Goal: Task Accomplishment & Management: Manage account settings

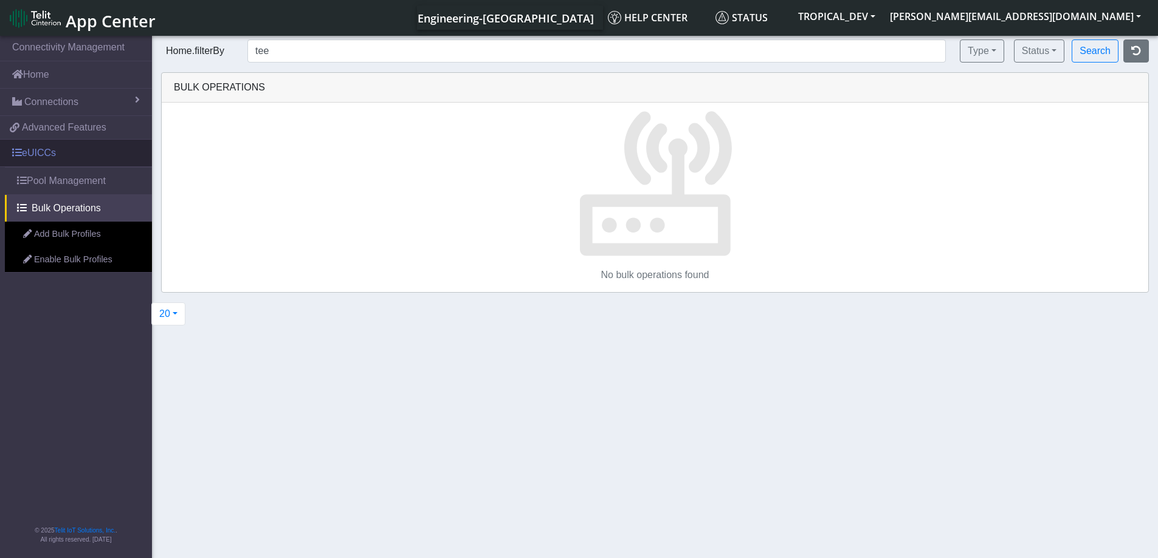
click at [64, 150] on link "eUICCs" at bounding box center [76, 153] width 152 height 27
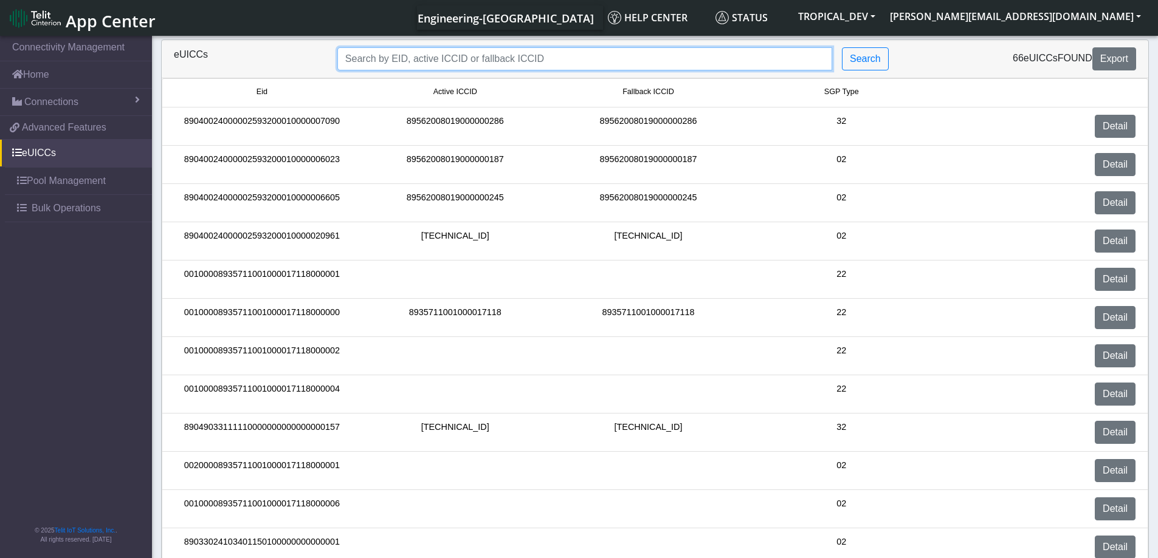
click at [501, 53] on input "Search..." at bounding box center [584, 58] width 495 height 23
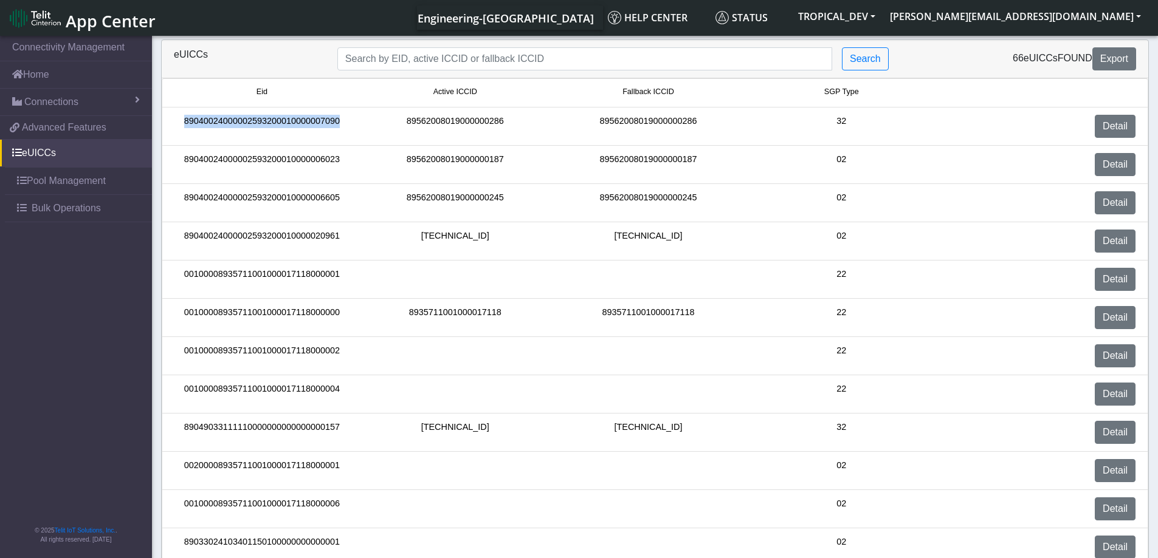
drag, startPoint x: 335, startPoint y: 127, endPoint x: 187, endPoint y: 133, distance: 149.0
click at [187, 133] on div "89040024000002593200010000007090" at bounding box center [261, 126] width 193 height 23
copy div "89040024000002593200010000007090"
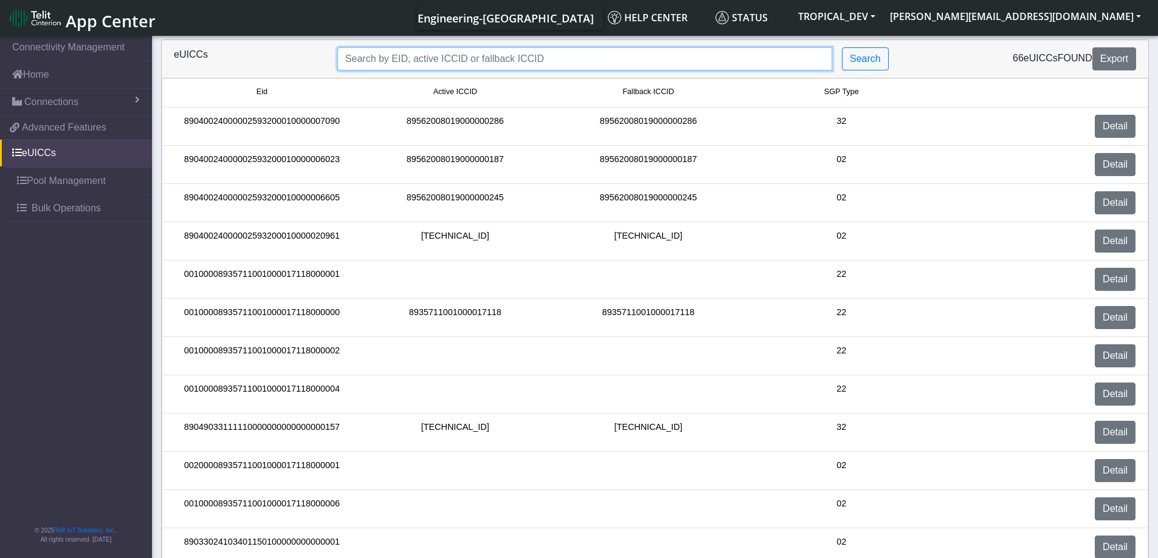
click at [397, 59] on input "Search..." at bounding box center [584, 58] width 495 height 23
paste input "89040024000002593200010000007090"
type input "89040024000002593200010000007090"
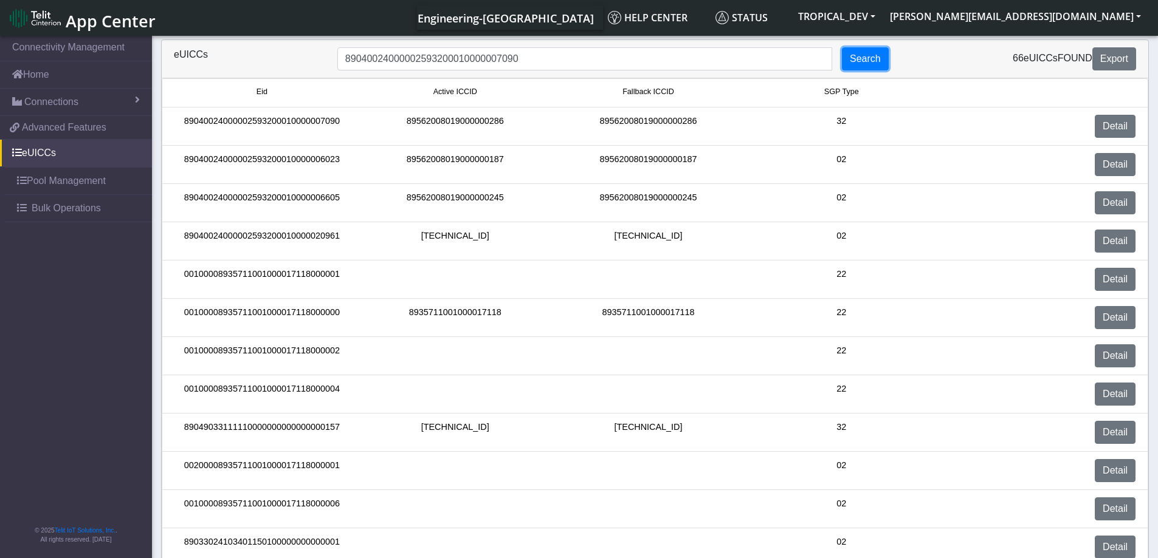
click at [868, 64] on button "Search" at bounding box center [865, 58] width 47 height 23
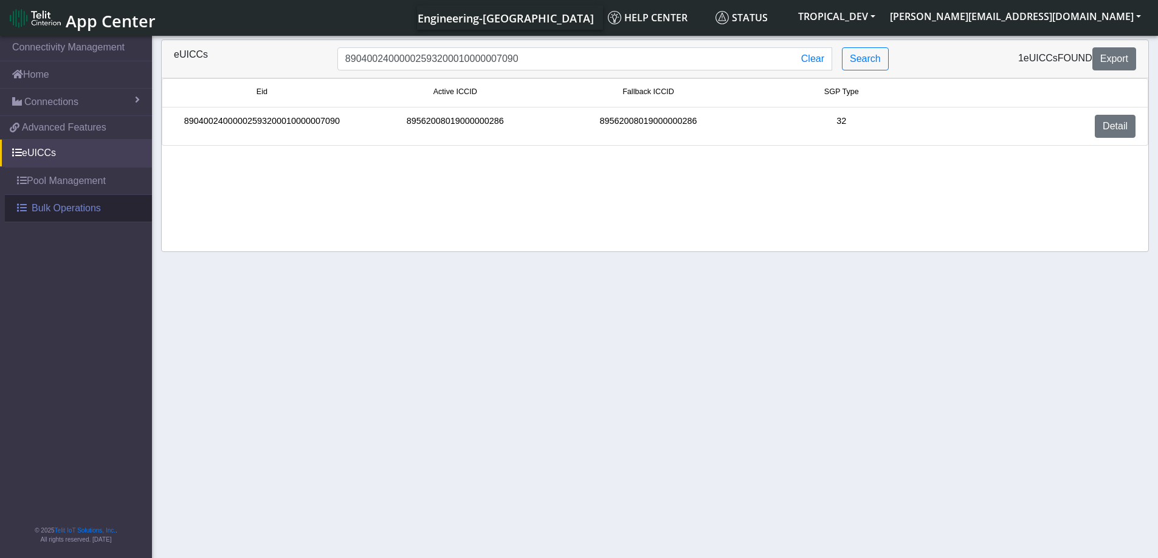
click at [51, 213] on span "Bulk Operations" at bounding box center [66, 208] width 69 height 15
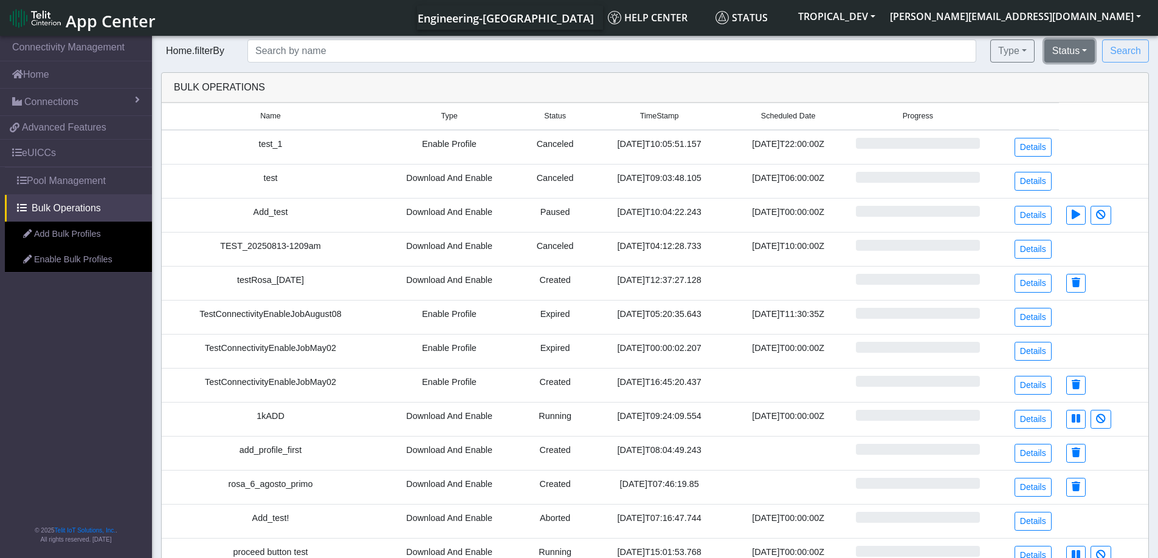
click at [1085, 52] on button "Status" at bounding box center [1069, 51] width 50 height 23
click at [54, 201] on span "Bulk Operations" at bounding box center [66, 208] width 69 height 15
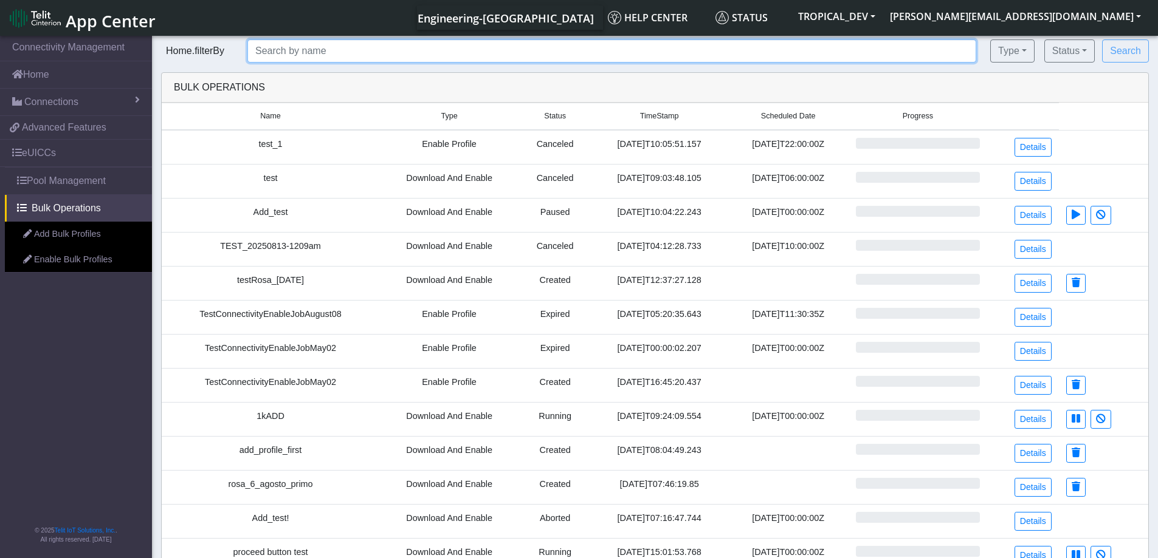
click at [337, 56] on input "text" at bounding box center [611, 51] width 729 height 23
type input "test"
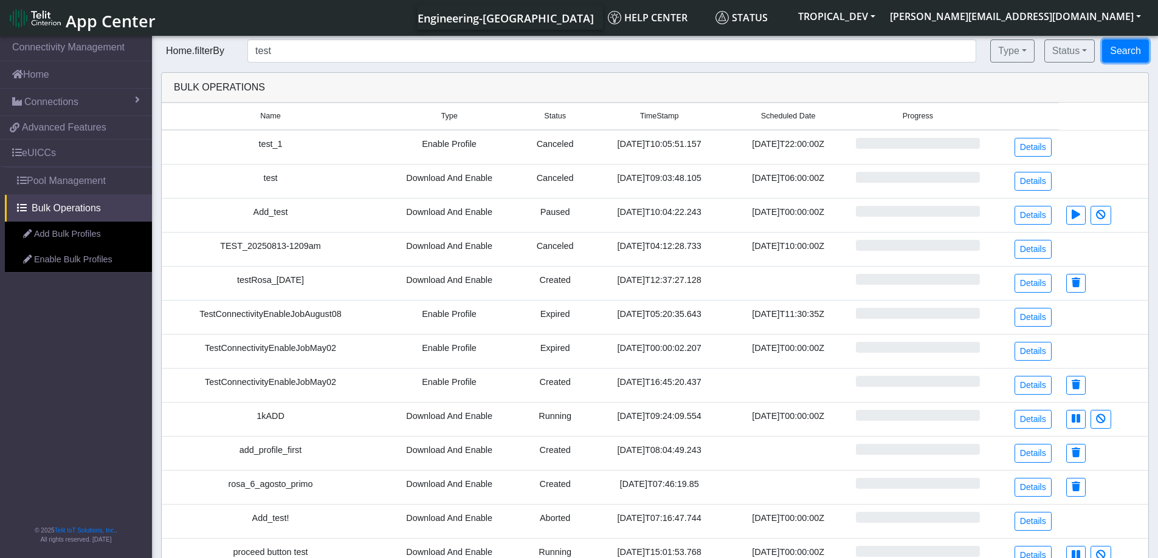
click at [1114, 50] on button "Search" at bounding box center [1125, 51] width 47 height 23
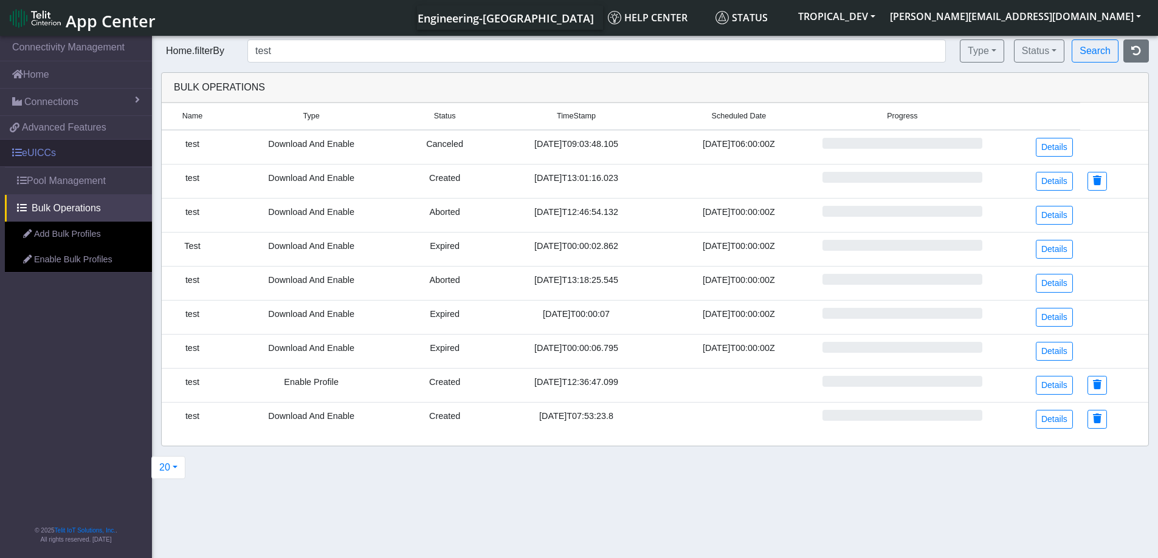
click at [55, 156] on link "eUICCs" at bounding box center [76, 153] width 152 height 27
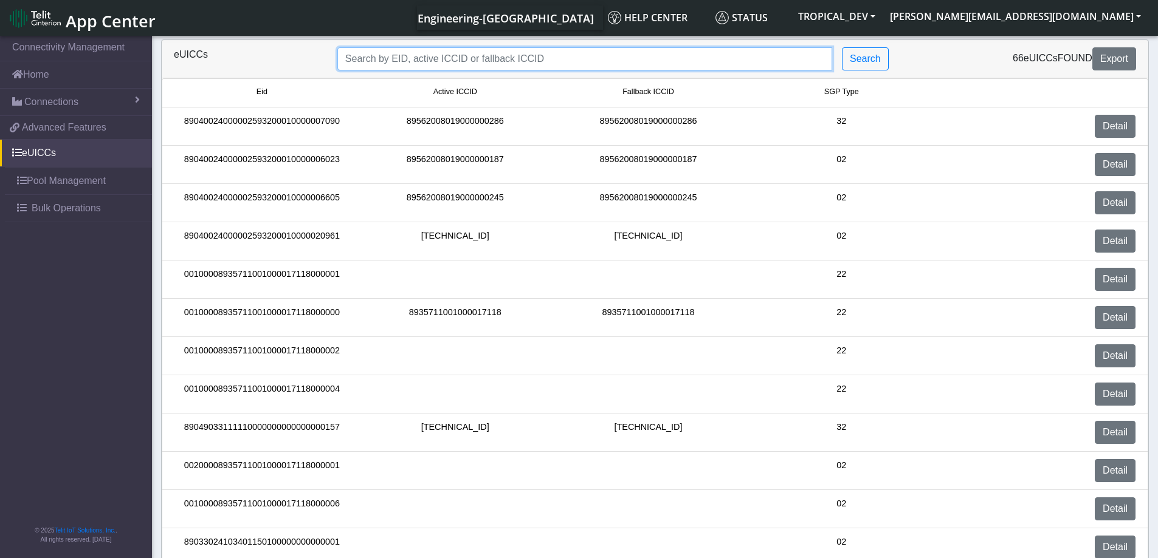
click at [464, 57] on input "Search..." at bounding box center [584, 58] width 495 height 23
type input "test"
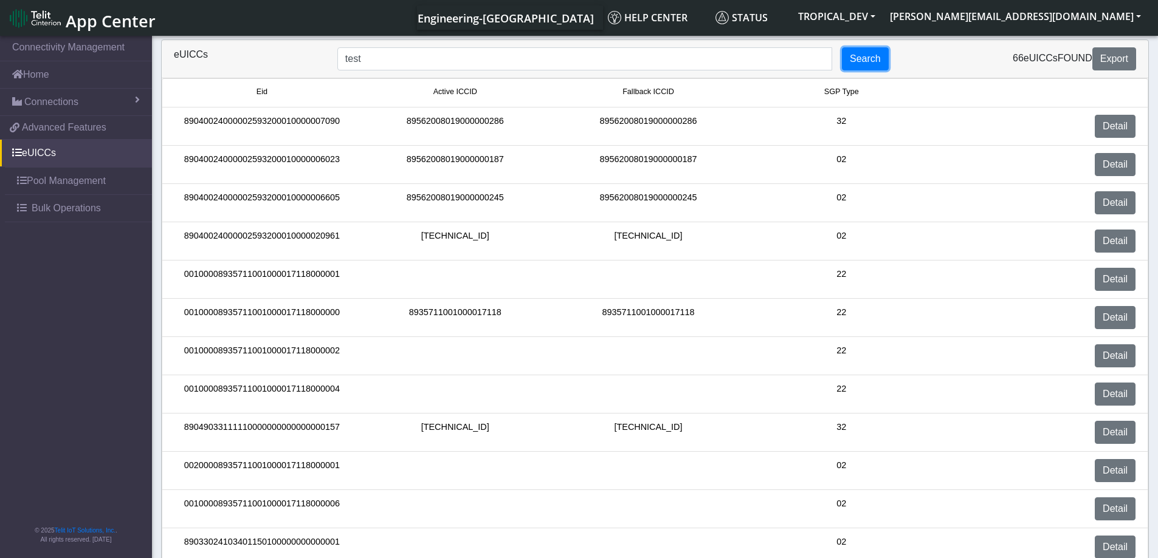
click at [871, 58] on button "Search" at bounding box center [865, 58] width 47 height 23
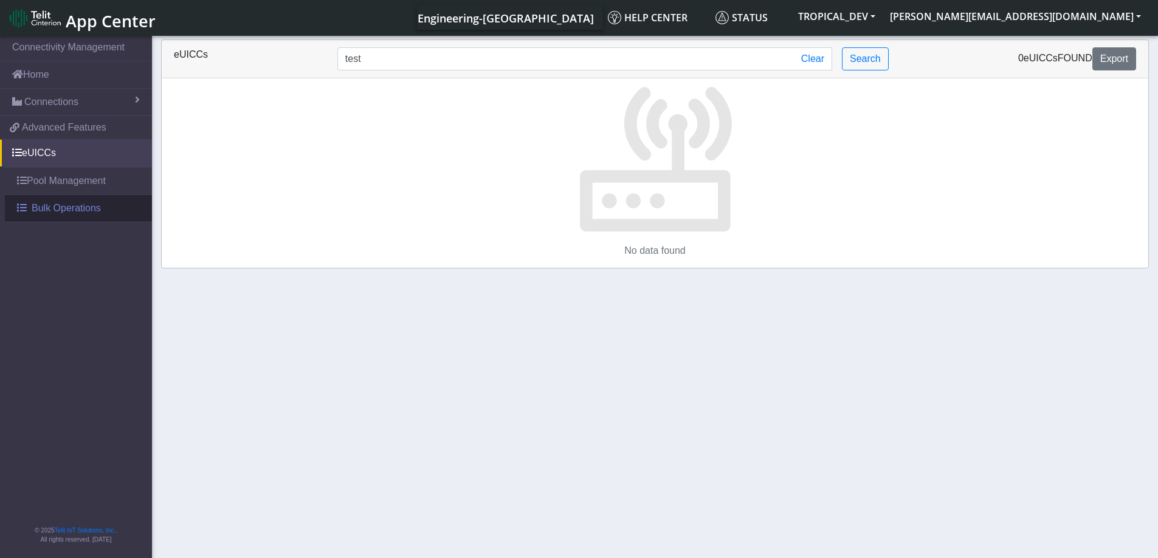
click at [55, 205] on span "Bulk Operations" at bounding box center [66, 208] width 69 height 15
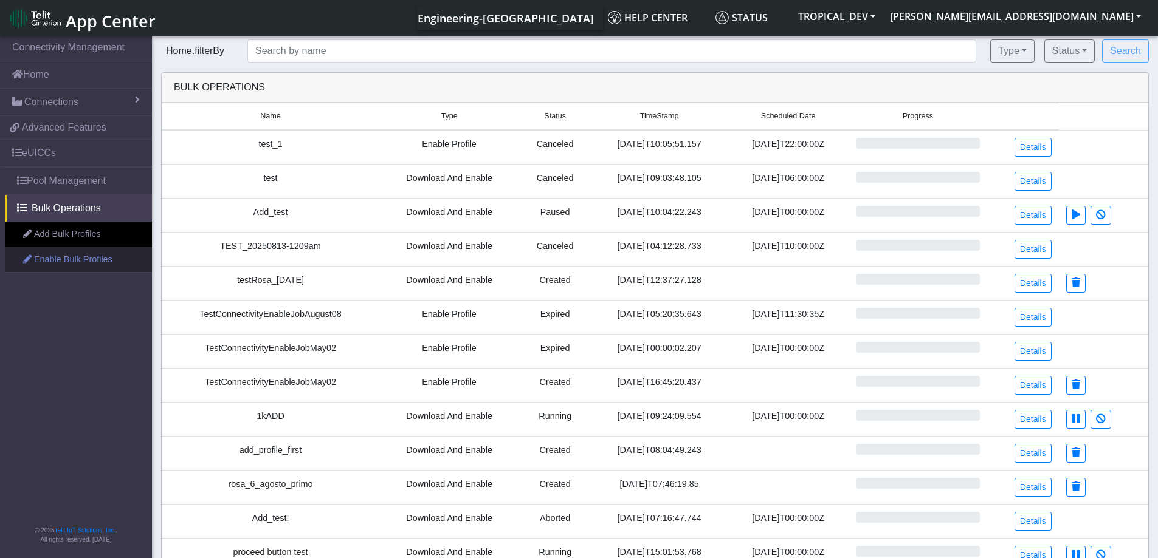
click at [99, 261] on link "Enable Bulk Profiles" at bounding box center [78, 260] width 147 height 26
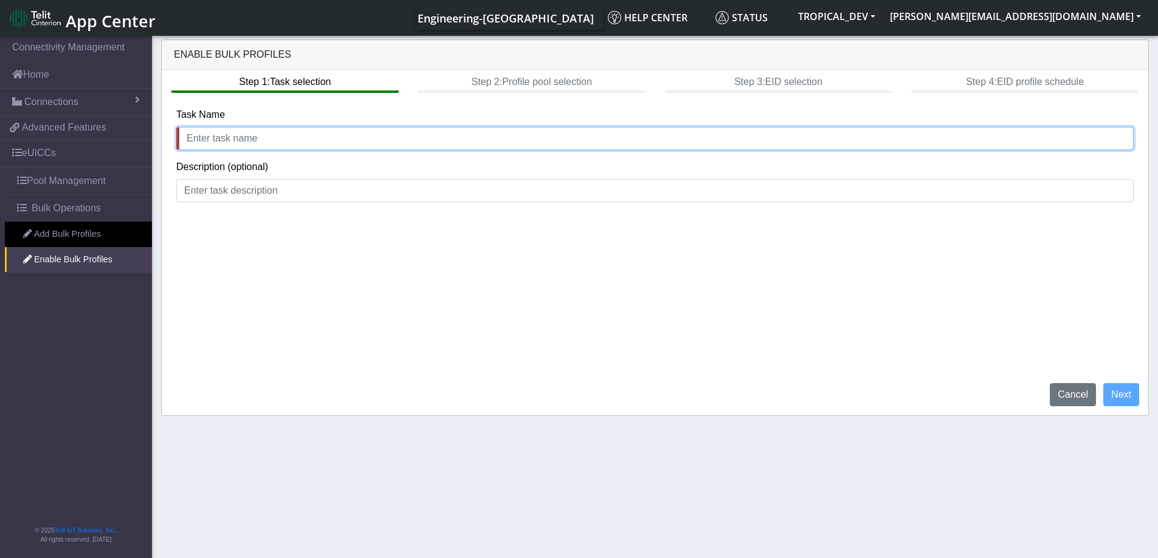
click at [218, 137] on input "text" at bounding box center [654, 138] width 957 height 23
type input "test validation button"
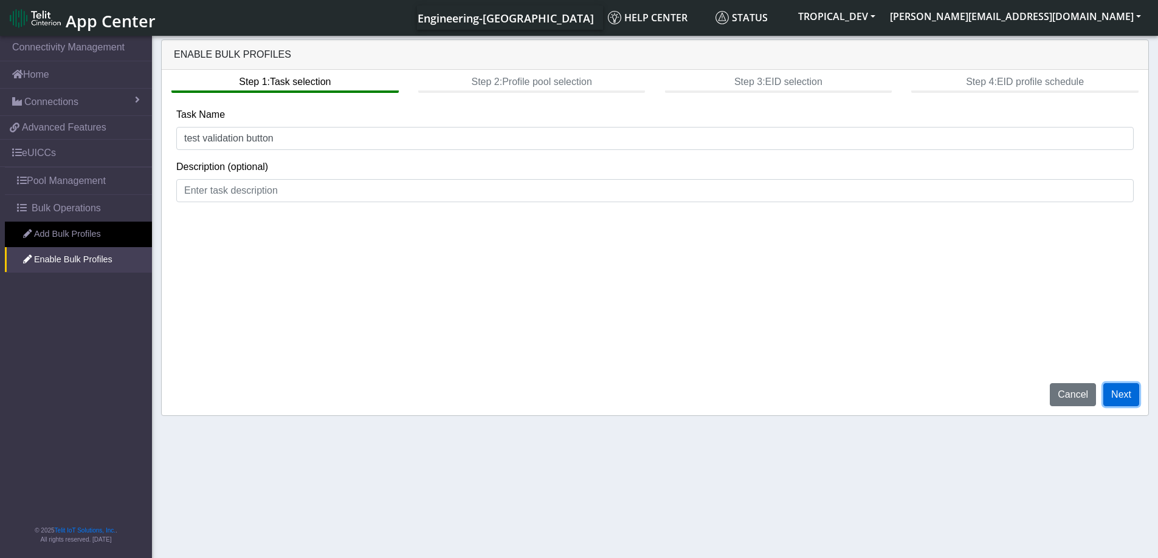
click at [1118, 401] on button "Next" at bounding box center [1121, 394] width 36 height 23
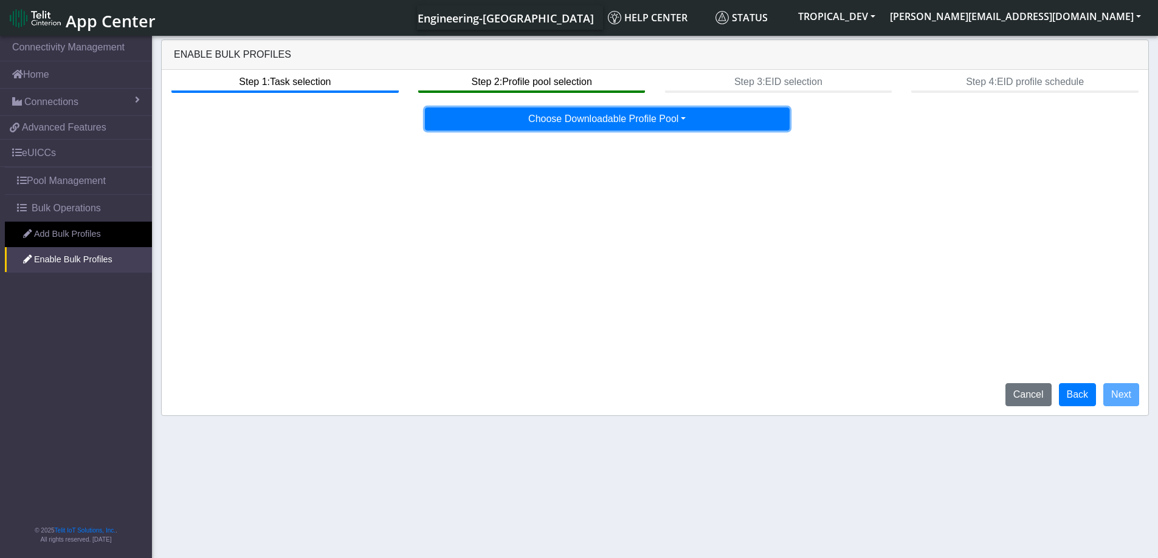
click at [582, 117] on button "Choose Downloadable Profile Pool" at bounding box center [607, 119] width 365 height 23
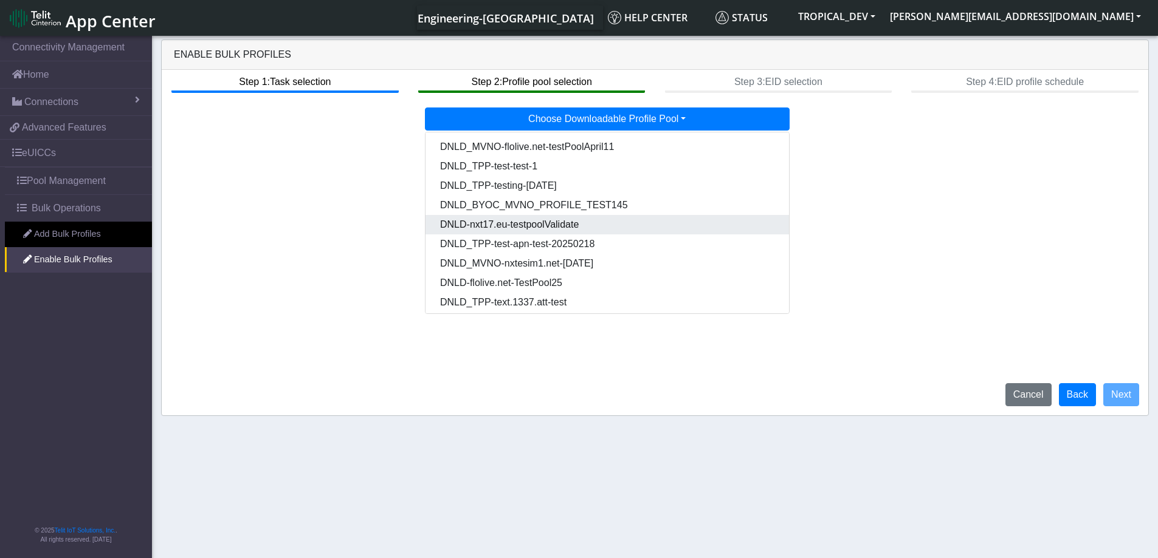
click at [541, 229] on Pool15817b8a-2484-4bd8-adff-04ebf73b5813-dropdown "DNLD-nxt17.eu-testpoolValidate" at bounding box center [606, 224] width 363 height 19
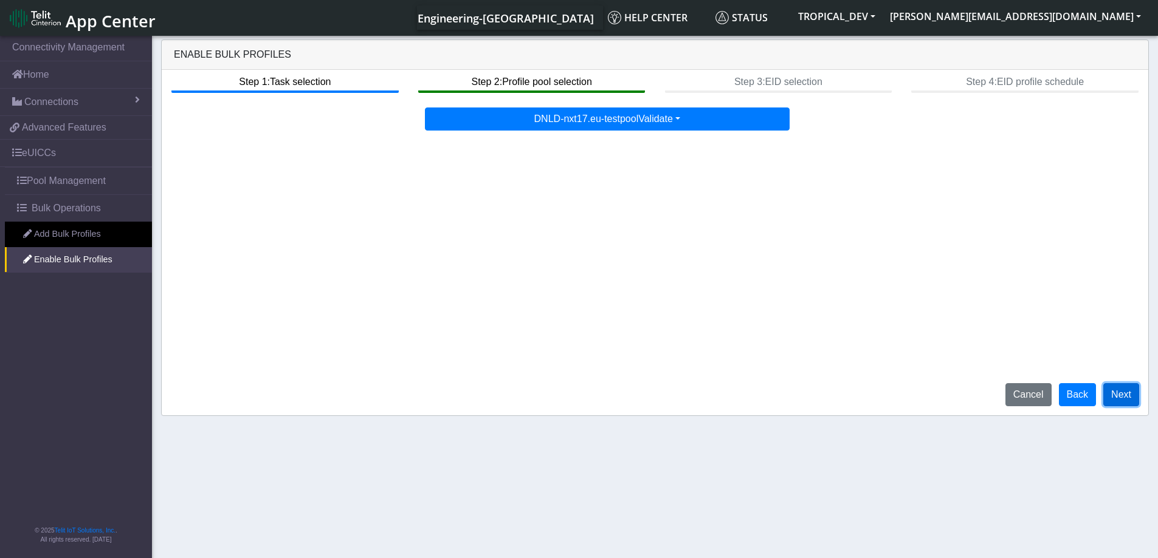
click at [1129, 396] on button "Next" at bounding box center [1121, 394] width 36 height 23
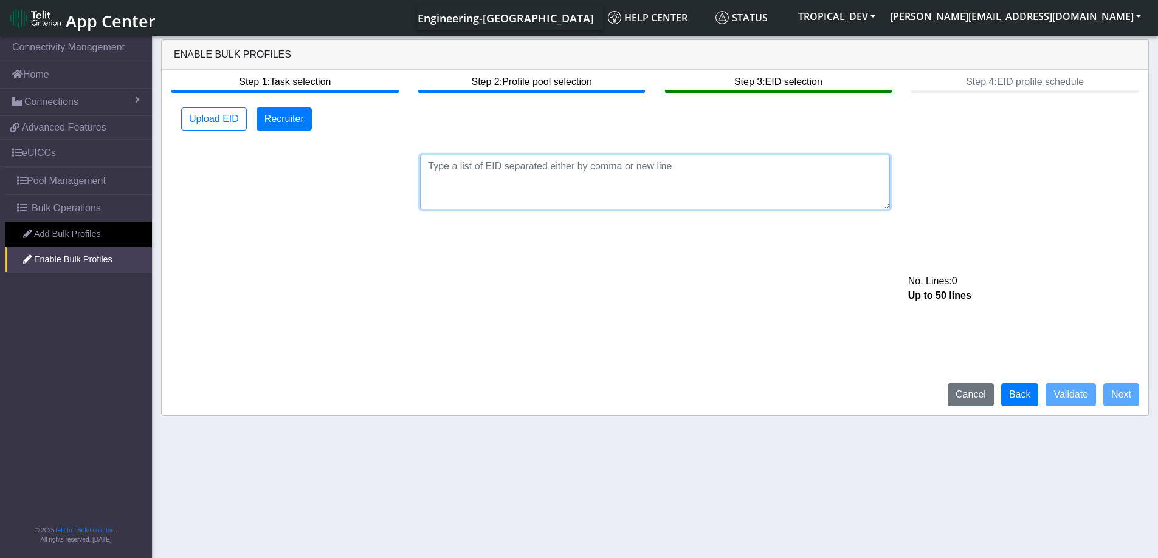
click at [627, 182] on textarea at bounding box center [655, 182] width 470 height 55
paste textarea "89033023428100000000043500001509"
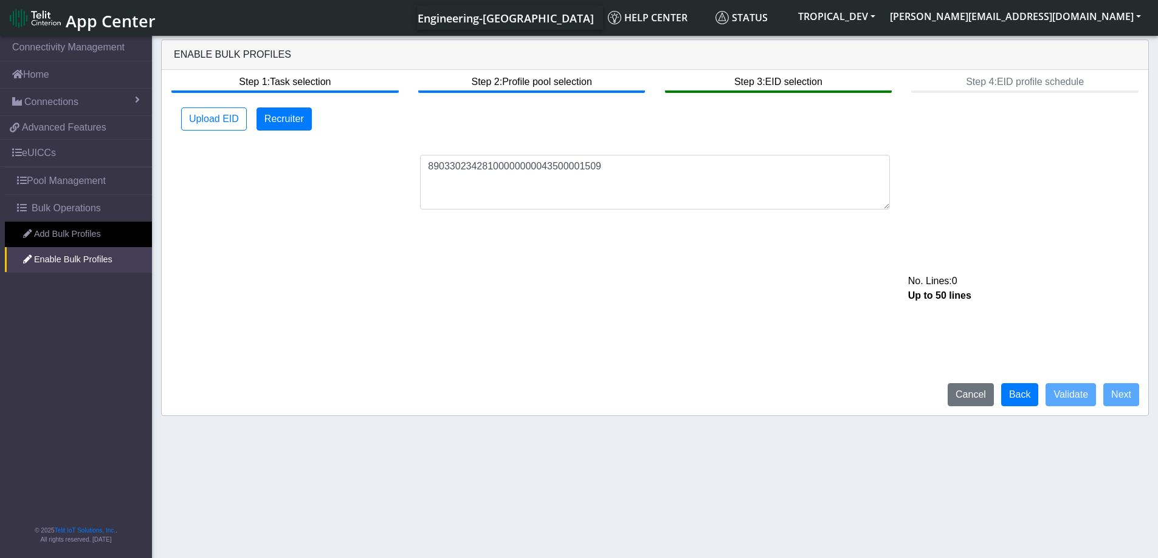
click at [1056, 309] on div "Step 1: Task selection Step 2: Profile pool selection Step 3: EID selection Ste…" at bounding box center [655, 243] width 986 height 346
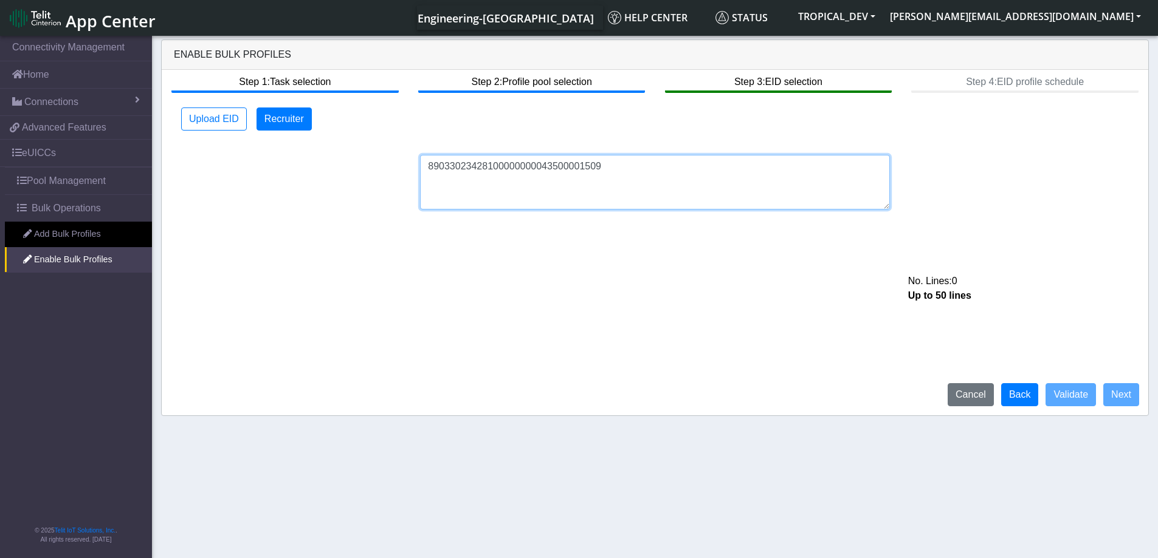
click at [704, 186] on textarea "89033023428100000000043500001509" at bounding box center [655, 182] width 470 height 55
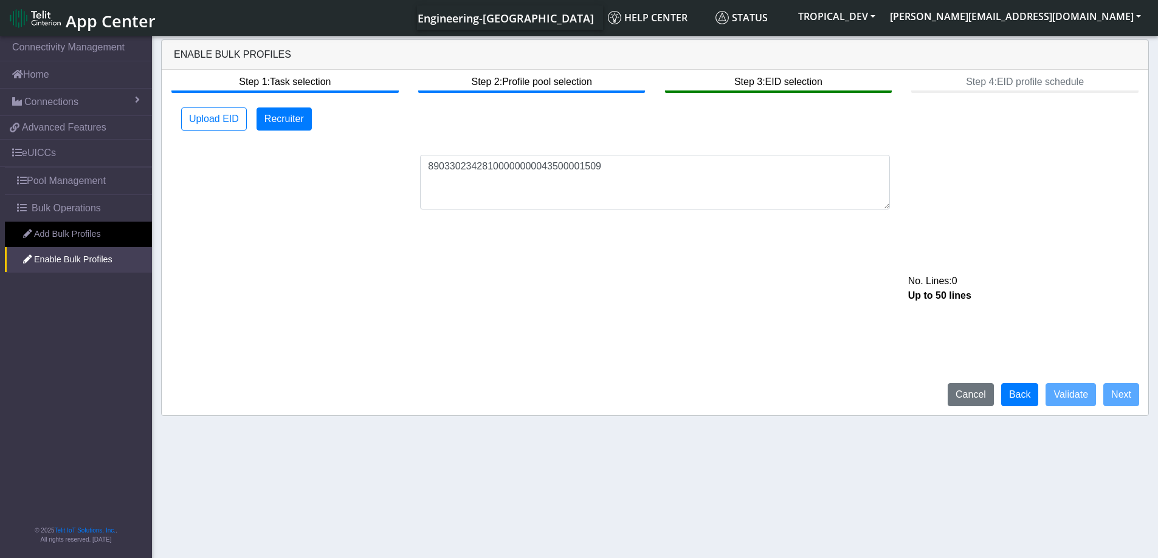
click at [659, 264] on div "Step 1: Task selection Step 2: Profile pool selection Step 3: EID selection Ste…" at bounding box center [655, 243] width 986 height 346
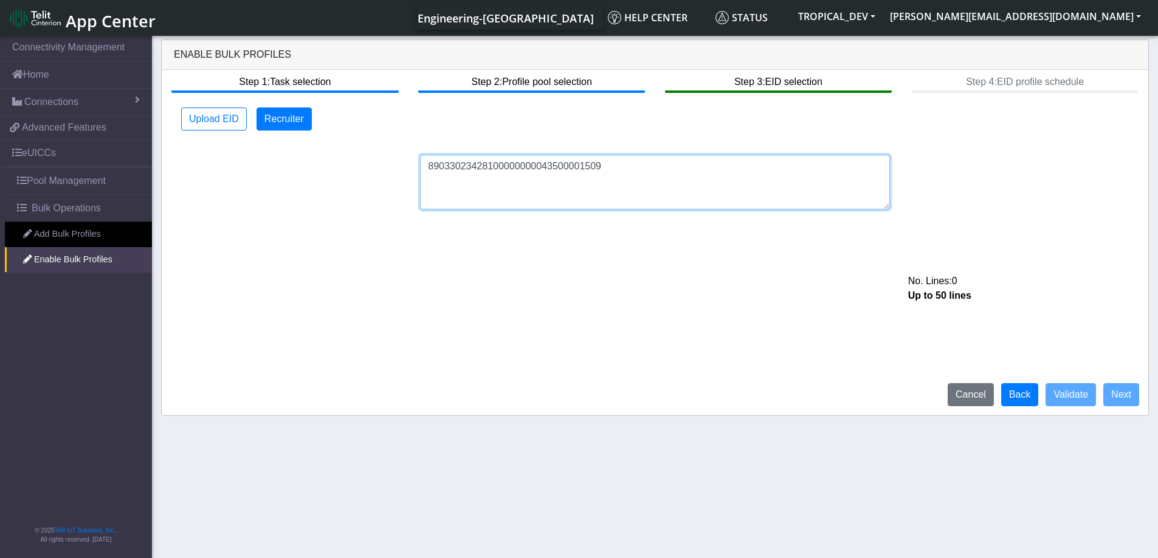
click at [631, 166] on textarea "89033023428100000000043500001509" at bounding box center [655, 182] width 470 height 55
type textarea "89033023428100000000043500001509"
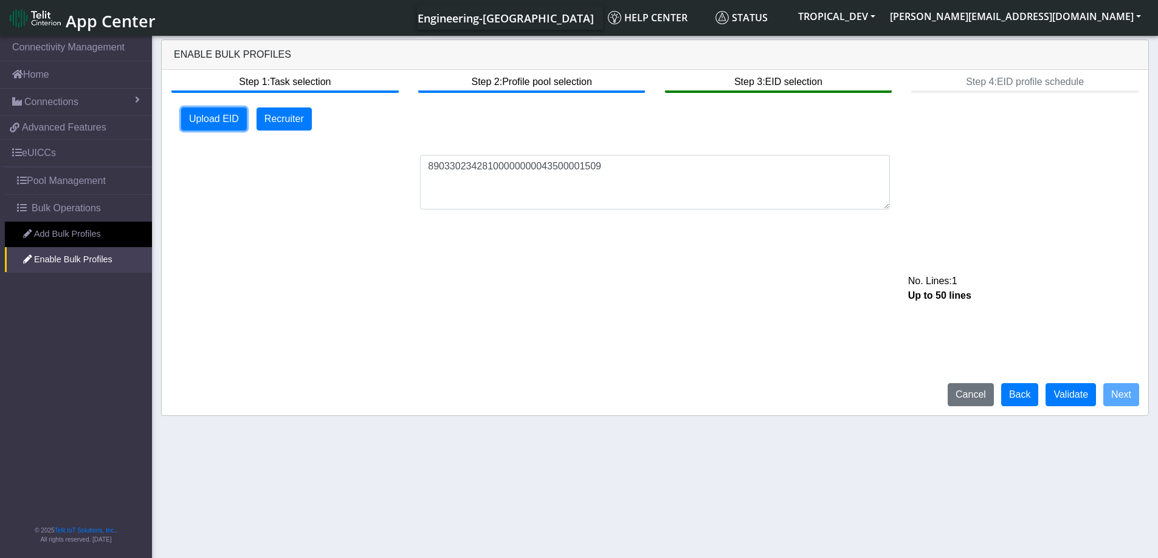
click at [191, 118] on button "Upload EID" at bounding box center [214, 119] width 66 height 23
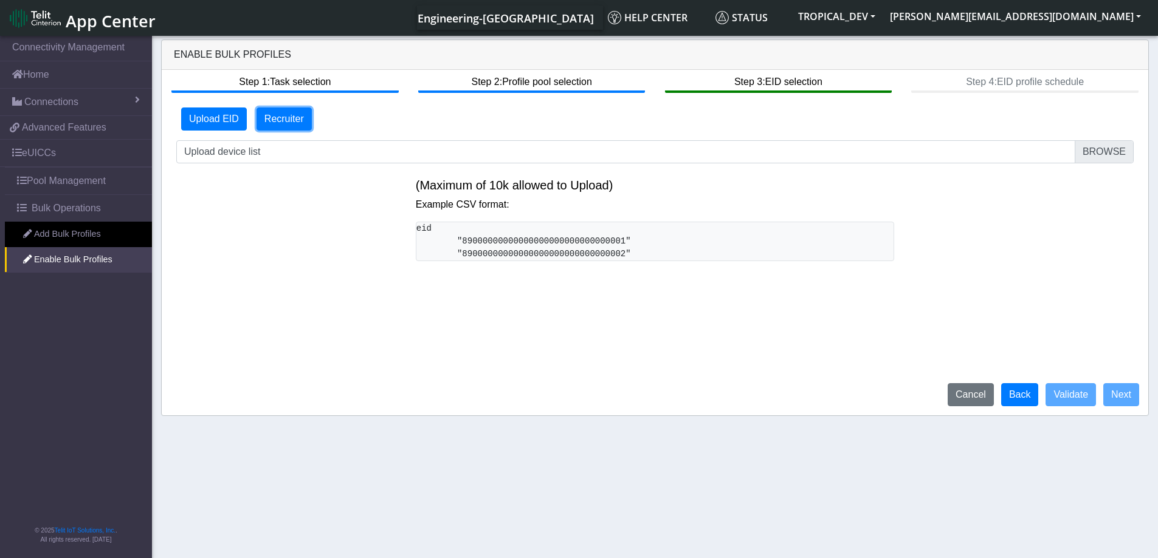
click at [293, 115] on button "Recruiter" at bounding box center [283, 119] width 55 height 23
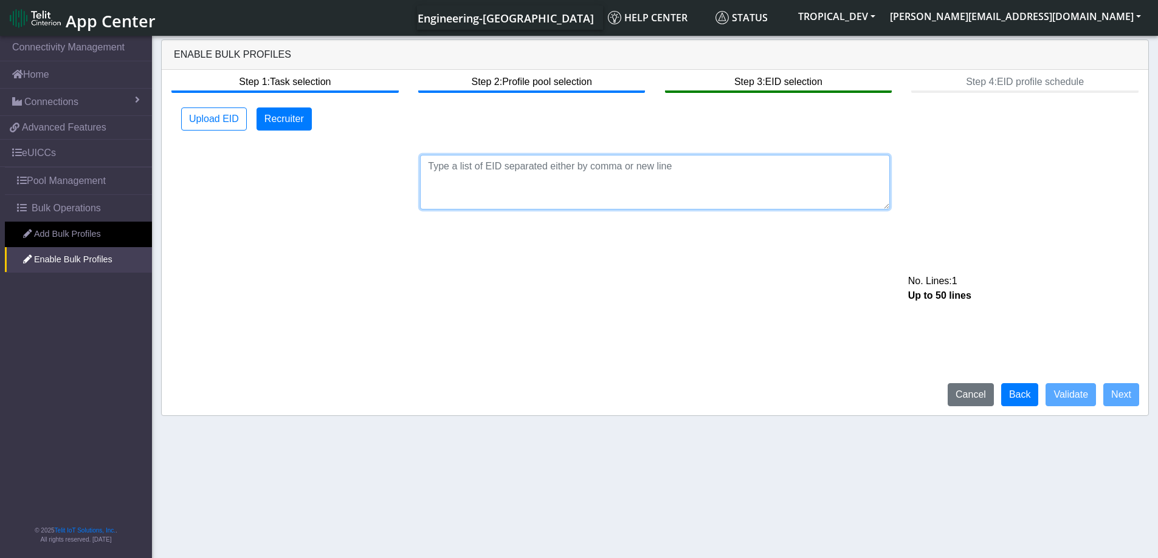
click at [470, 176] on textarea at bounding box center [655, 182] width 470 height 55
paste textarea "89033023428100000000043500001509"
type textarea "89033023428100000000043500001509"
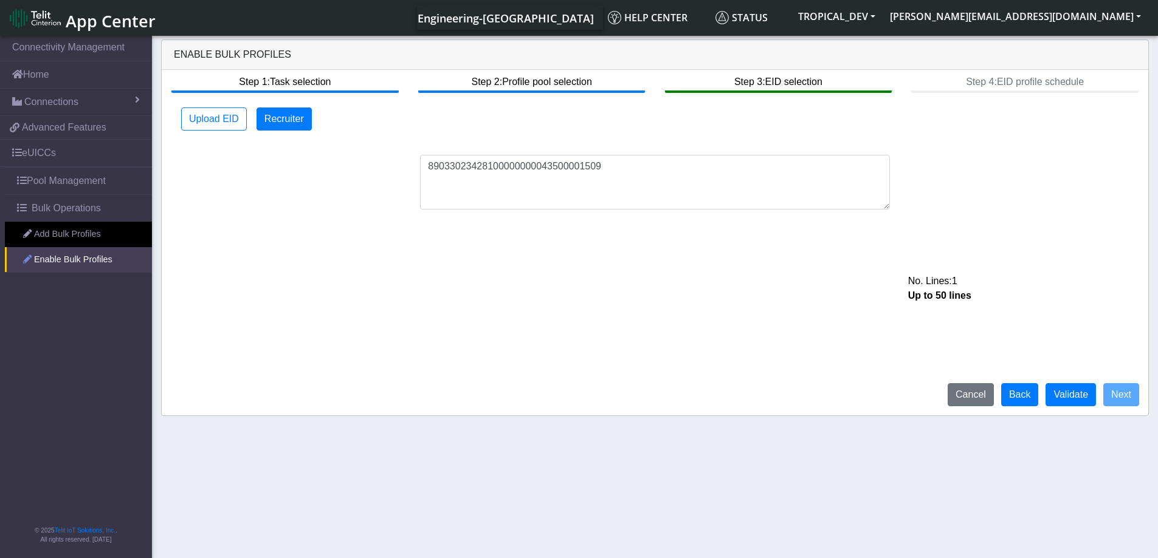
click at [56, 258] on link "Enable Bulk Profiles" at bounding box center [78, 260] width 147 height 26
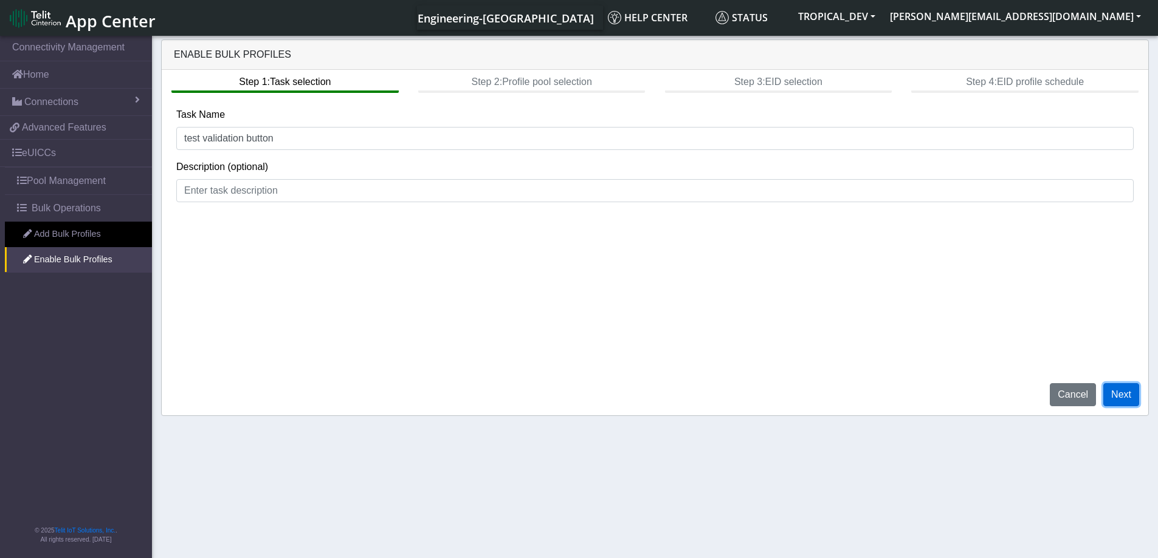
click at [1118, 388] on button "Next" at bounding box center [1121, 394] width 36 height 23
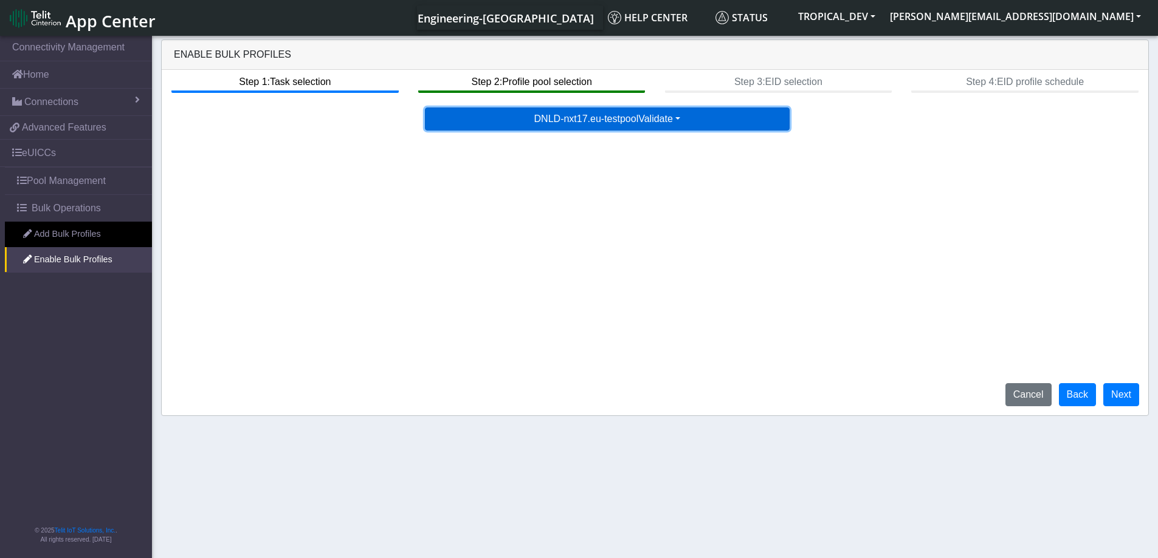
drag, startPoint x: 582, startPoint y: 117, endPoint x: 579, endPoint y: 137, distance: 20.4
click at [582, 117] on button "DNLD-nxt17.eu-testpoolValidate" at bounding box center [607, 119] width 365 height 23
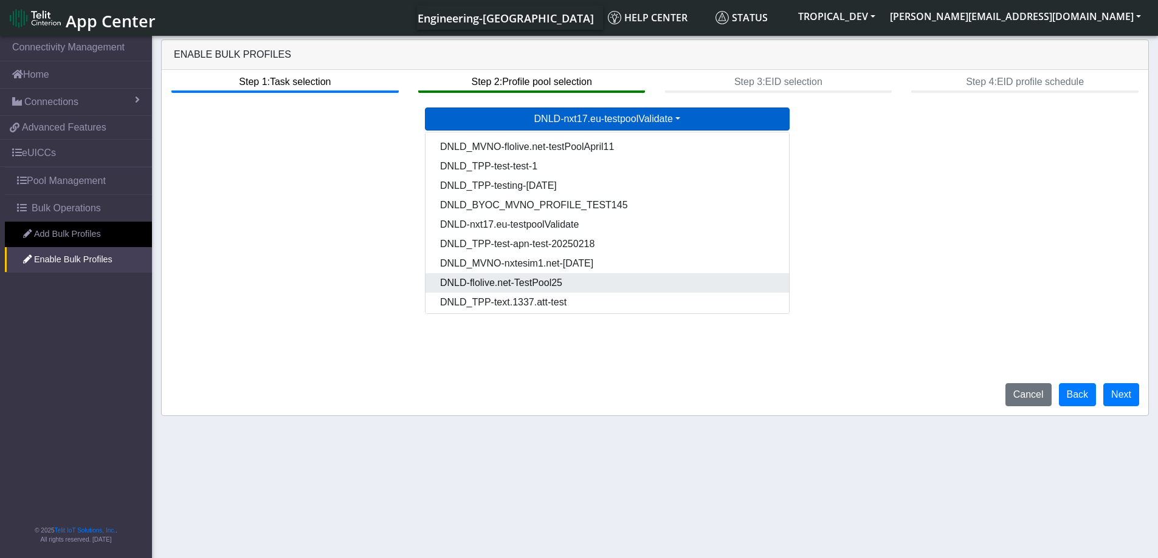
click at [533, 290] on Pool1e2fabc2-5f63-4885-950b-74068c01ec14-dropdown "DNLD-flolive.net-TestPool25" at bounding box center [606, 282] width 363 height 19
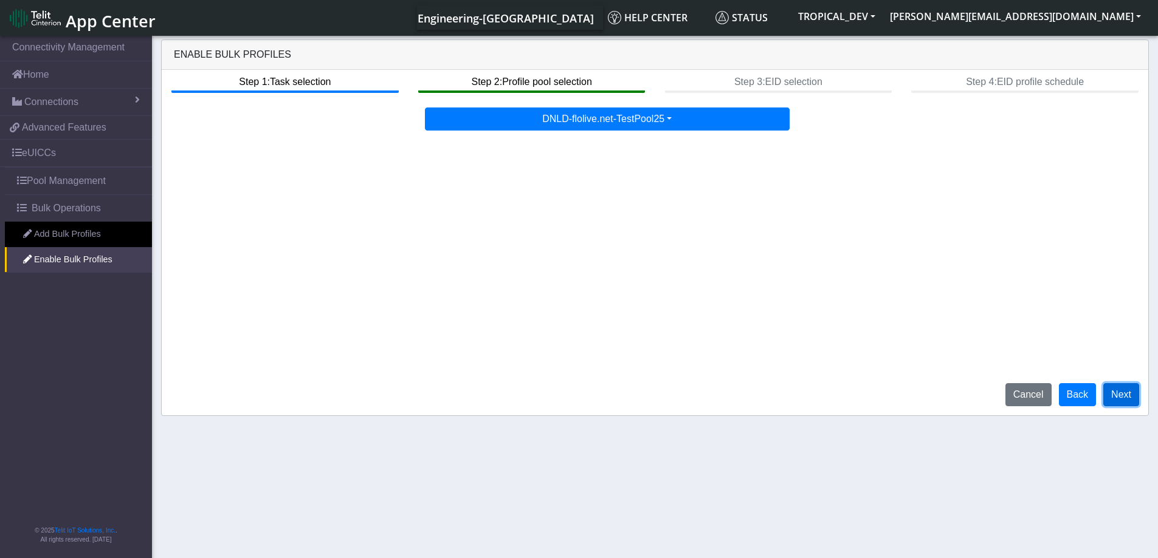
click at [1128, 399] on button "Next" at bounding box center [1121, 394] width 36 height 23
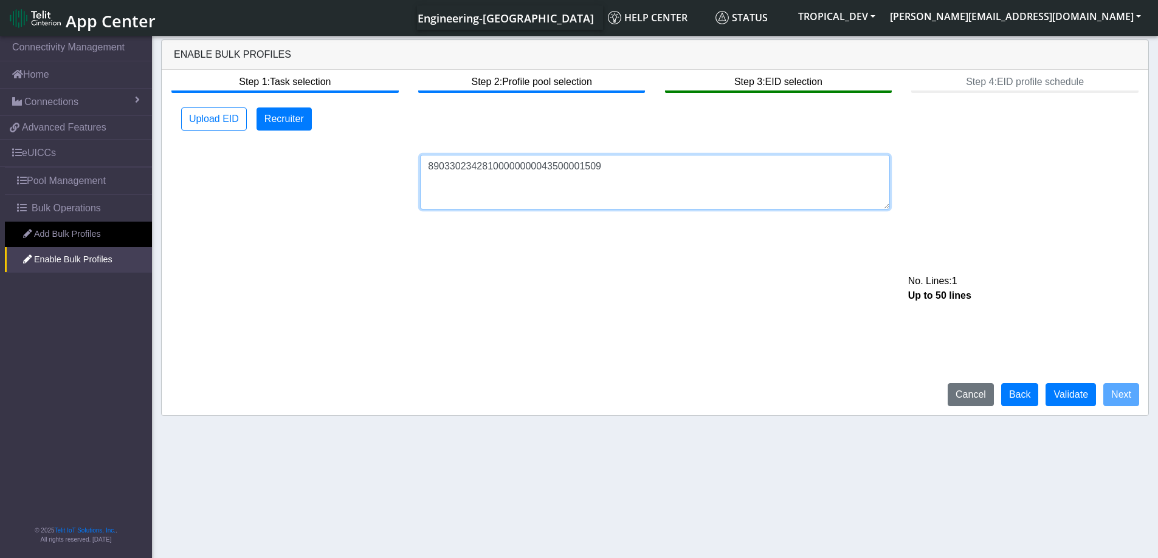
drag, startPoint x: 625, startPoint y: 181, endPoint x: 672, endPoint y: 202, distance: 52.0
click at [627, 182] on textarea "89033023428100000000043500001509" at bounding box center [655, 182] width 470 height 55
drag, startPoint x: 608, startPoint y: 165, endPoint x: 272, endPoint y: 167, distance: 336.1
click at [277, 167] on div "89033023428100000000043500001509 No. Lines: 1 Up to 50 lines" at bounding box center [654, 182] width 975 height 55
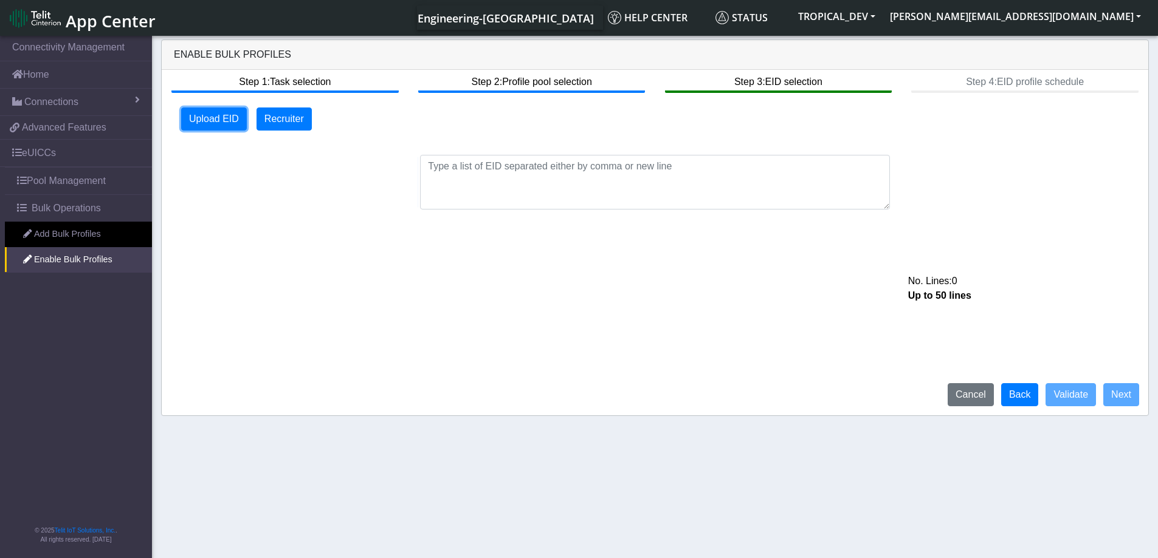
click at [203, 123] on button "Upload EID" at bounding box center [214, 119] width 66 height 23
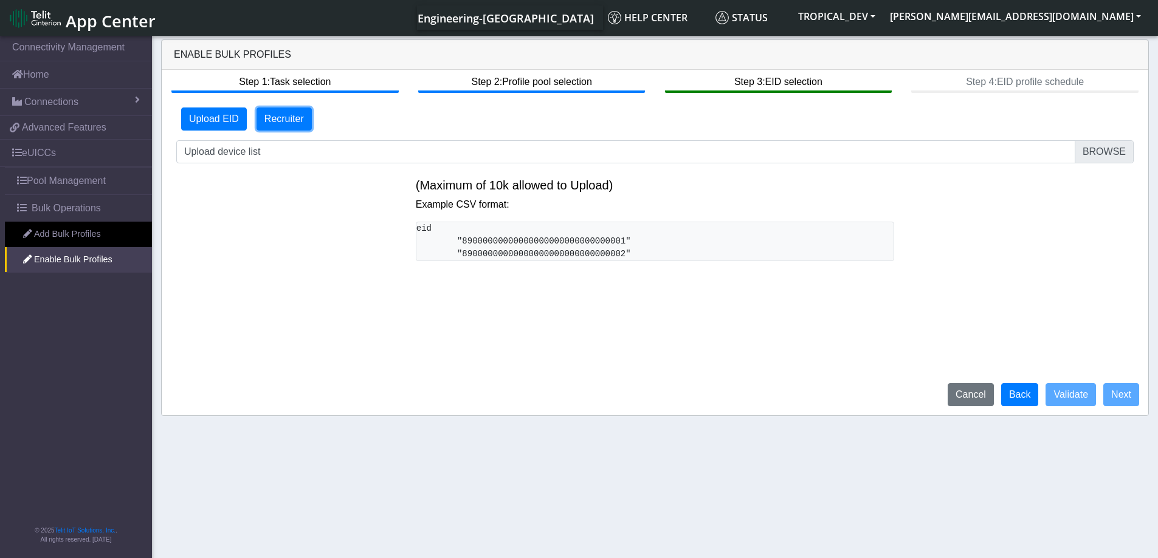
click at [276, 125] on button "Recruiter" at bounding box center [283, 119] width 55 height 23
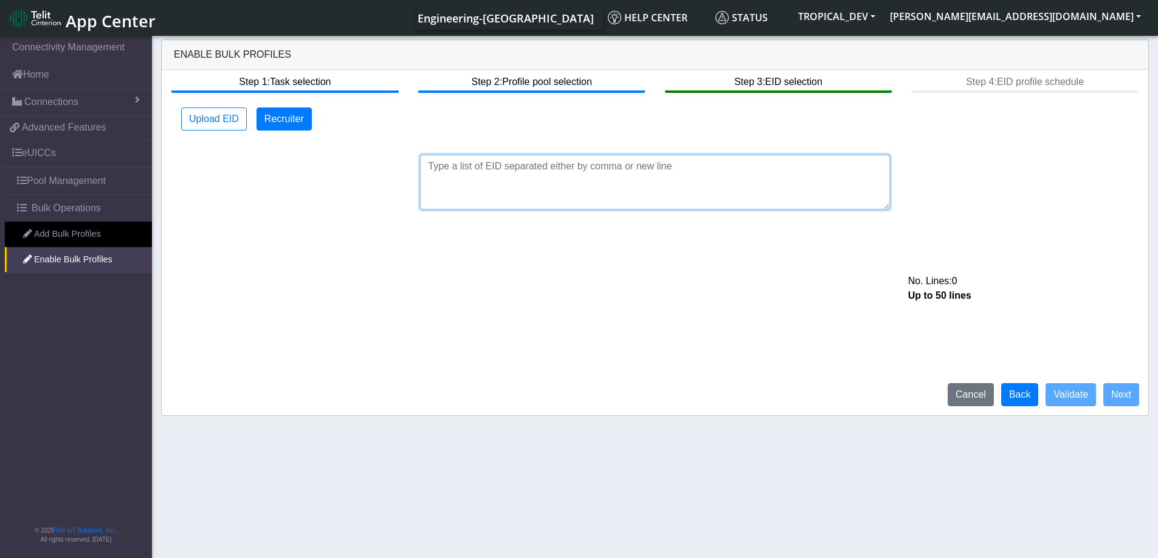
click at [481, 176] on textarea at bounding box center [655, 182] width 470 height 55
paste textarea "eid 89033023428100000000043598441589 89589999910111149811043598441589 895899999…"
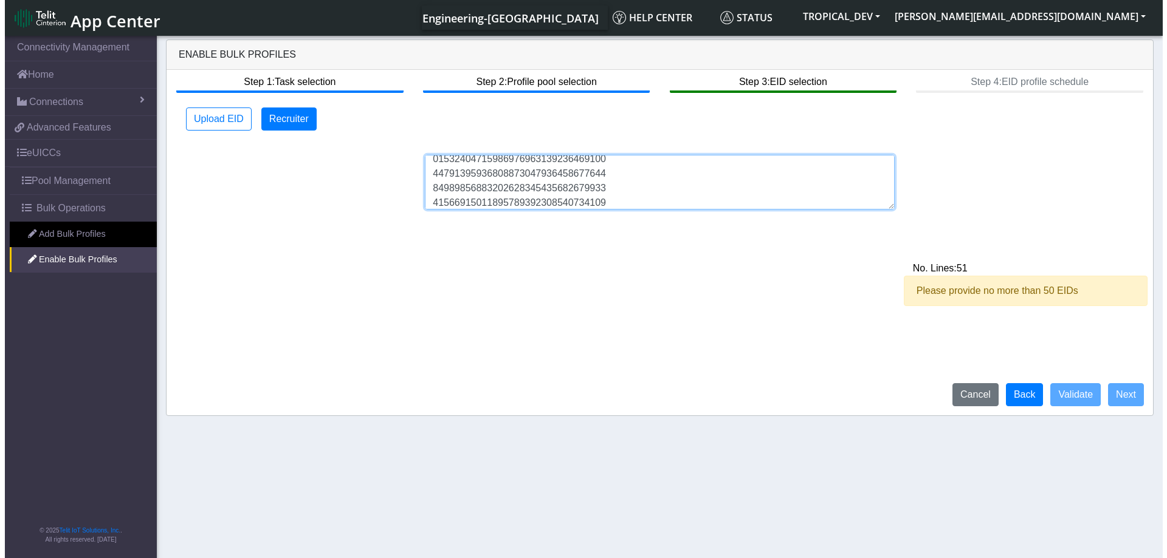
scroll to position [698, 0]
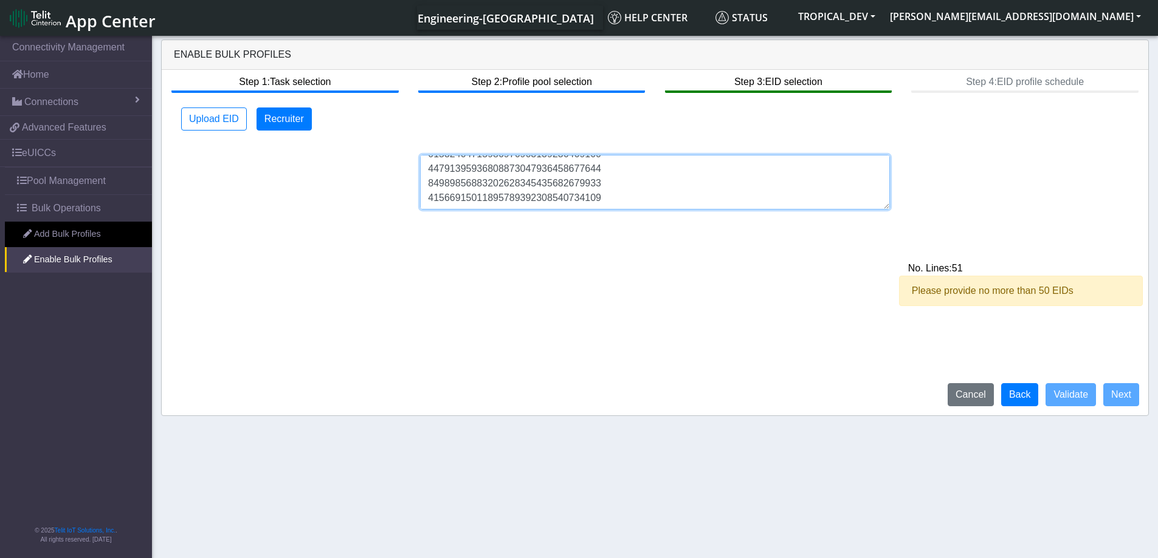
drag, startPoint x: 510, startPoint y: 211, endPoint x: 352, endPoint y: 211, distance: 157.4
click at [356, 215] on div "Step 1: Task selection Step 2: Profile pool selection Step 3: EID selection Ste…" at bounding box center [655, 243] width 986 height 346
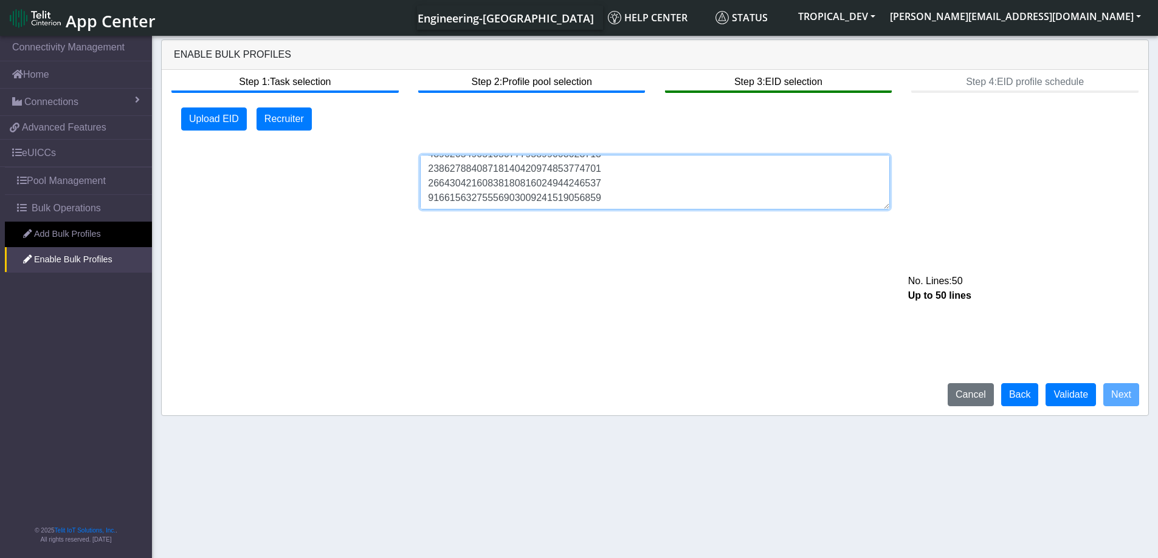
type textarea "eid 89033023428100000000043598441589 89589999910111149811043598441589 895899999…"
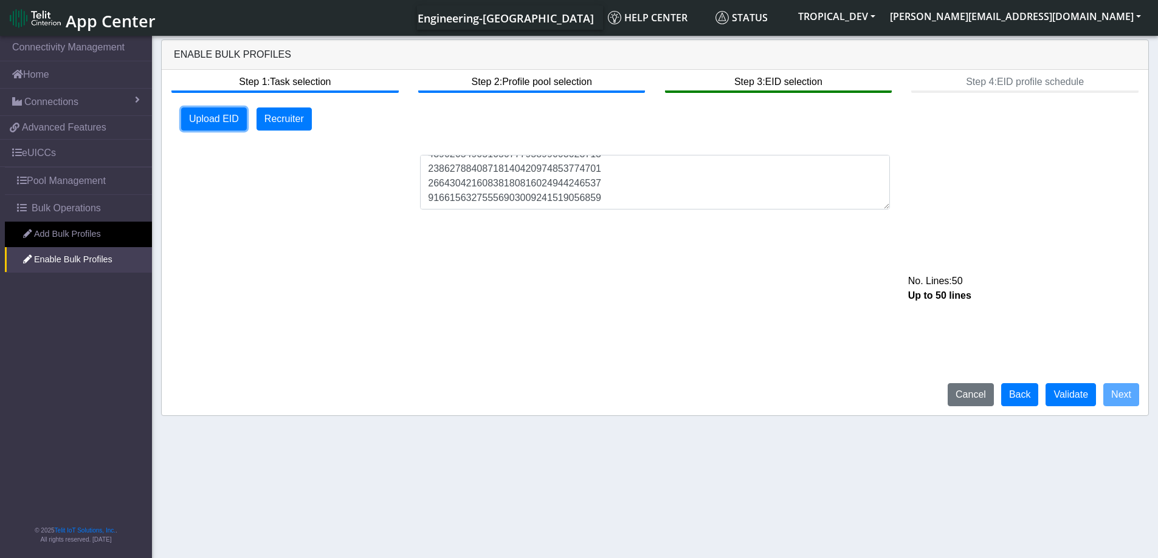
click at [231, 120] on button "Upload EID" at bounding box center [214, 119] width 66 height 23
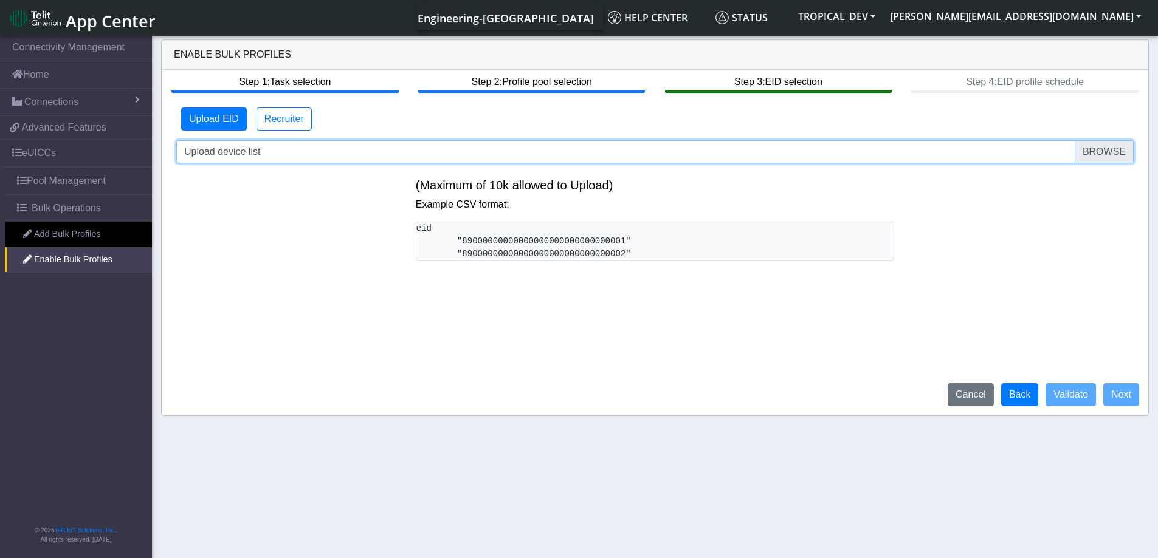
click at [1121, 148] on input "Upload device list" at bounding box center [654, 151] width 957 height 23
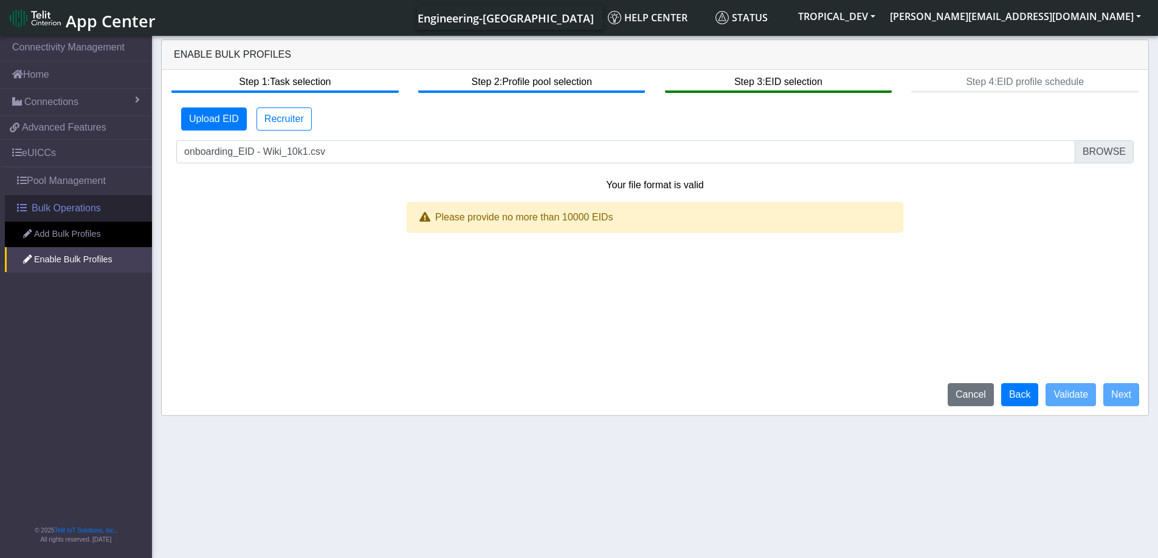
click at [55, 207] on span "Bulk Operations" at bounding box center [66, 208] width 69 height 15
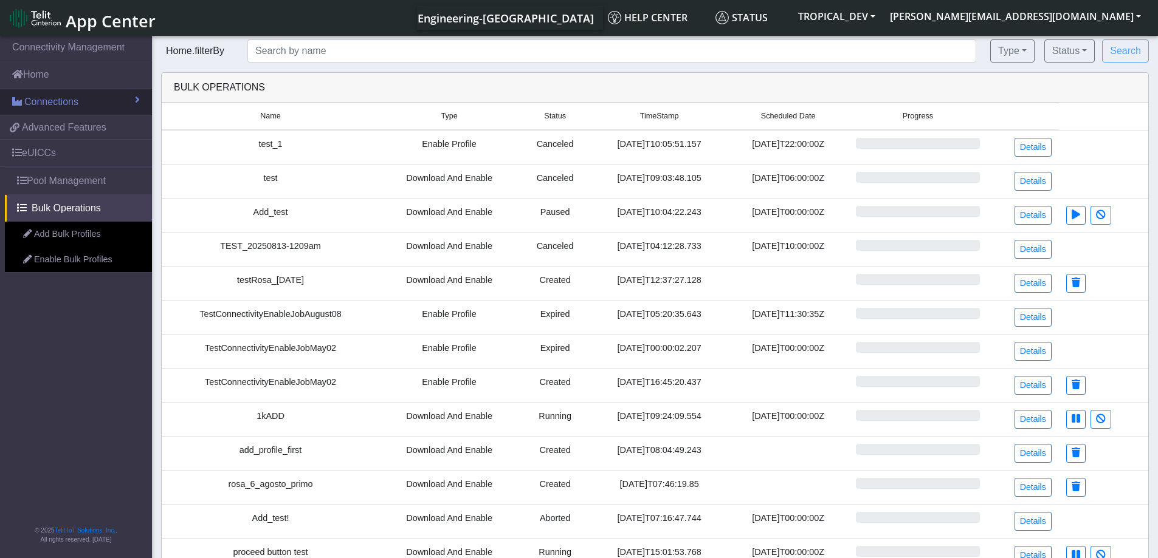
click at [76, 105] on span "Connections" at bounding box center [51, 102] width 54 height 15
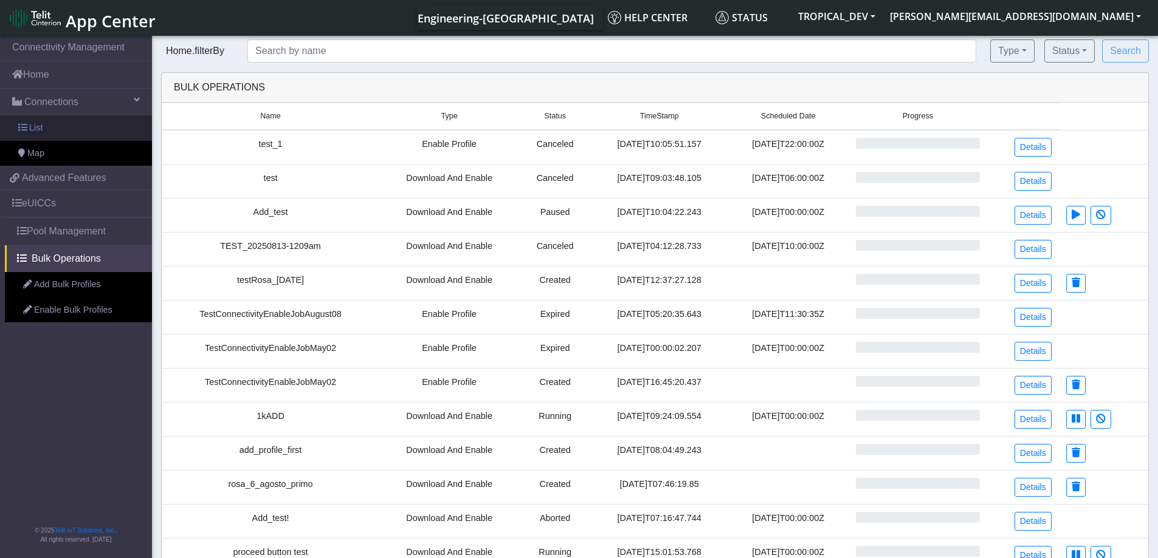
click at [69, 122] on link "List" at bounding box center [76, 128] width 152 height 26
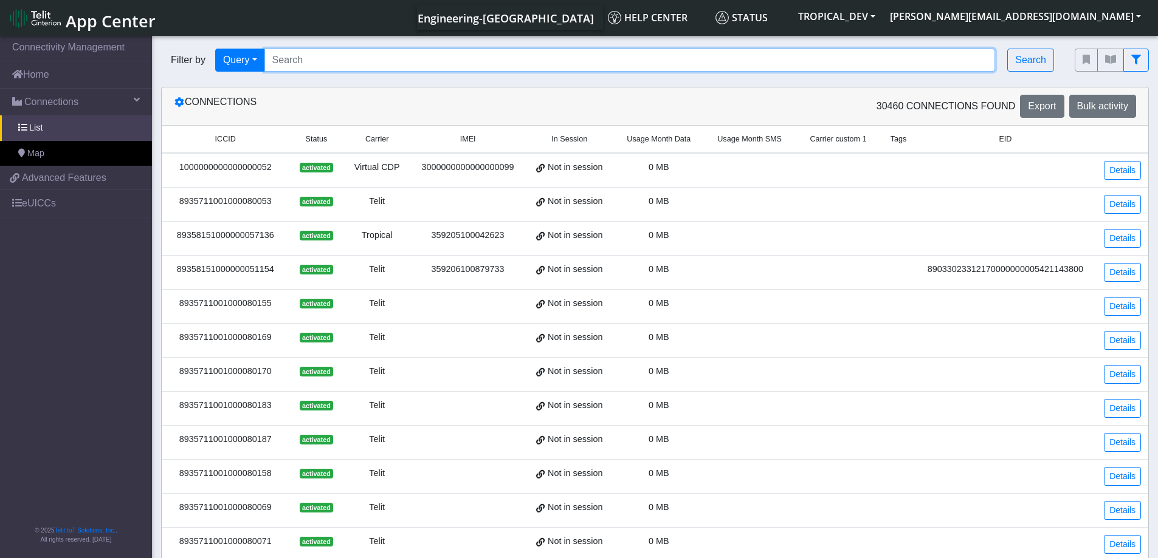
click at [319, 66] on input "Search..." at bounding box center [629, 60] width 731 height 23
drag, startPoint x: 276, startPoint y: 236, endPoint x: 180, endPoint y: 241, distance: 95.5
click at [180, 241] on div "89358151000000057136" at bounding box center [225, 235] width 113 height 13
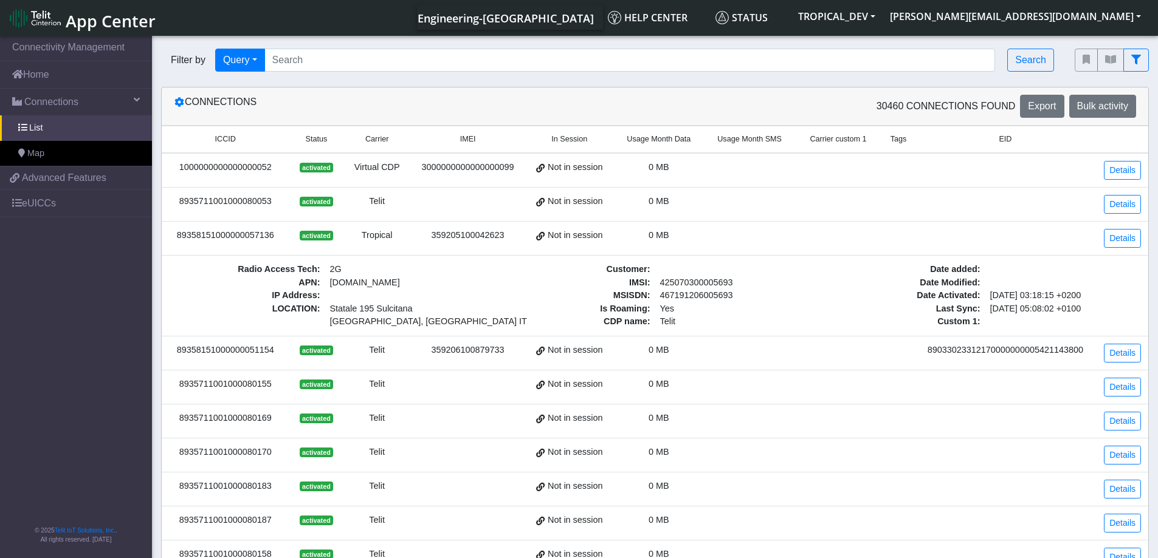
copy div "89358151000000057136"
click at [367, 61] on input "Search..." at bounding box center [629, 60] width 731 height 23
paste input "89358151000000057136"
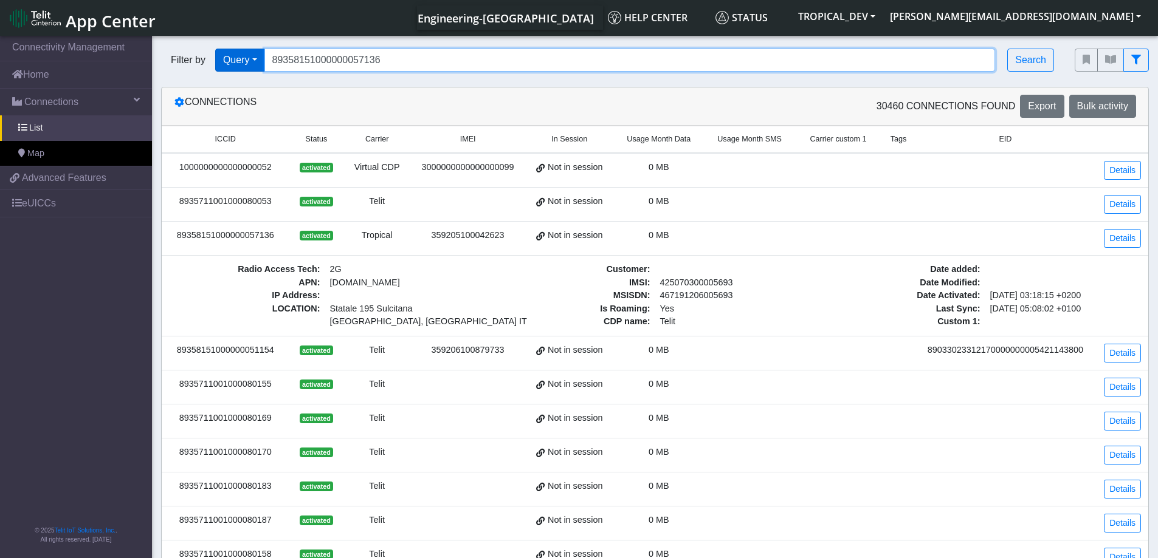
type input "89358151000000057136"
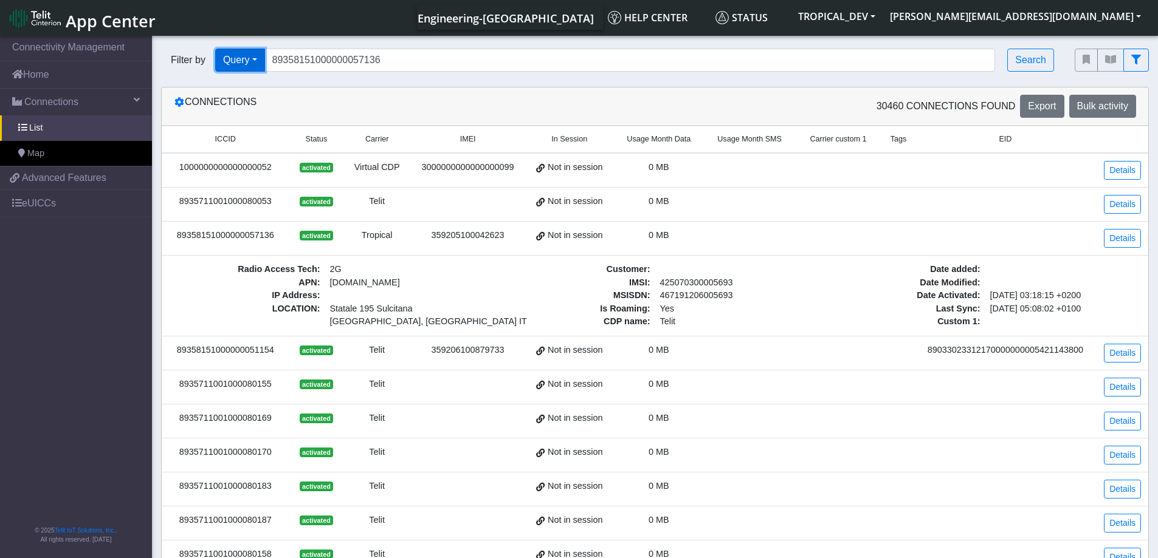
click at [258, 69] on button "Query" at bounding box center [240, 60] width 50 height 23
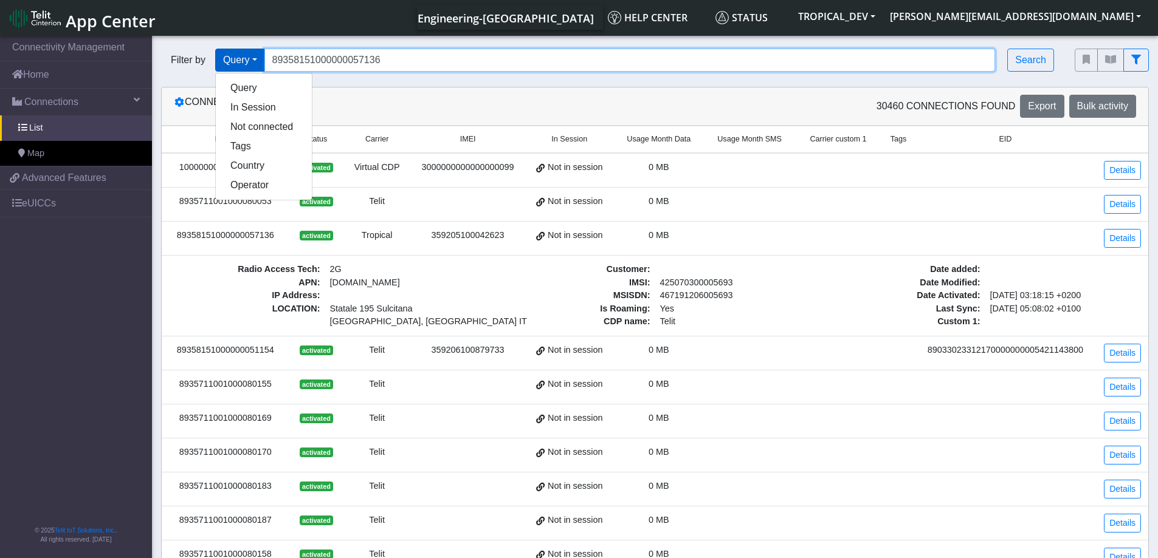
click at [531, 64] on input "89358151000000057136" at bounding box center [629, 60] width 731 height 23
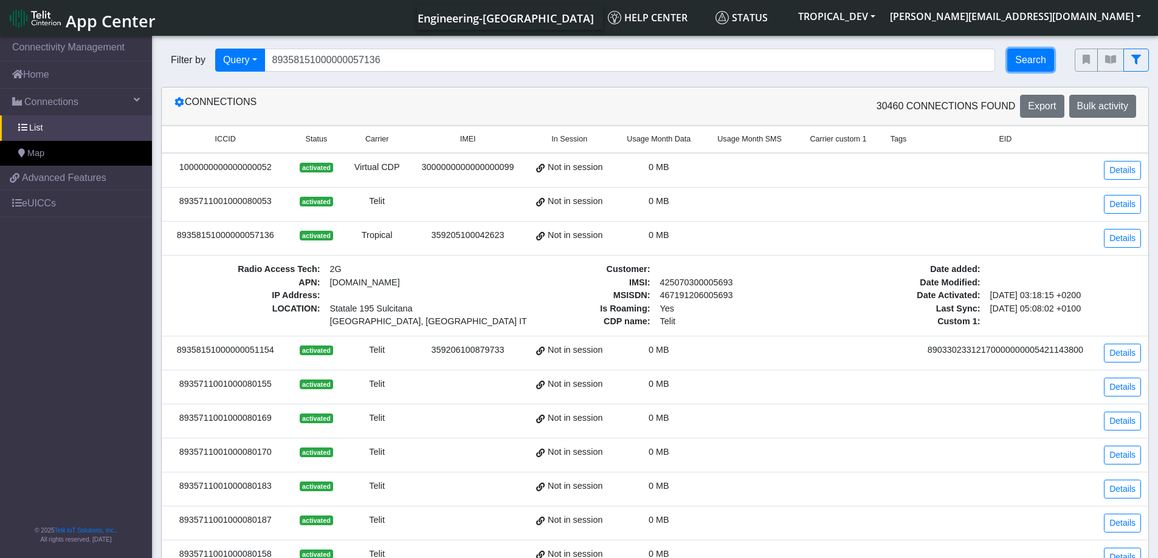
click at [1032, 55] on button "Search" at bounding box center [1030, 60] width 47 height 23
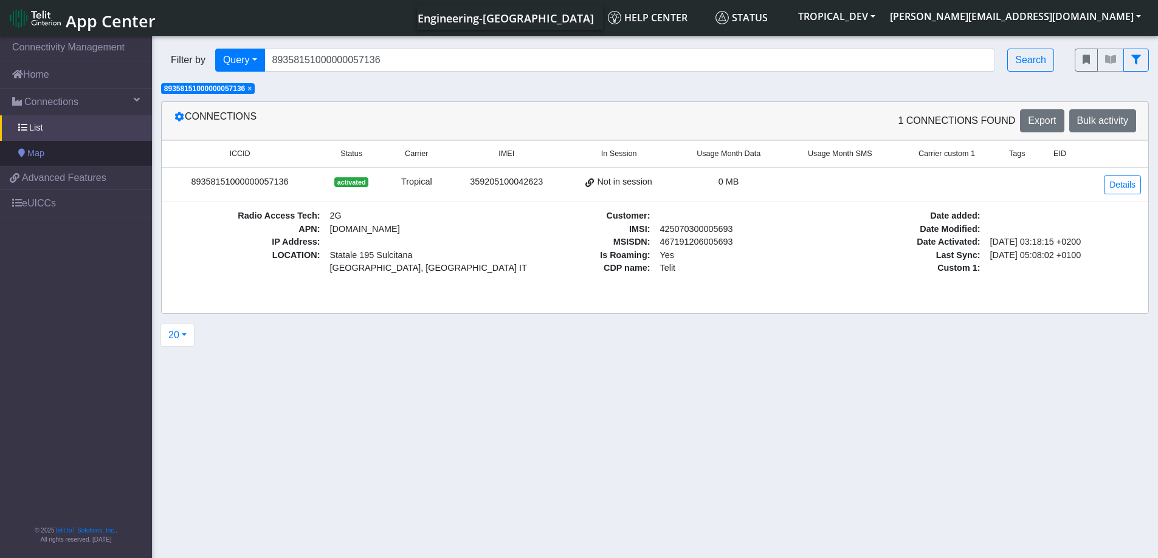
click at [65, 152] on link "Map" at bounding box center [76, 154] width 152 height 26
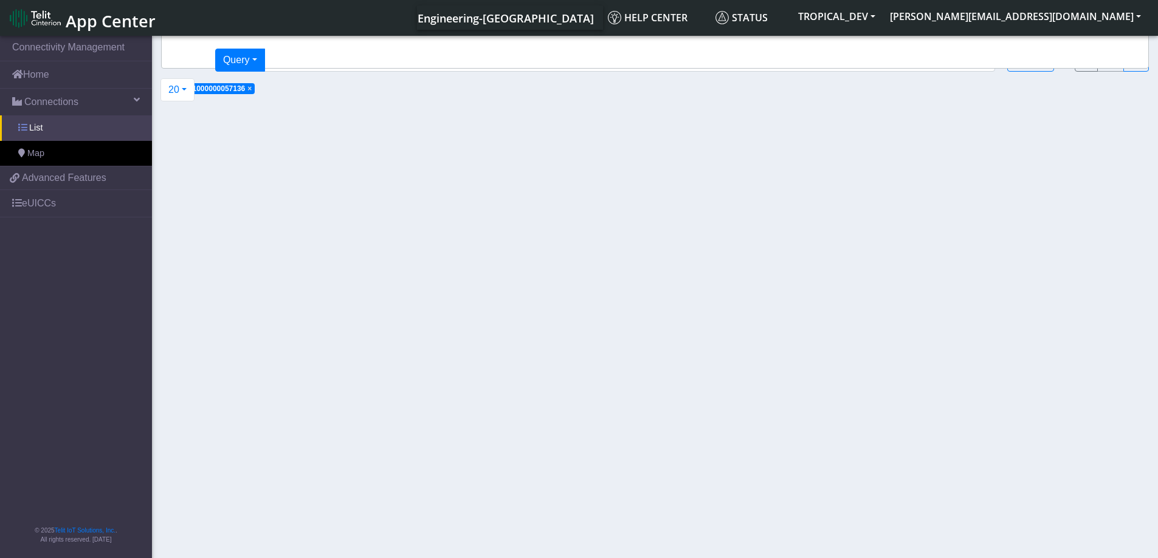
click at [55, 136] on link "List" at bounding box center [76, 128] width 152 height 26
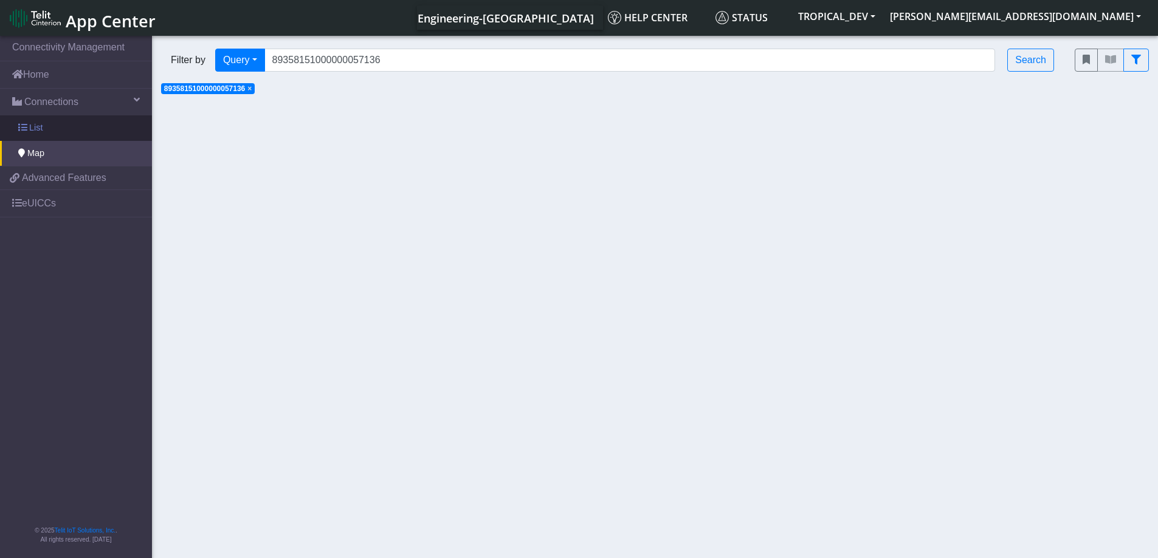
click at [55, 125] on link "List" at bounding box center [76, 128] width 152 height 26
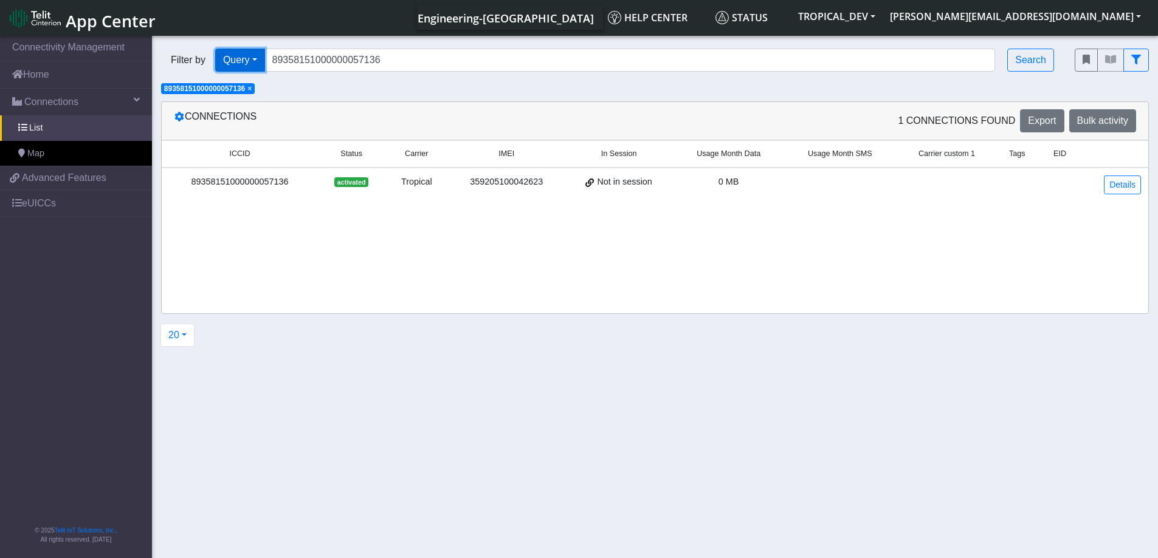
click at [261, 59] on button "Query" at bounding box center [240, 60] width 50 height 23
click at [250, 105] on button "In Session" at bounding box center [264, 107] width 96 height 19
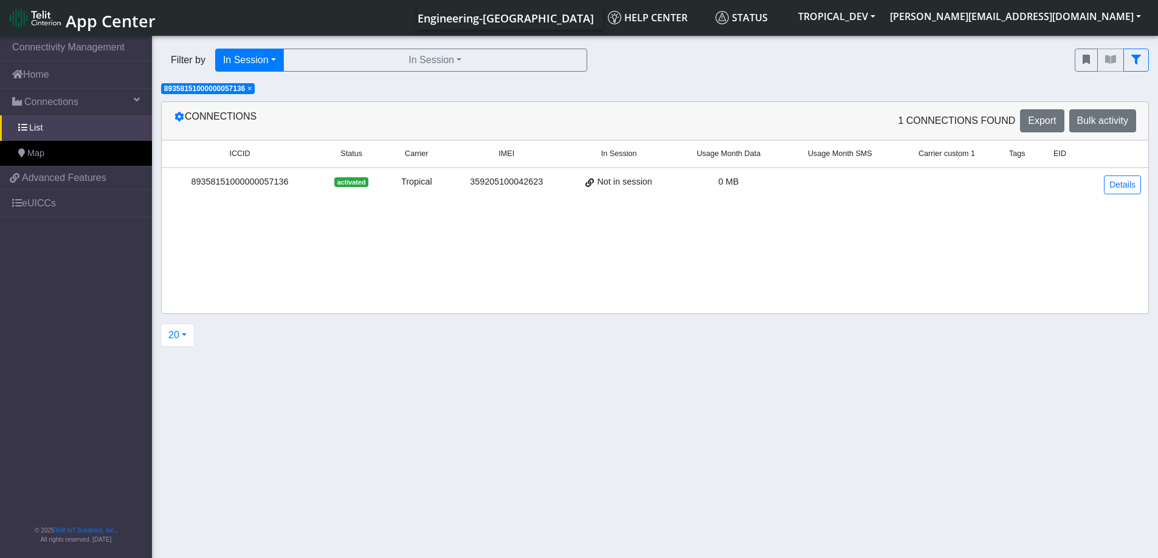
click at [250, 89] on span "×" at bounding box center [249, 88] width 4 height 9
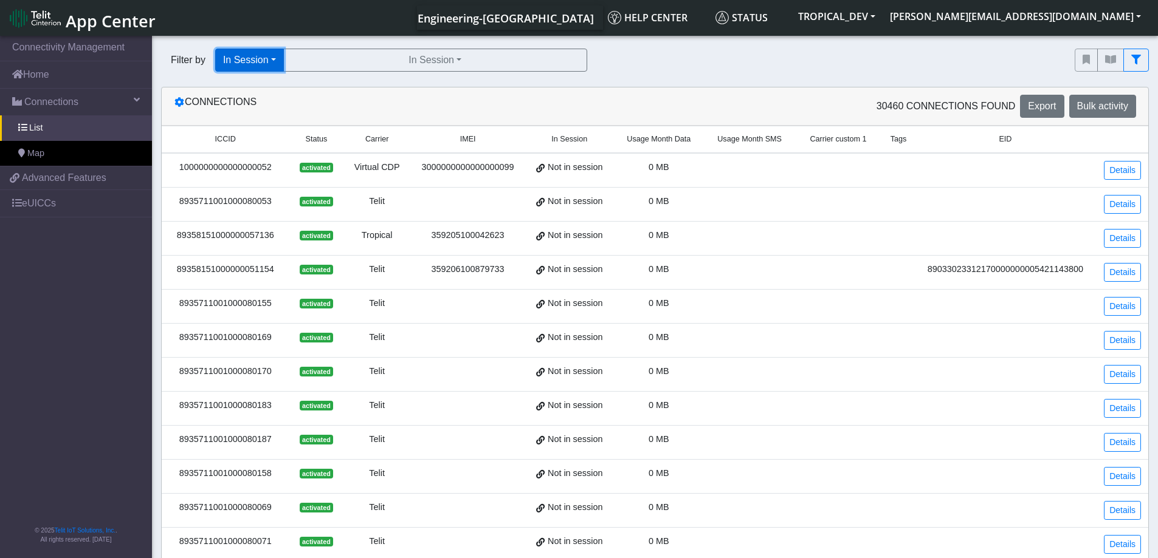
click at [264, 60] on button "In Session" at bounding box center [249, 60] width 69 height 23
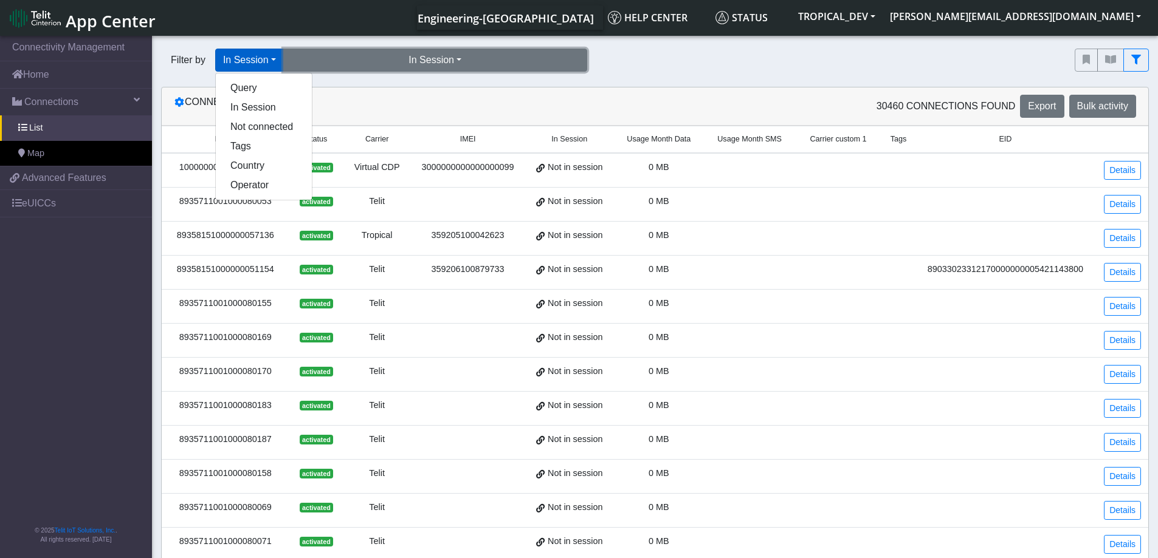
click at [393, 55] on button "In Session" at bounding box center [435, 60] width 304 height 23
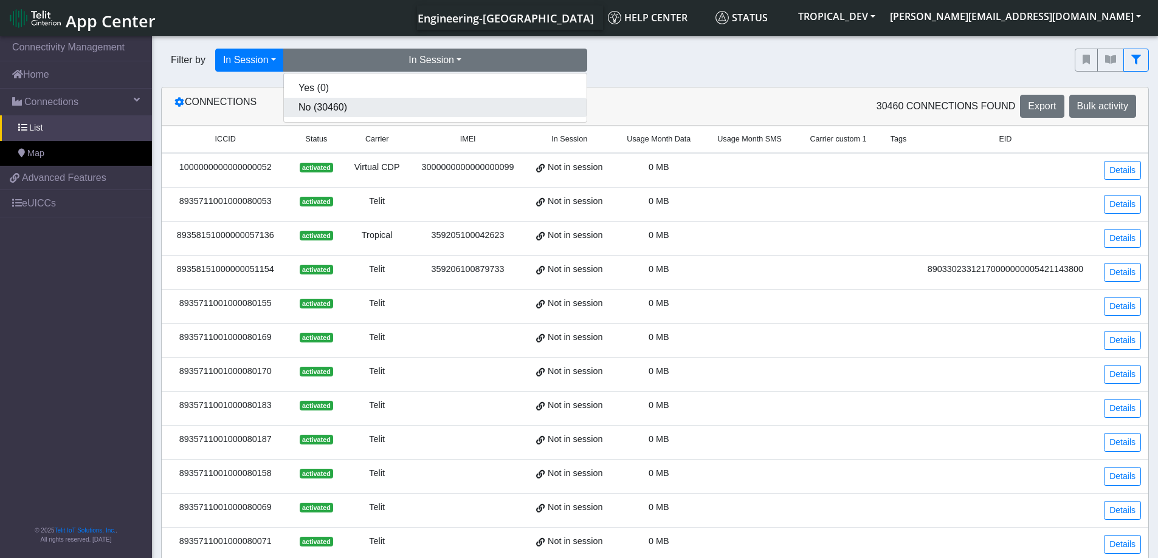
click at [456, 112] on button "No (30460)" at bounding box center [435, 107] width 303 height 19
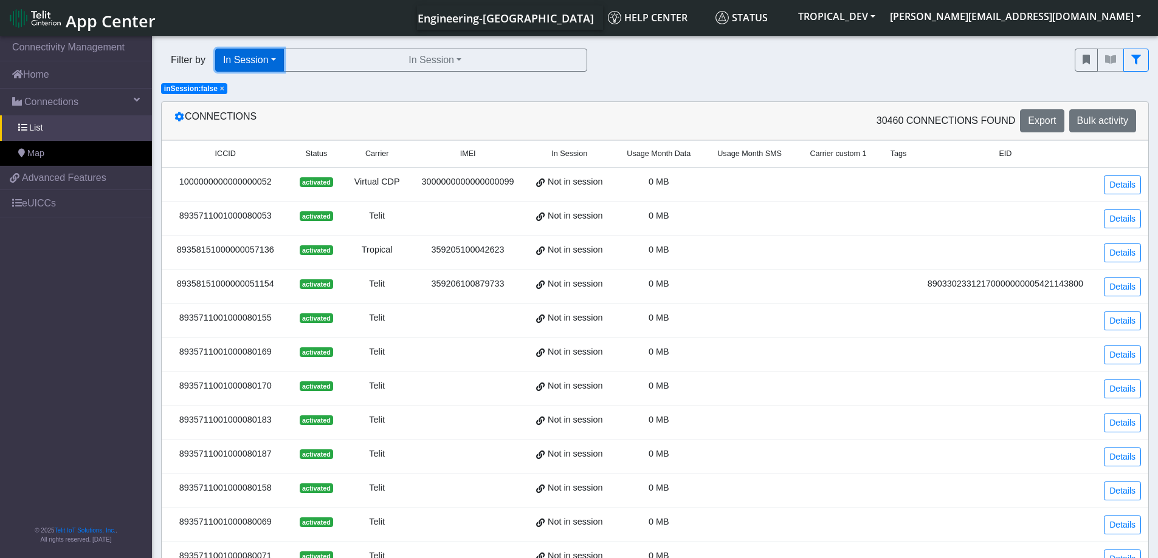
click at [263, 65] on button "In Session" at bounding box center [249, 60] width 69 height 23
click at [241, 91] on button "Query" at bounding box center [264, 87] width 96 height 19
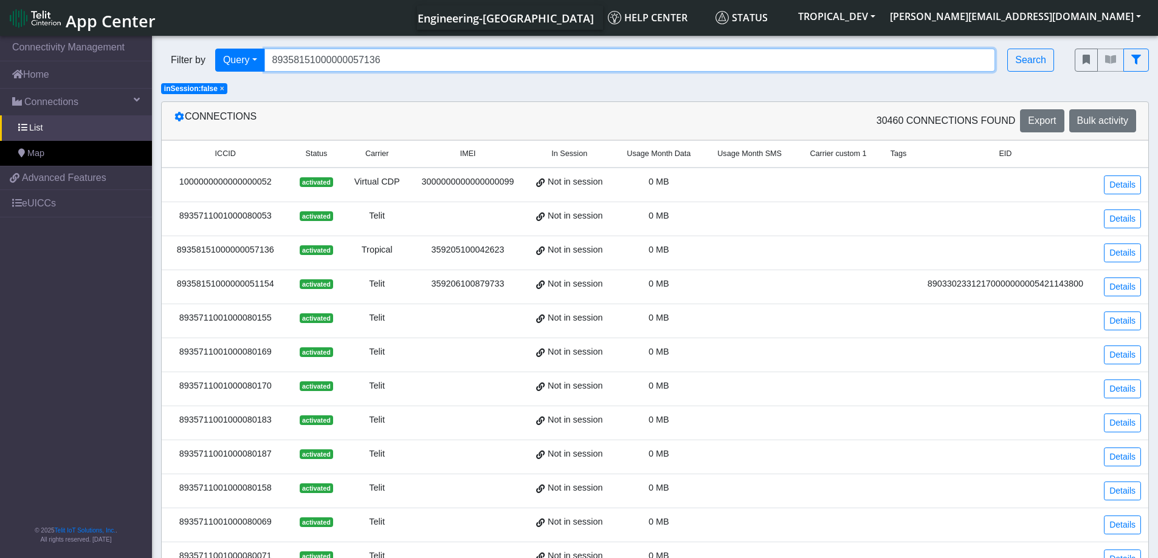
click at [403, 62] on input "89358151000000057136" at bounding box center [629, 60] width 731 height 23
click at [221, 90] on span "×" at bounding box center [222, 88] width 4 height 9
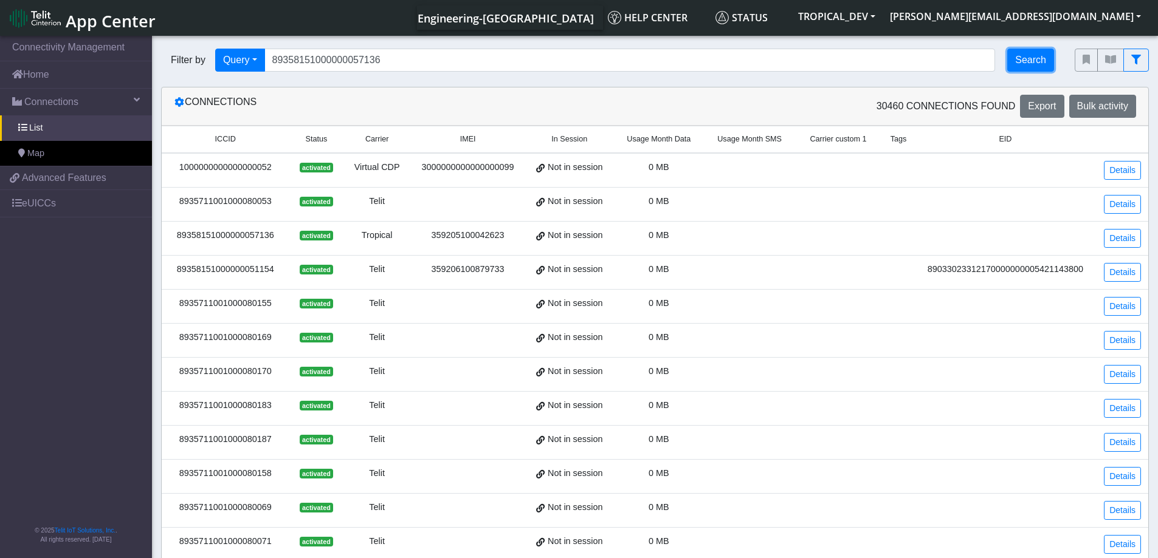
click at [1030, 67] on button "Search" at bounding box center [1030, 60] width 47 height 23
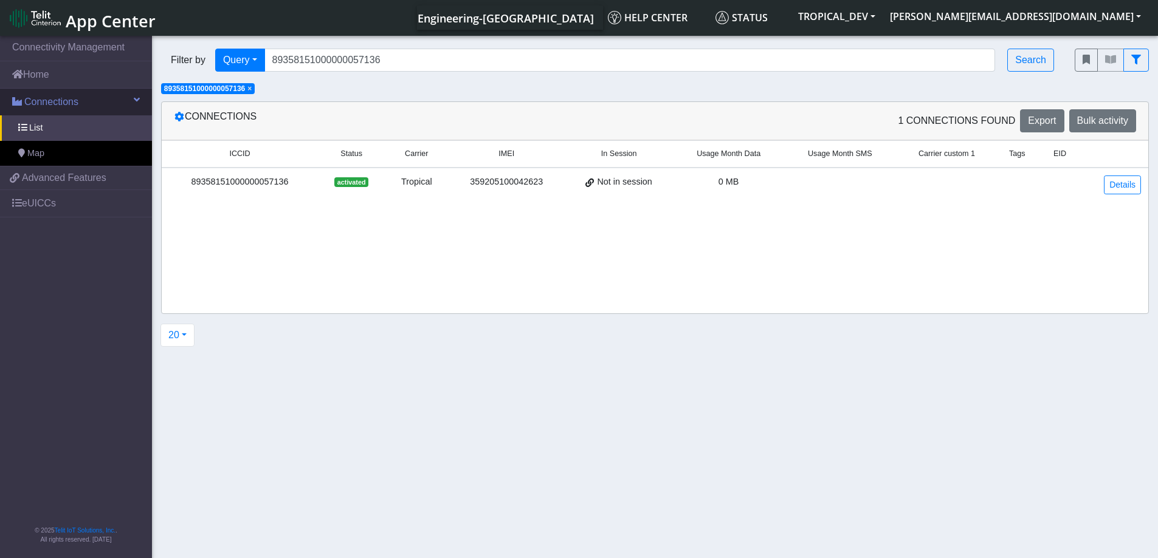
click at [36, 95] on span "Connections" at bounding box center [51, 102] width 54 height 15
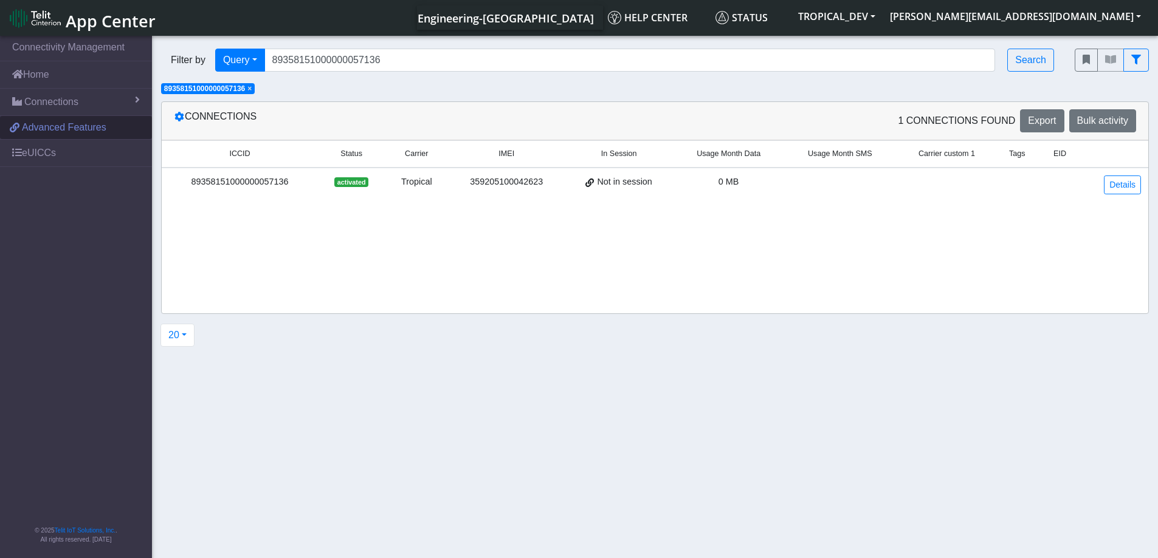
click at [44, 130] on span "Advanced Features" at bounding box center [64, 127] width 84 height 15
click at [38, 70] on link "Home" at bounding box center [76, 74] width 152 height 27
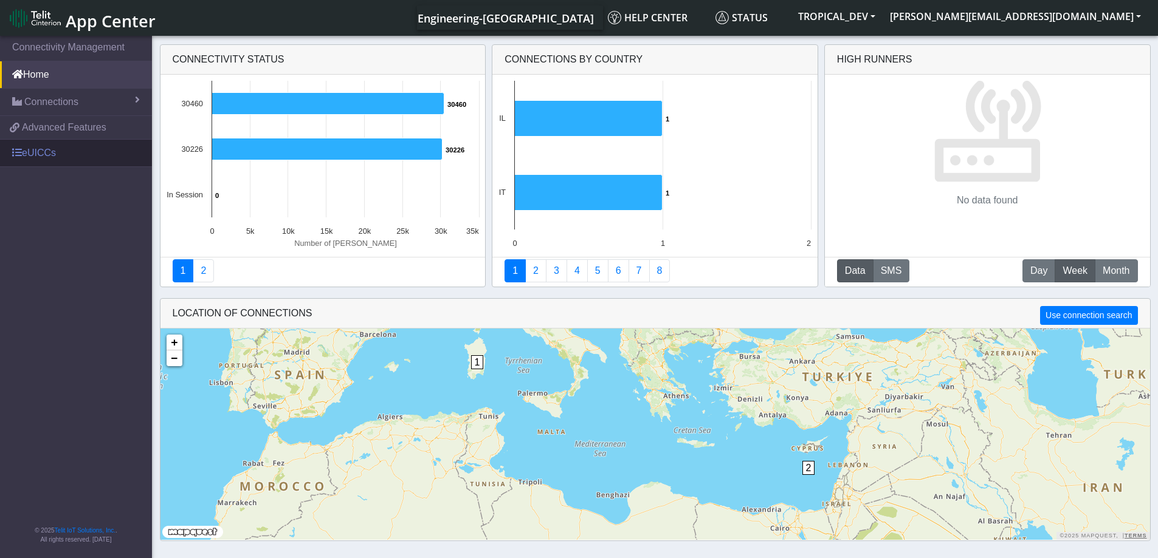
click at [28, 151] on link "eUICCs" at bounding box center [76, 153] width 152 height 27
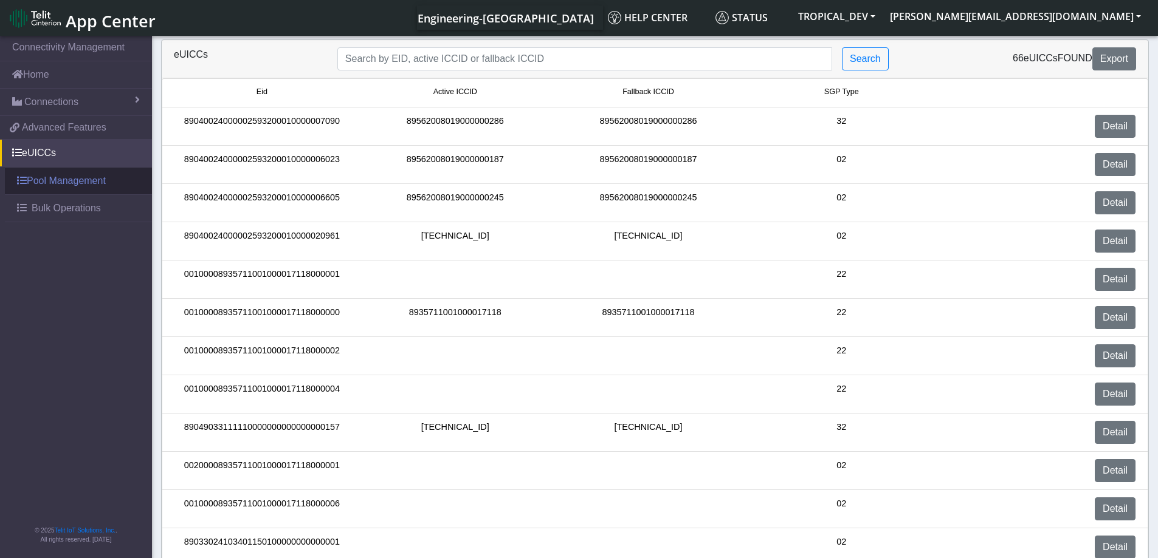
click at [35, 177] on link "Pool Management" at bounding box center [78, 181] width 147 height 27
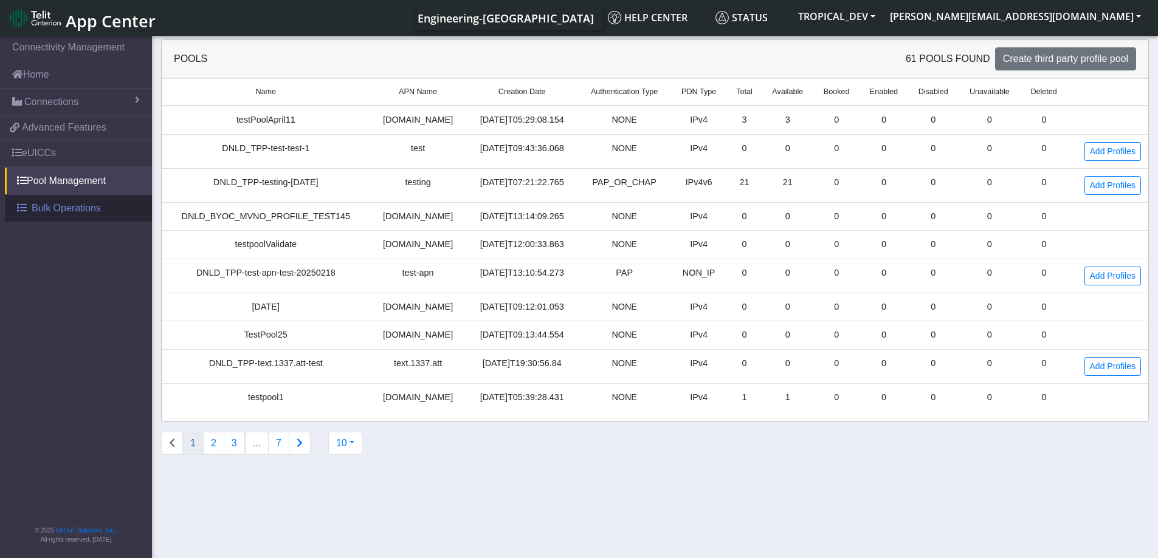
click at [39, 207] on span "Bulk Operations" at bounding box center [66, 208] width 69 height 15
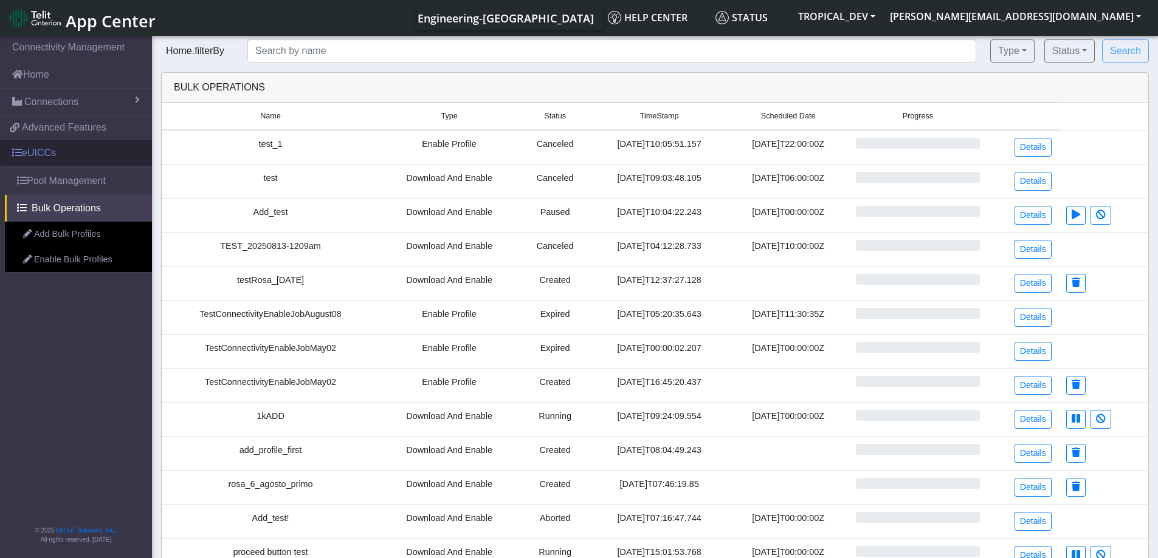
click at [41, 156] on link "eUICCs" at bounding box center [76, 153] width 152 height 27
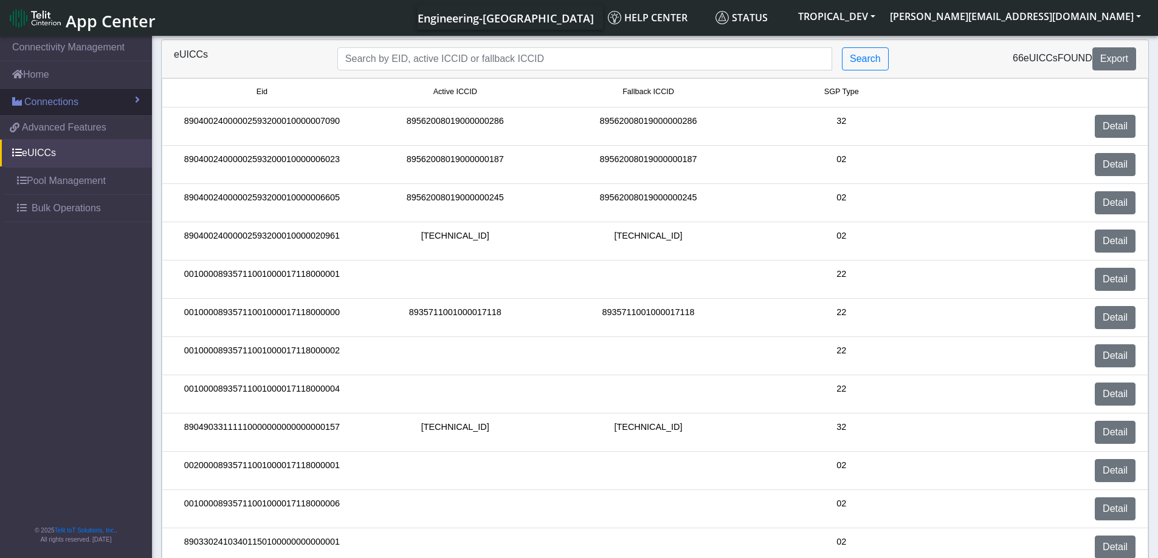
click at [36, 95] on span "Connections" at bounding box center [51, 102] width 54 height 15
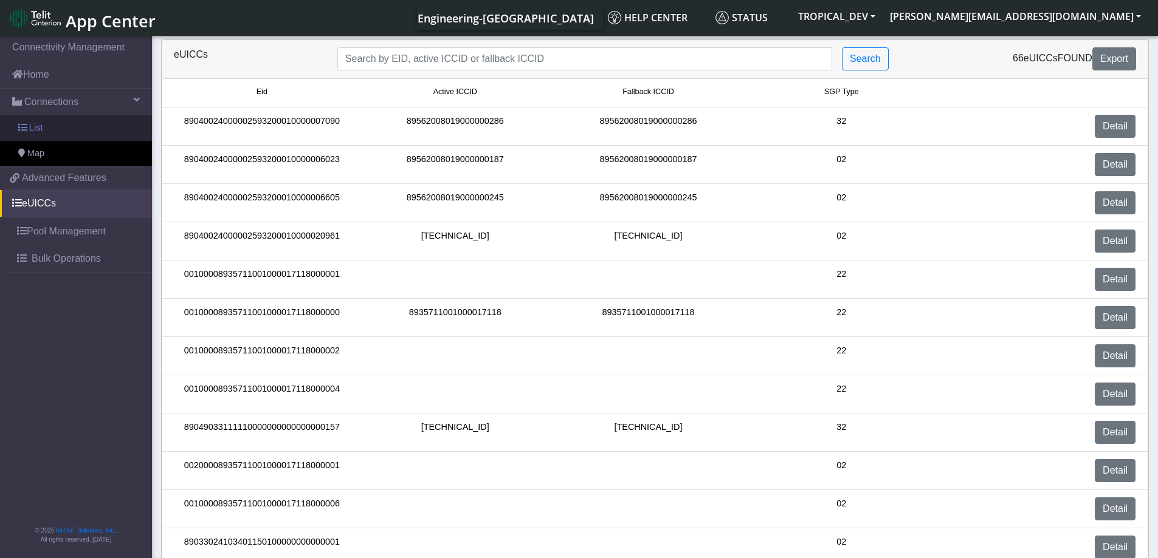
click at [34, 130] on span "List" at bounding box center [35, 128] width 13 height 13
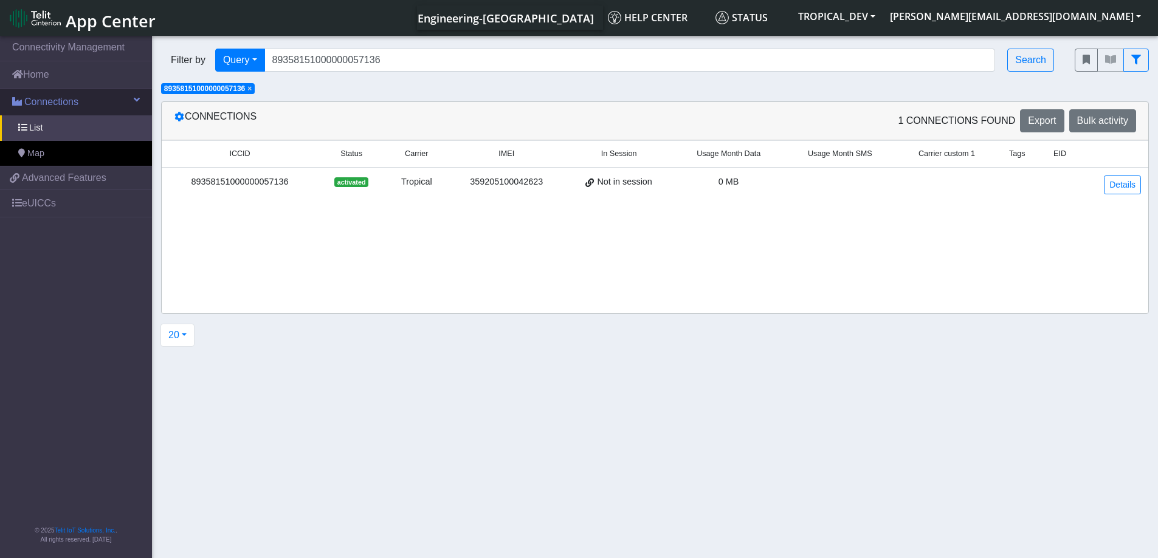
click at [103, 100] on link "Connections" at bounding box center [76, 102] width 152 height 27
click at [134, 100] on link "Connections" at bounding box center [76, 102] width 152 height 27
click at [132, 100] on link "Connections" at bounding box center [76, 102] width 152 height 27
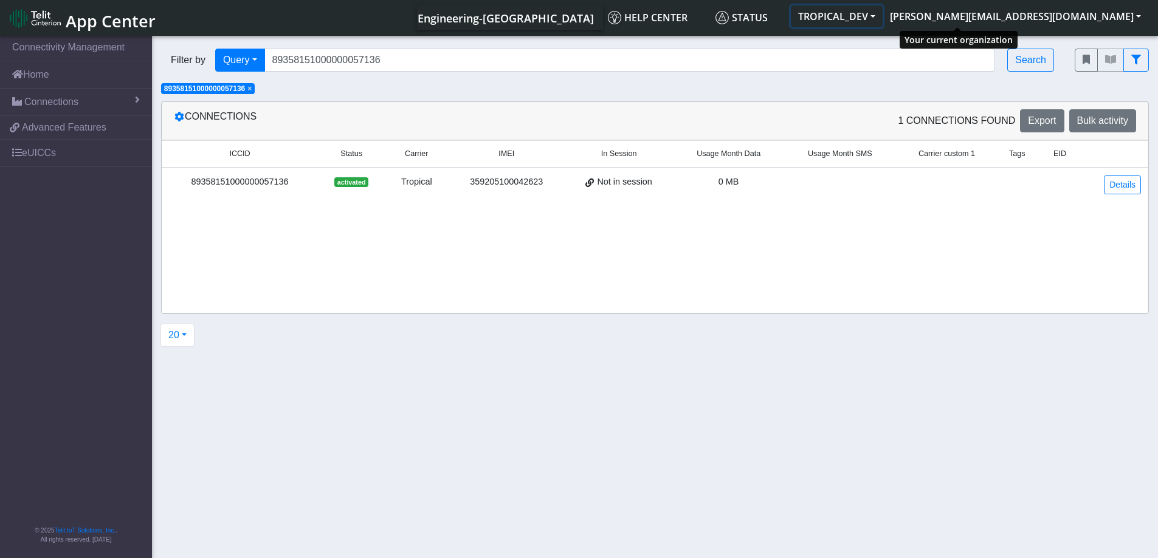
click at [882, 22] on button "TROPICAL_DEV" at bounding box center [837, 16] width 92 height 22
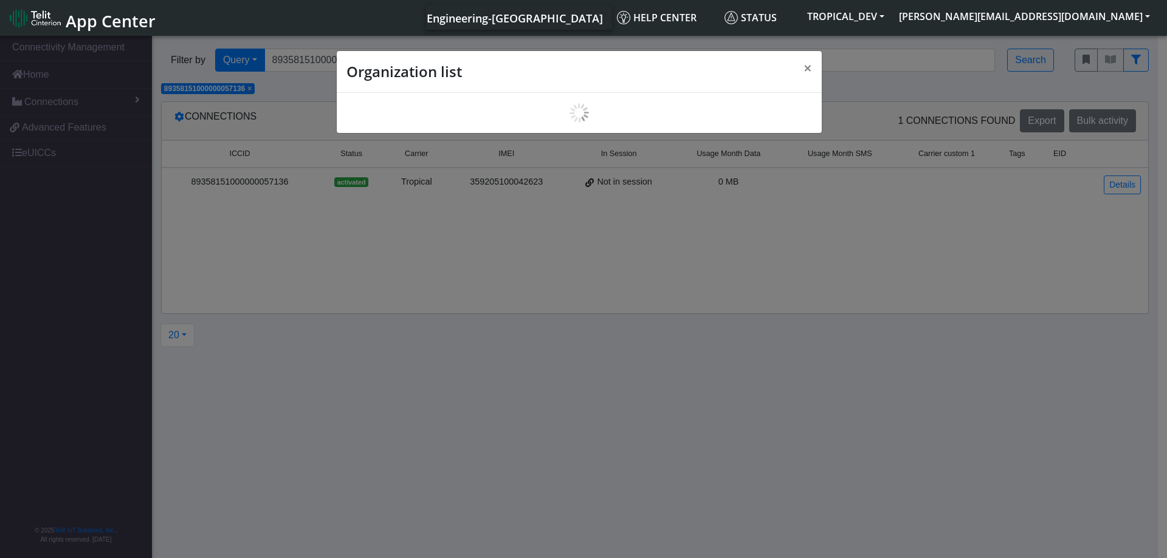
scroll to position [4, 0]
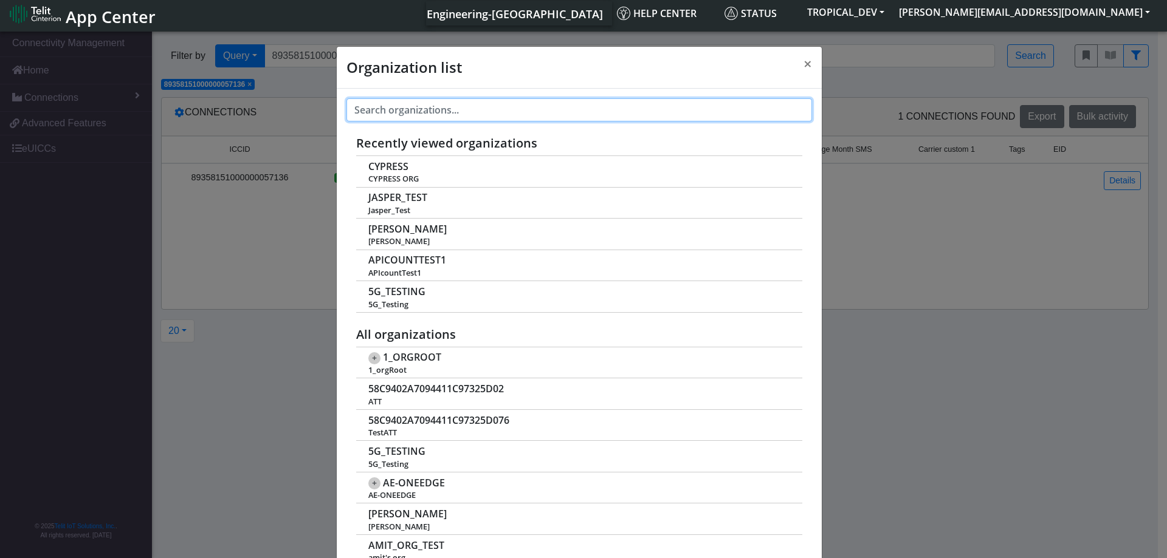
click at [461, 111] on input "text" at bounding box center [579, 109] width 466 height 23
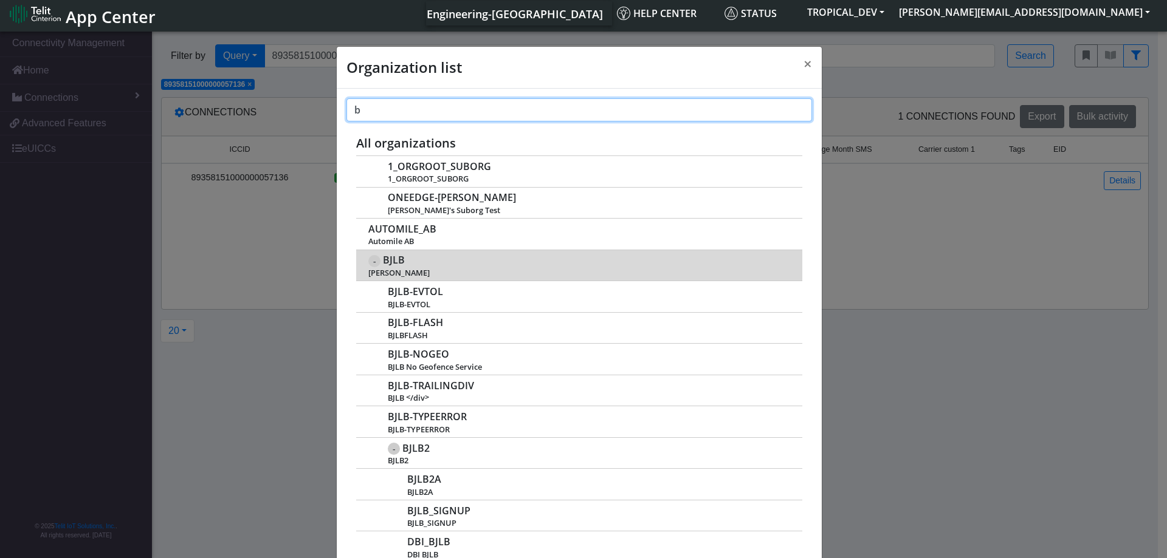
type input "b"
click at [383, 264] on span "BJLB" at bounding box center [394, 261] width 22 height 12
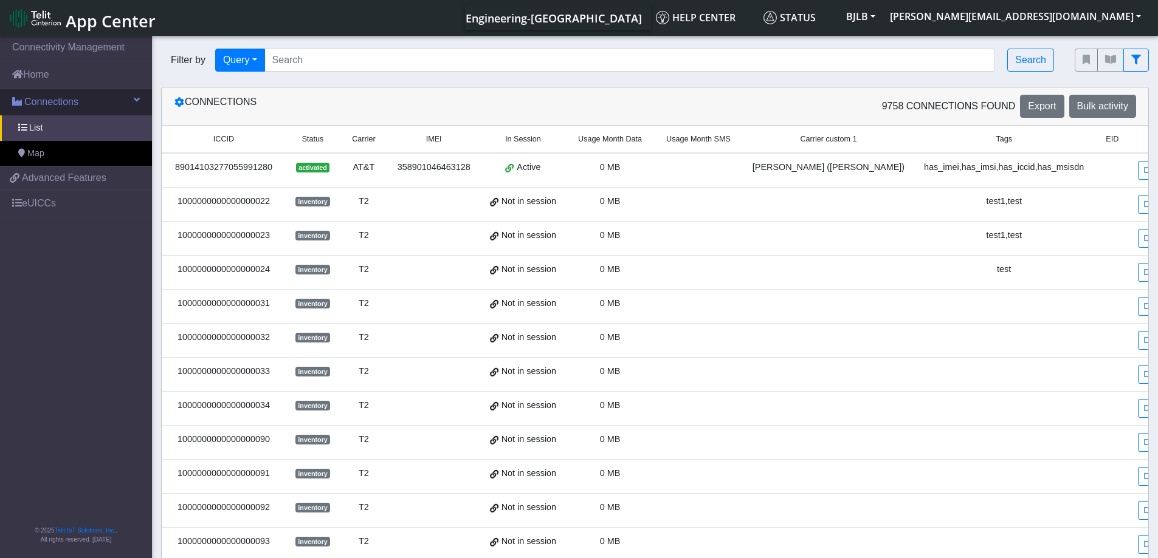
click at [130, 100] on link "Connections" at bounding box center [76, 102] width 152 height 27
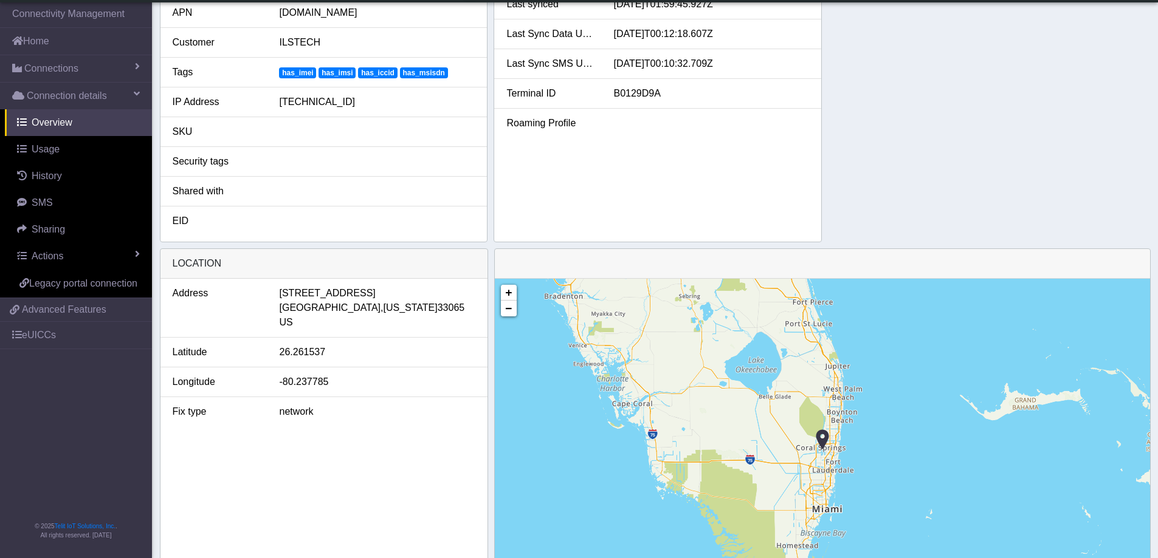
scroll to position [400, 0]
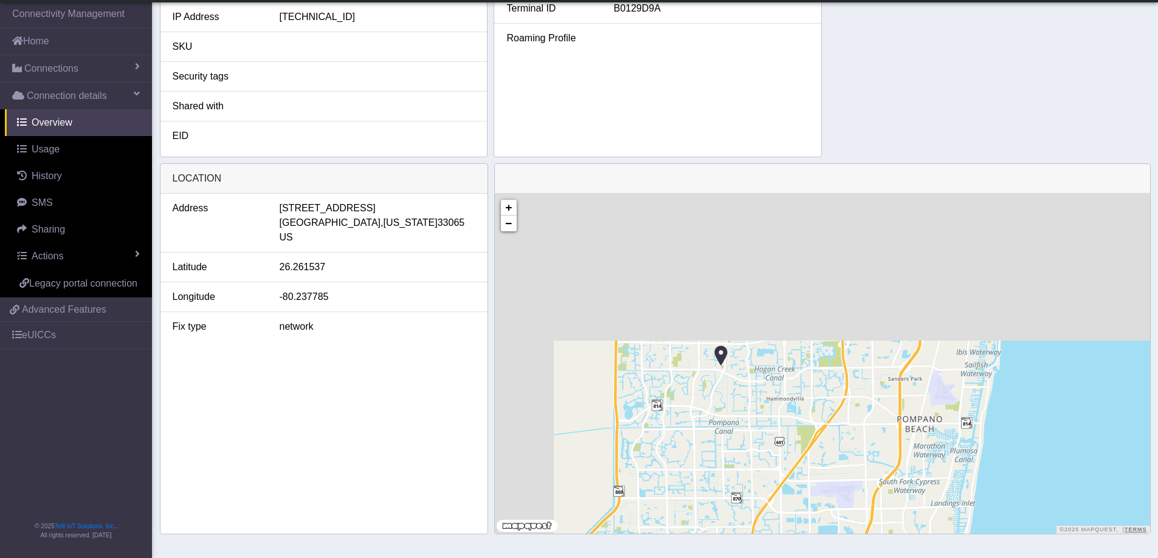
drag, startPoint x: 628, startPoint y: 265, endPoint x: 838, endPoint y: 444, distance: 275.9
click at [838, 444] on div "+ − ©2025 MapQuest, | Terms" at bounding box center [822, 364] width 655 height 340
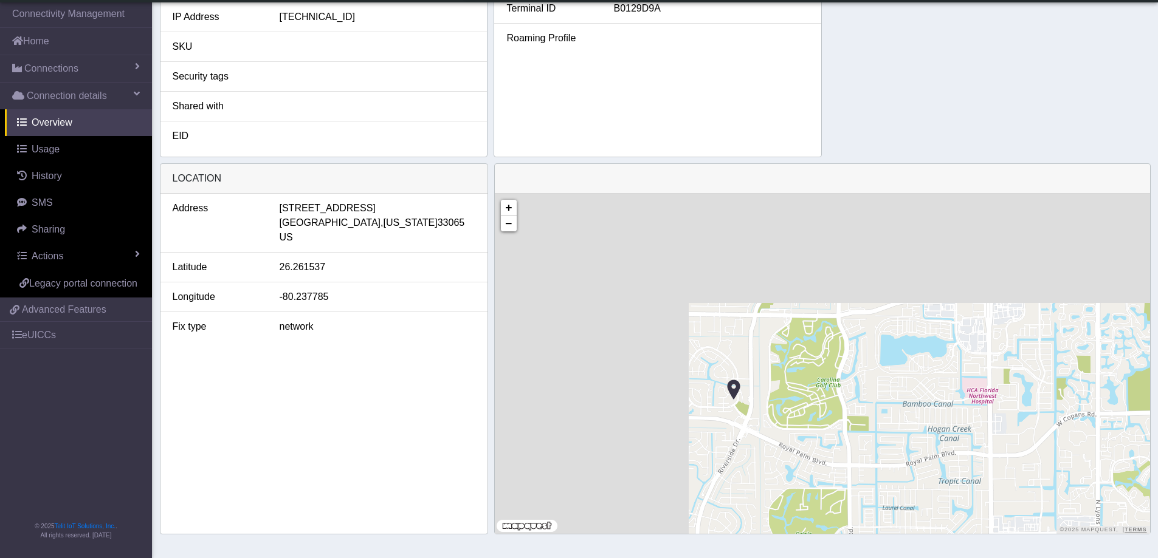
drag, startPoint x: 589, startPoint y: 295, endPoint x: 865, endPoint y: 415, distance: 300.8
click at [865, 415] on div "+ − ©2025 MapQuest, | Terms" at bounding box center [822, 364] width 655 height 340
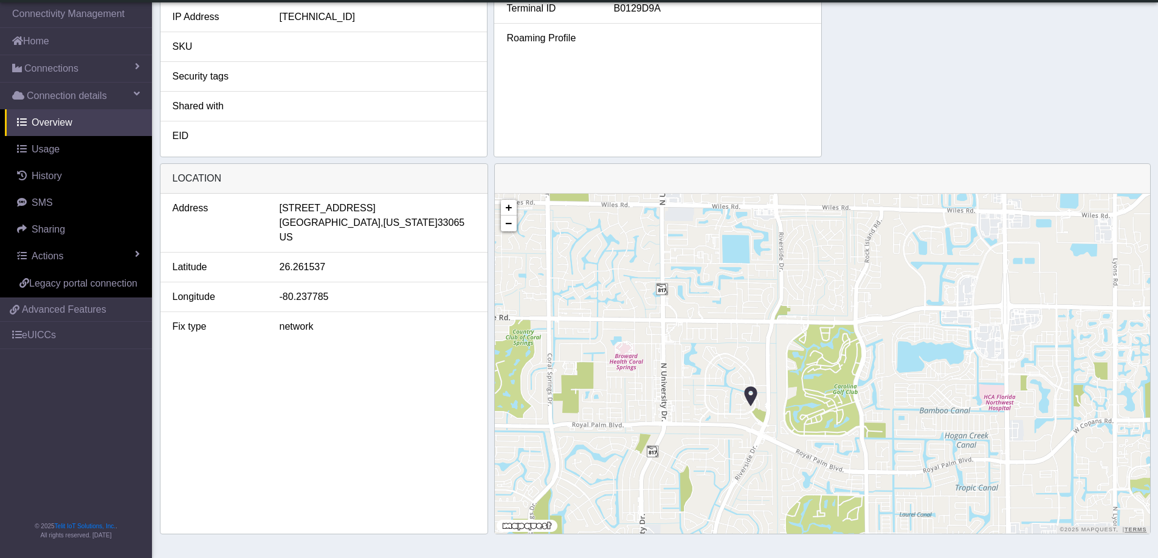
click at [749, 395] on img at bounding box center [750, 396] width 13 height 23
click at [754, 396] on img at bounding box center [750, 396] width 13 height 23
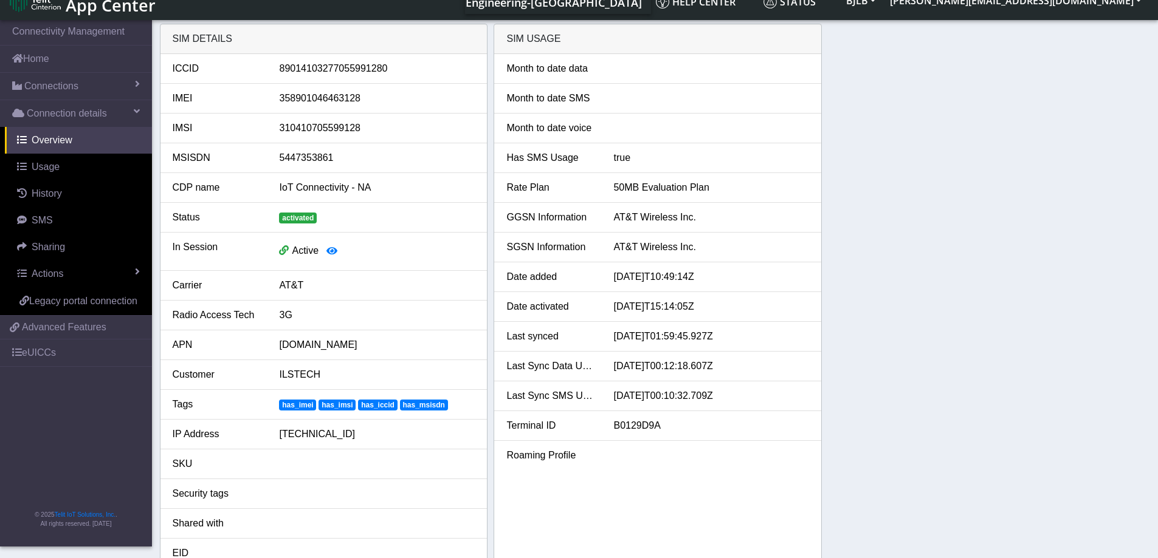
scroll to position [0, 0]
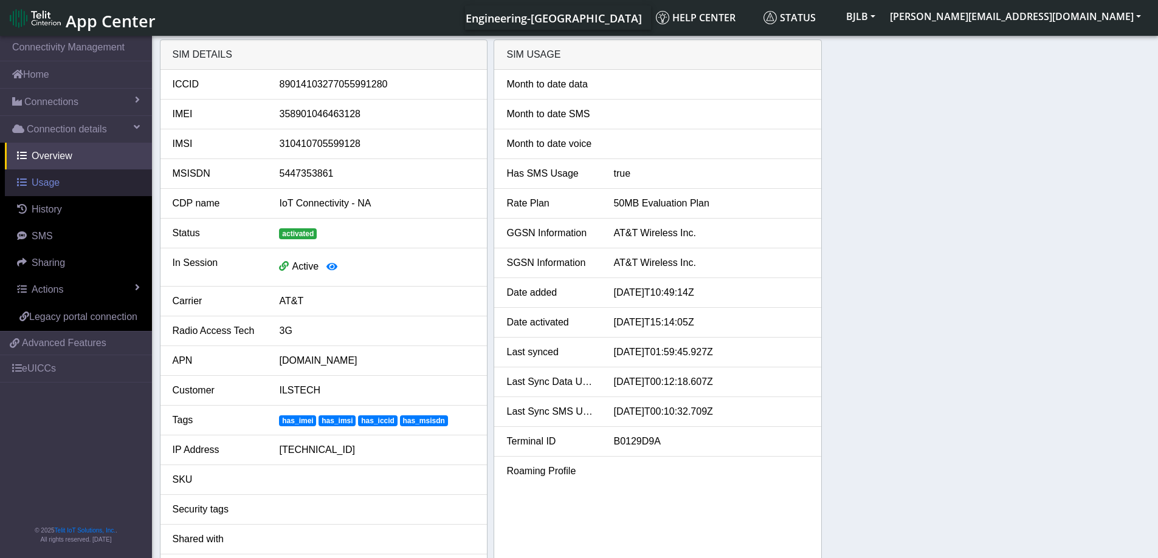
click at [109, 187] on link "Usage" at bounding box center [78, 183] width 147 height 27
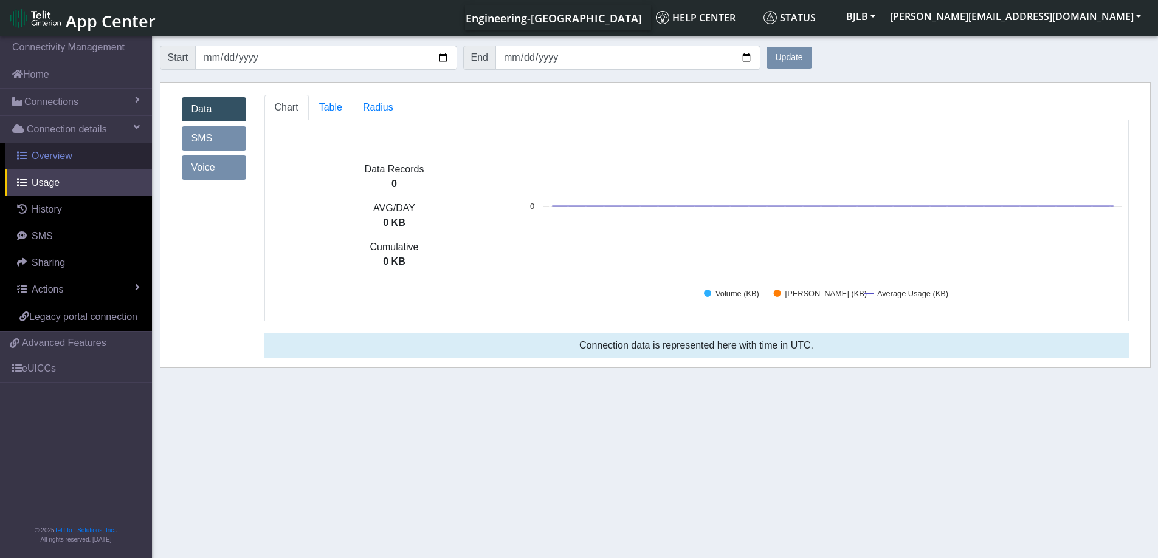
click at [102, 159] on link "Overview" at bounding box center [78, 156] width 147 height 27
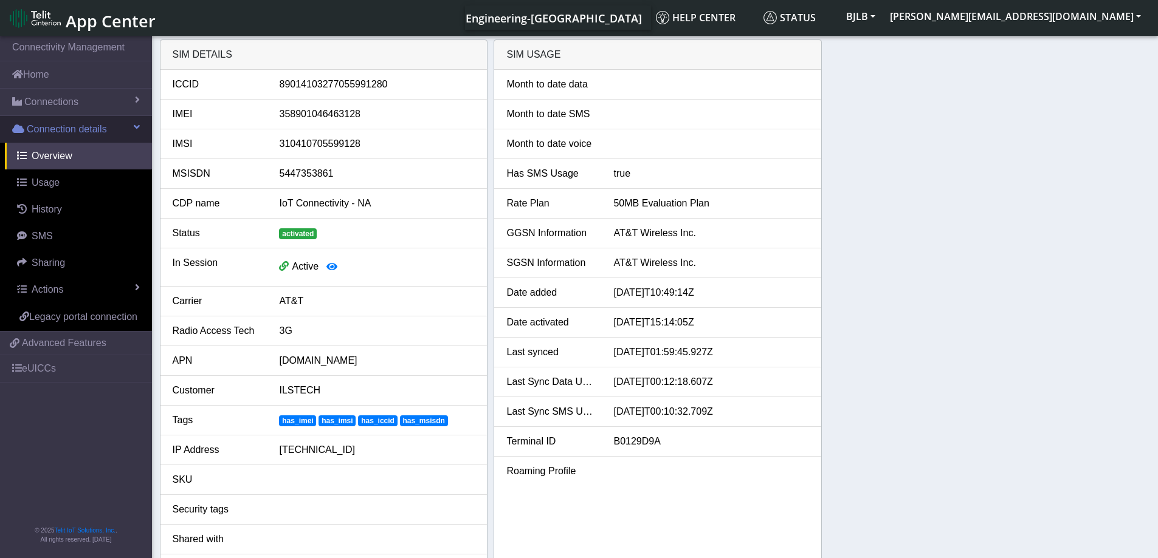
click at [72, 129] on span "Connection details" at bounding box center [67, 129] width 80 height 15
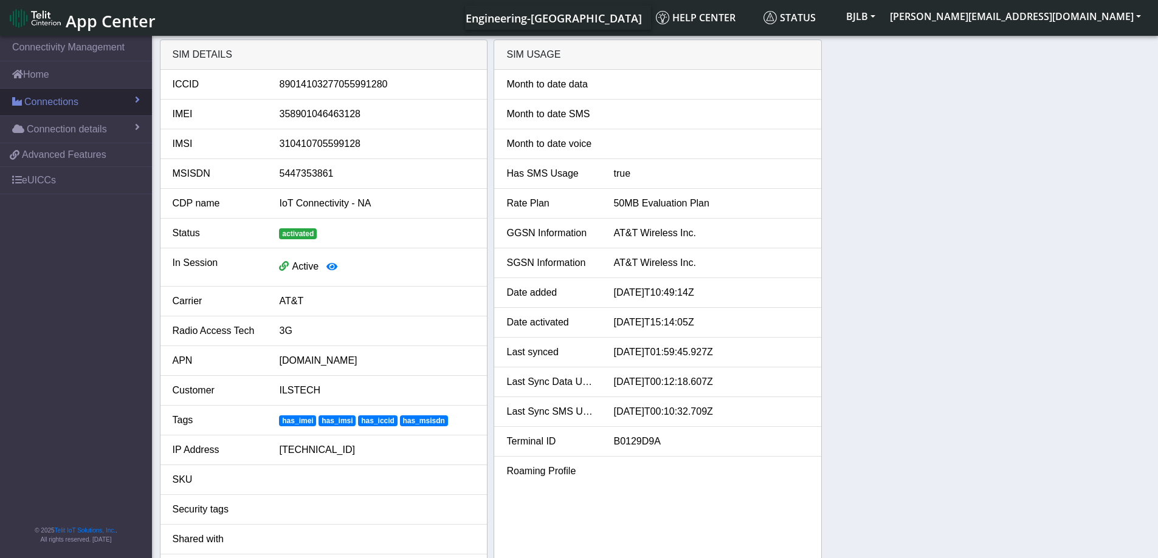
click at [92, 107] on link "Connections" at bounding box center [76, 102] width 152 height 27
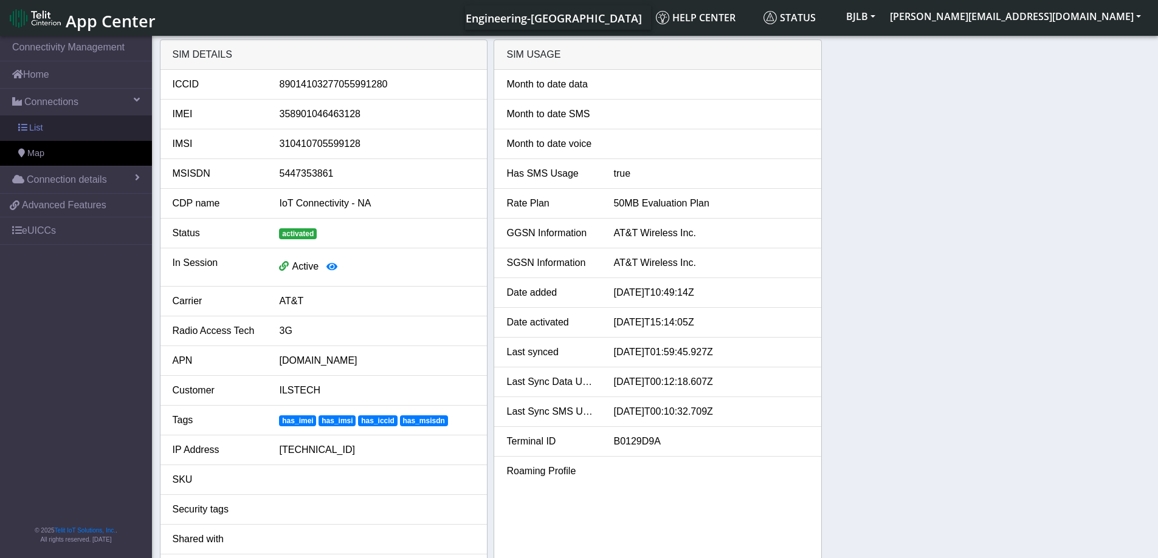
click at [49, 128] on link "List" at bounding box center [76, 128] width 152 height 26
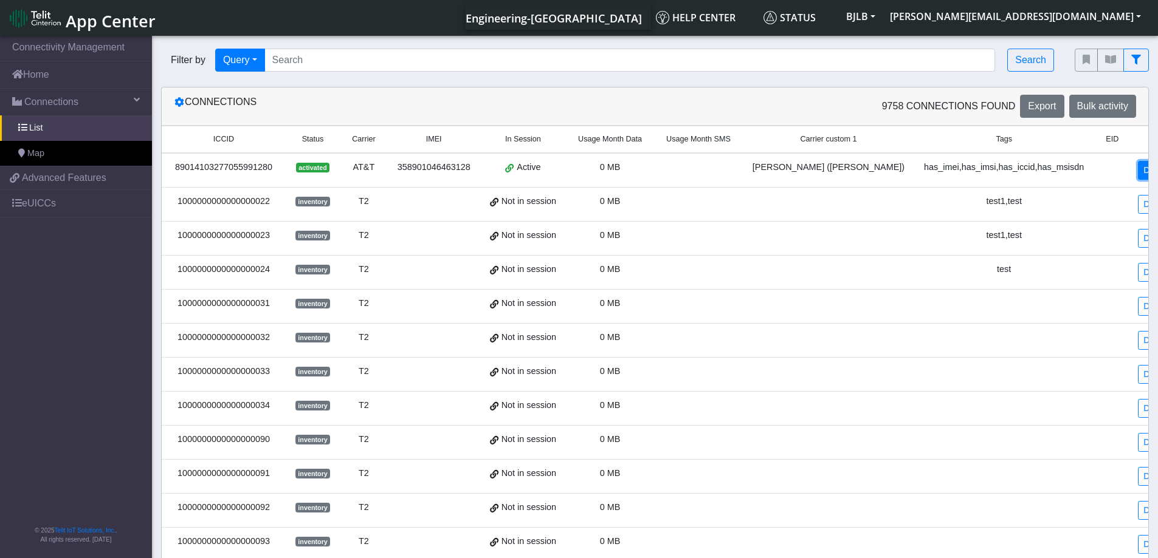
click at [1138, 173] on link "Details" at bounding box center [1156, 170] width 37 height 19
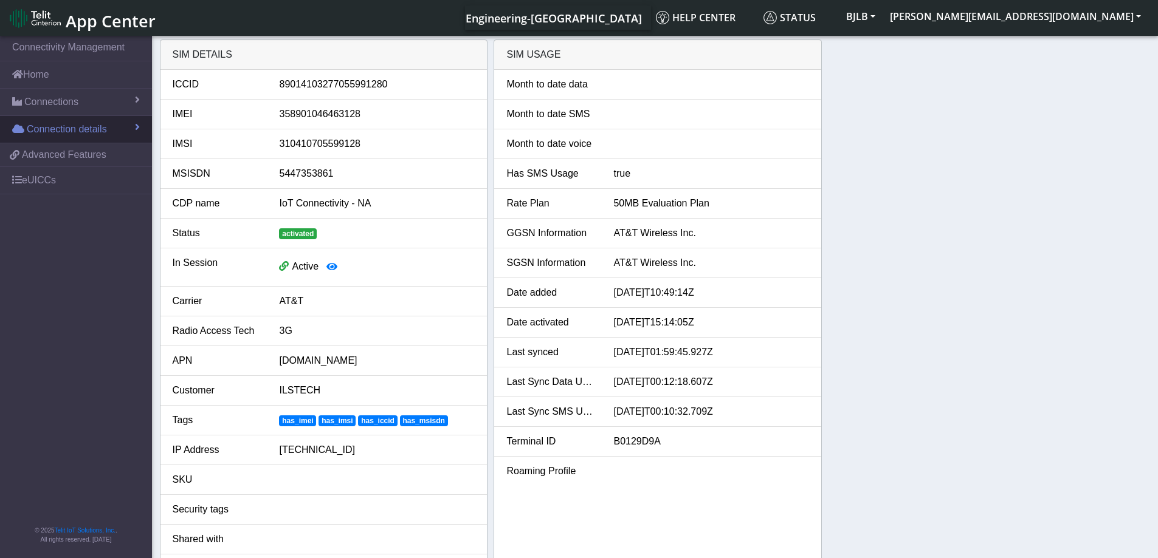
click at [120, 129] on link "Connection details" at bounding box center [76, 129] width 152 height 27
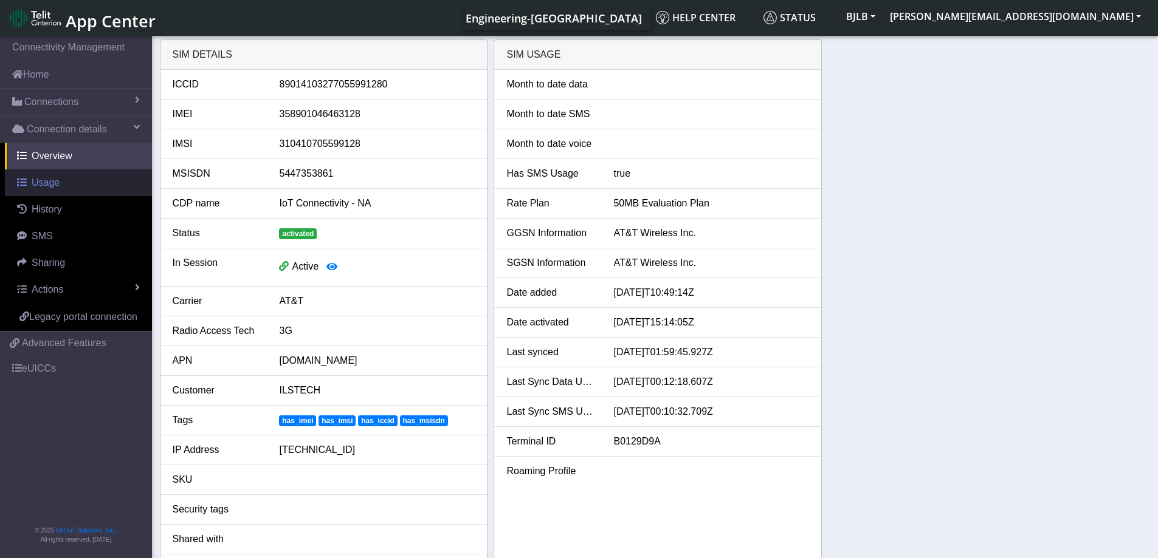
click at [88, 185] on link "Usage" at bounding box center [78, 183] width 147 height 27
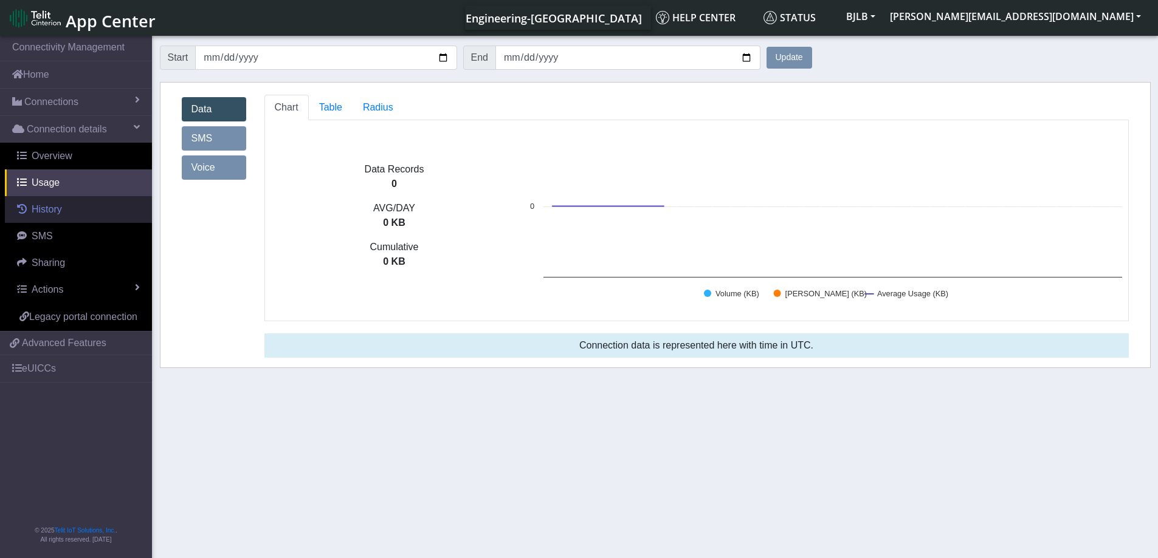
click at [81, 214] on link "History" at bounding box center [78, 209] width 147 height 27
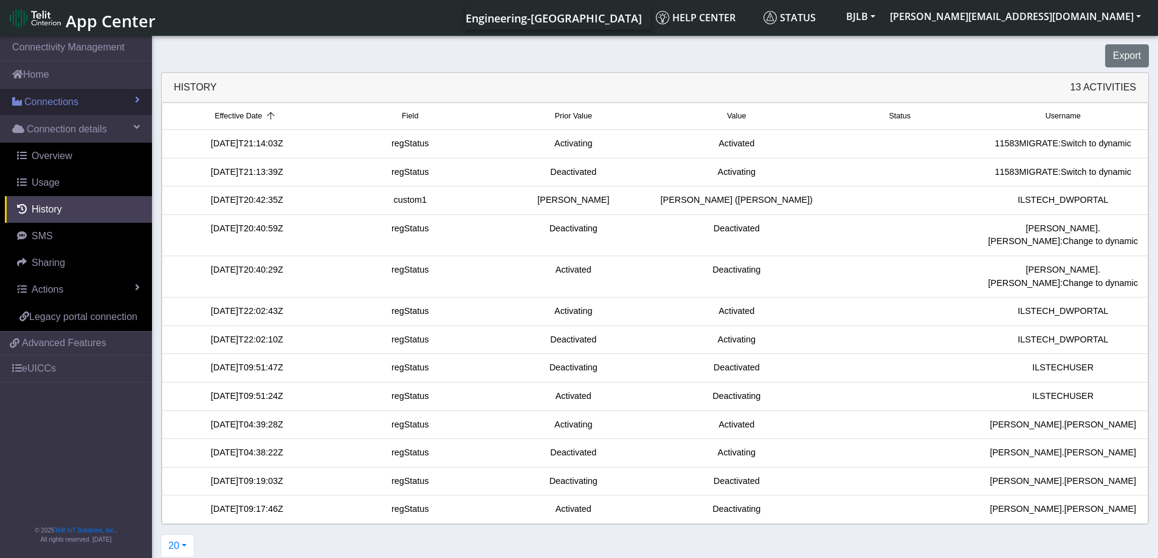
click at [122, 98] on link "Connections" at bounding box center [76, 102] width 152 height 27
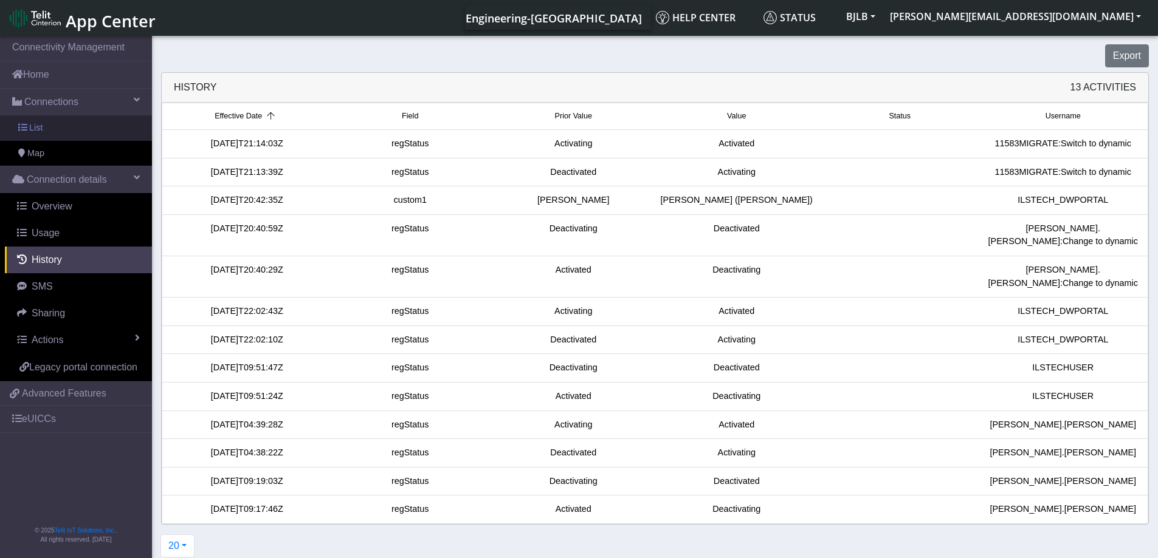
click at [111, 126] on link "List" at bounding box center [76, 128] width 152 height 26
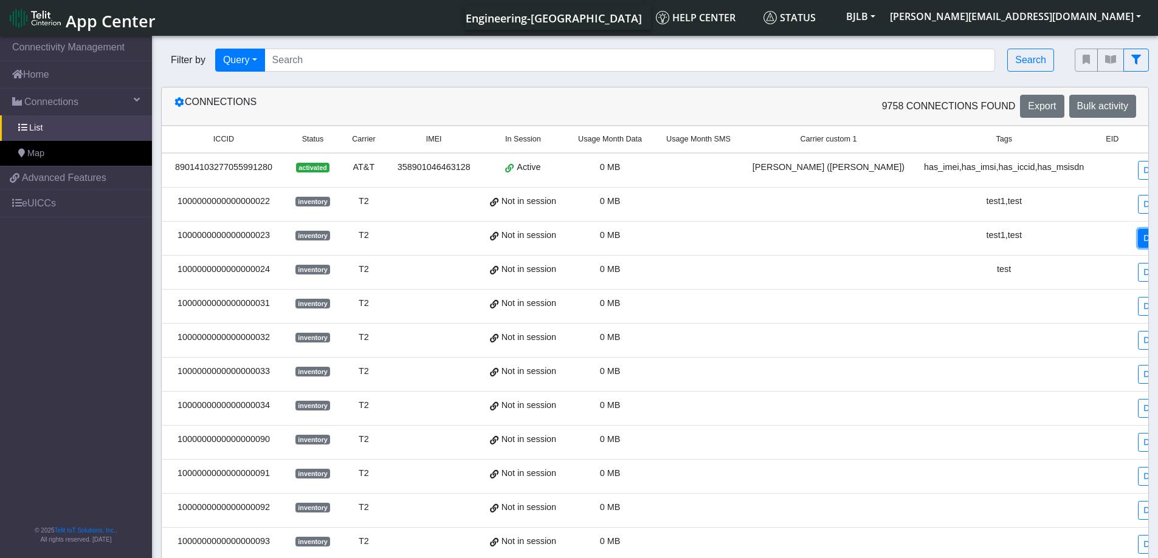
click at [1138, 244] on link "Details" at bounding box center [1156, 238] width 37 height 19
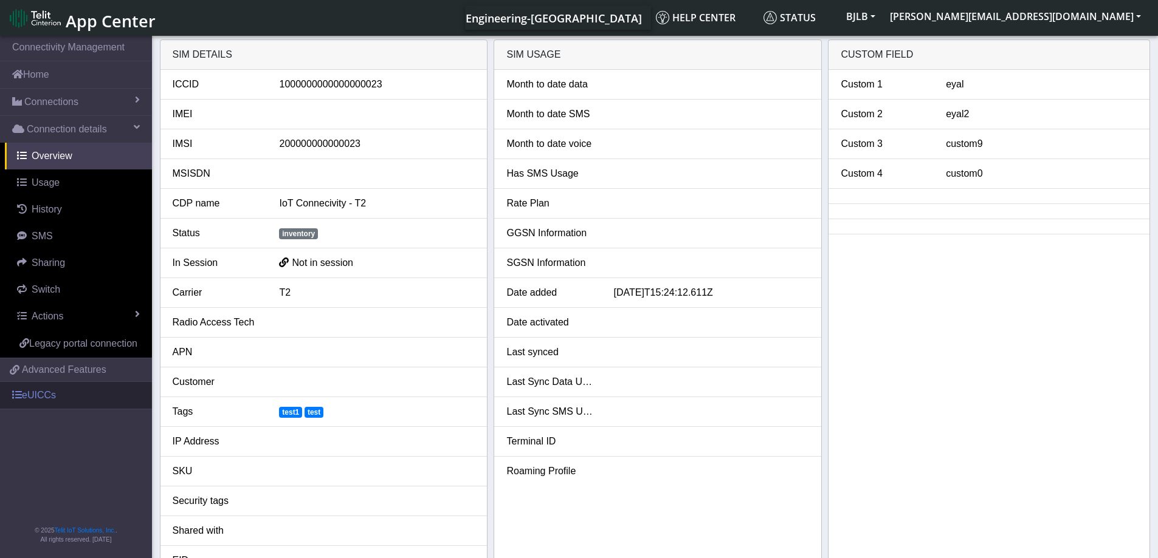
click at [53, 396] on link "eUICCs" at bounding box center [76, 395] width 152 height 27
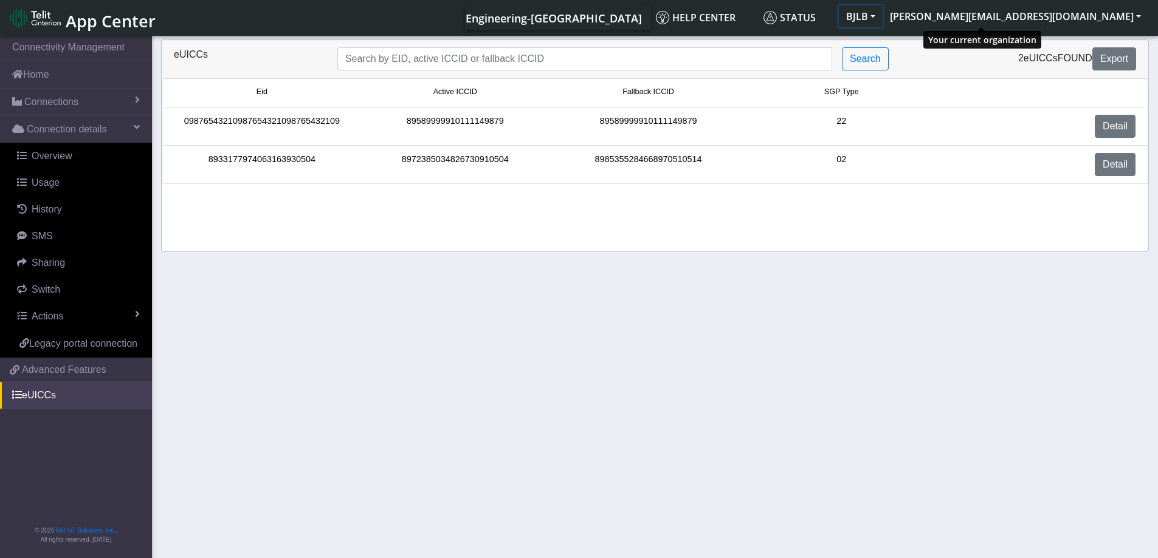
click at [882, 14] on button "BJLB" at bounding box center [861, 16] width 44 height 22
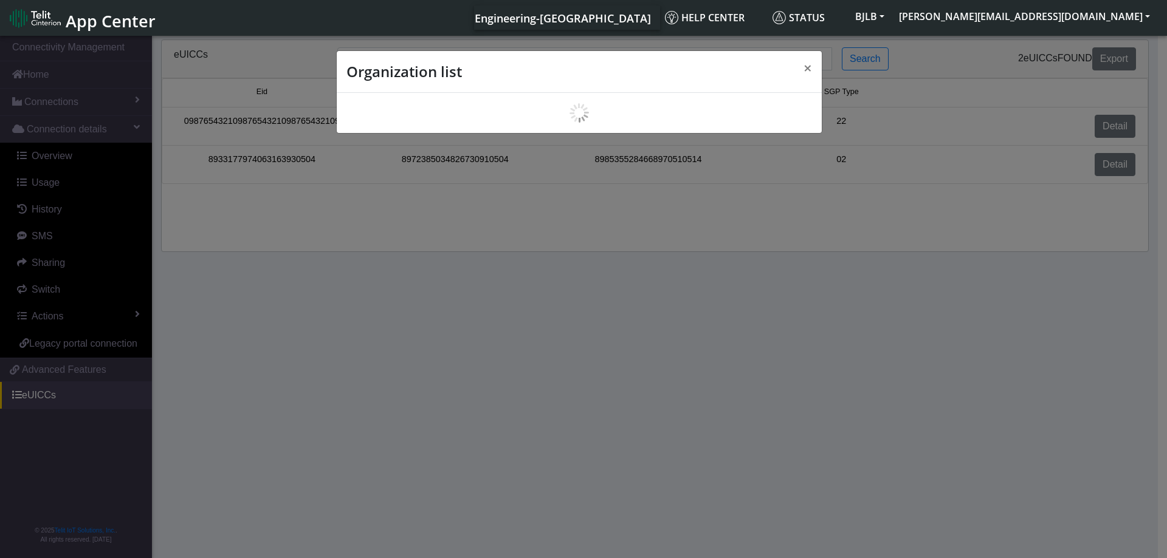
scroll to position [4, 0]
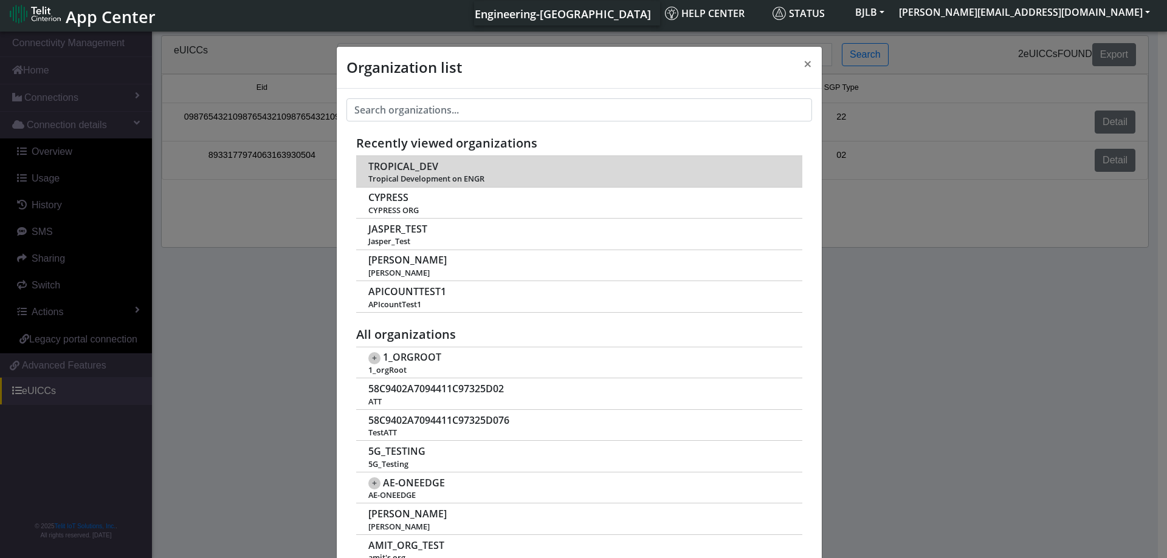
click at [397, 166] on span "TROPICAL_DEV" at bounding box center [403, 167] width 70 height 12
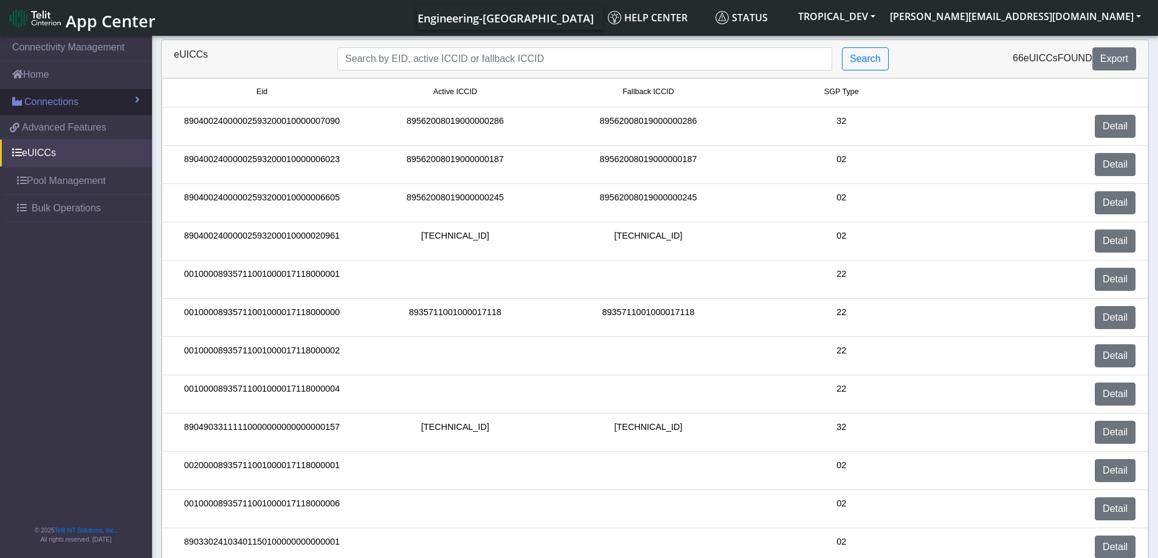
click at [67, 105] on span "Connections" at bounding box center [51, 102] width 54 height 15
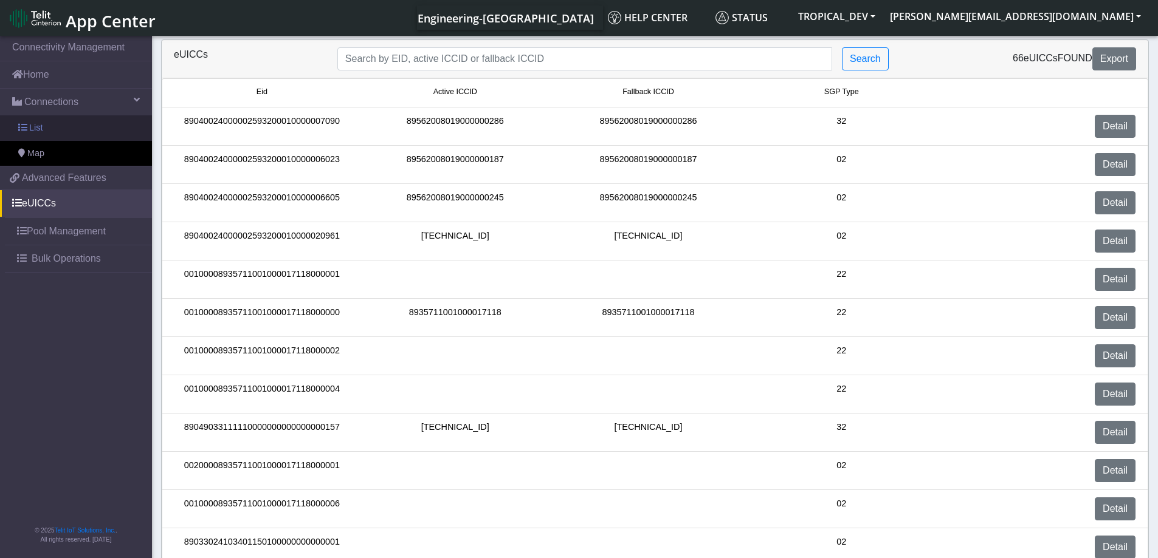
click at [60, 122] on link "List" at bounding box center [76, 128] width 152 height 26
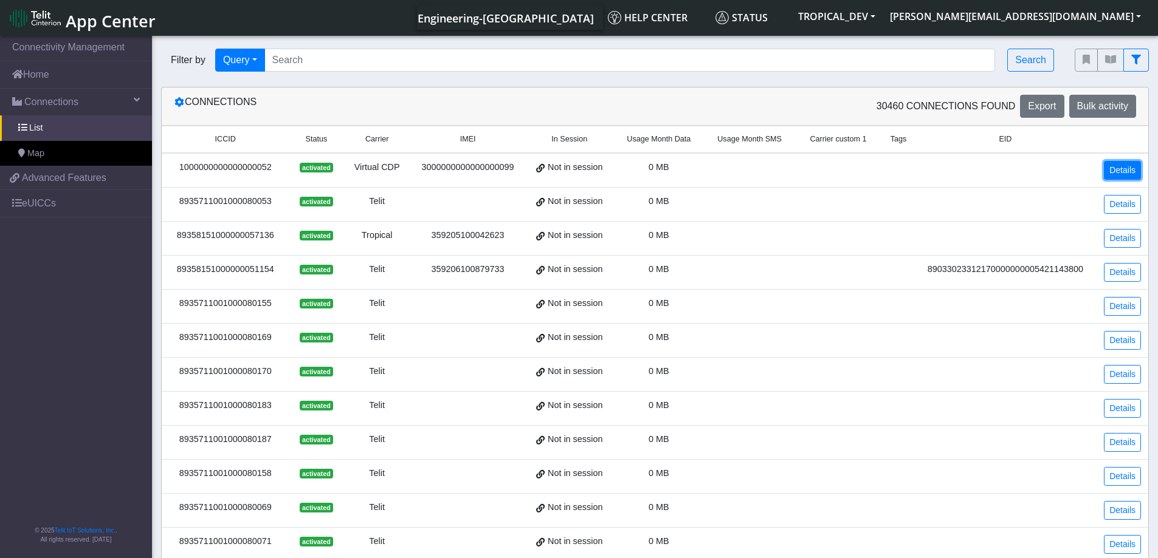
click at [1124, 167] on link "Details" at bounding box center [1122, 170] width 37 height 19
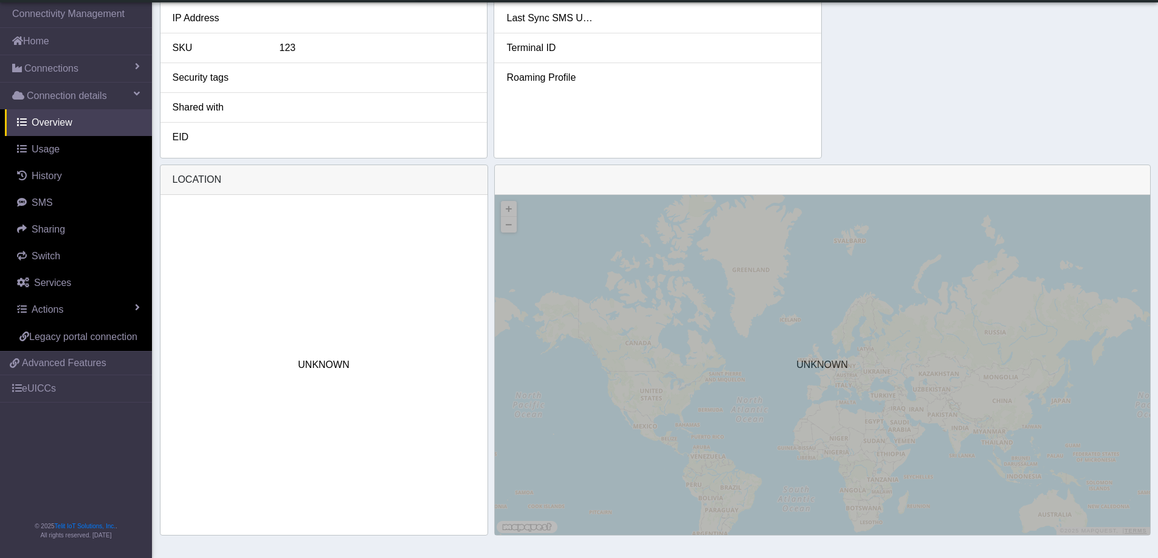
scroll to position [362, 0]
click at [57, 387] on link "eUICCs" at bounding box center [76, 389] width 152 height 27
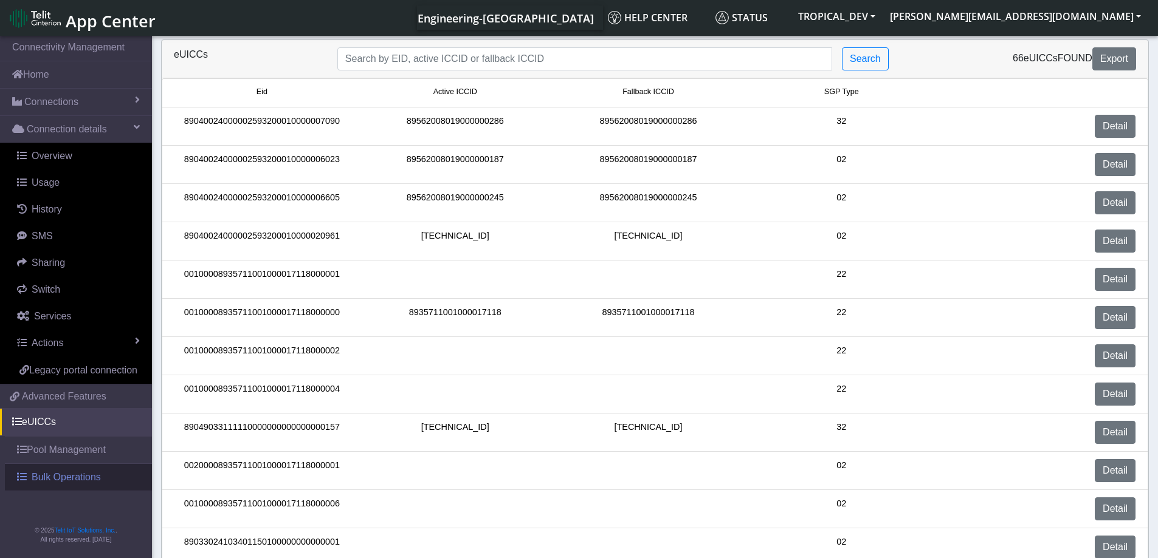
click at [45, 482] on span "Bulk Operations" at bounding box center [66, 477] width 69 height 15
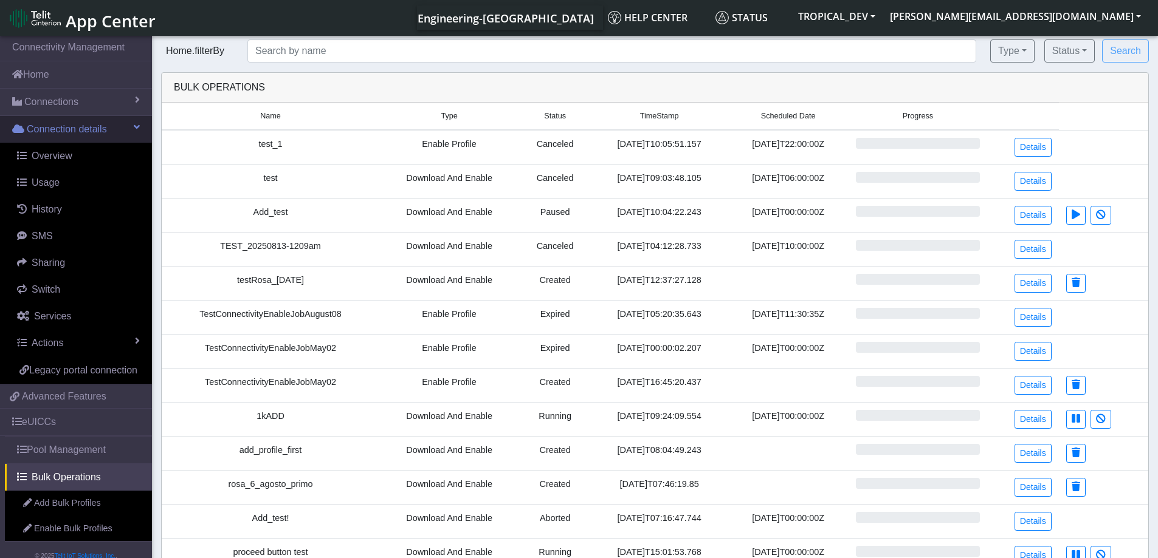
click at [123, 129] on link "Connection details" at bounding box center [76, 129] width 152 height 27
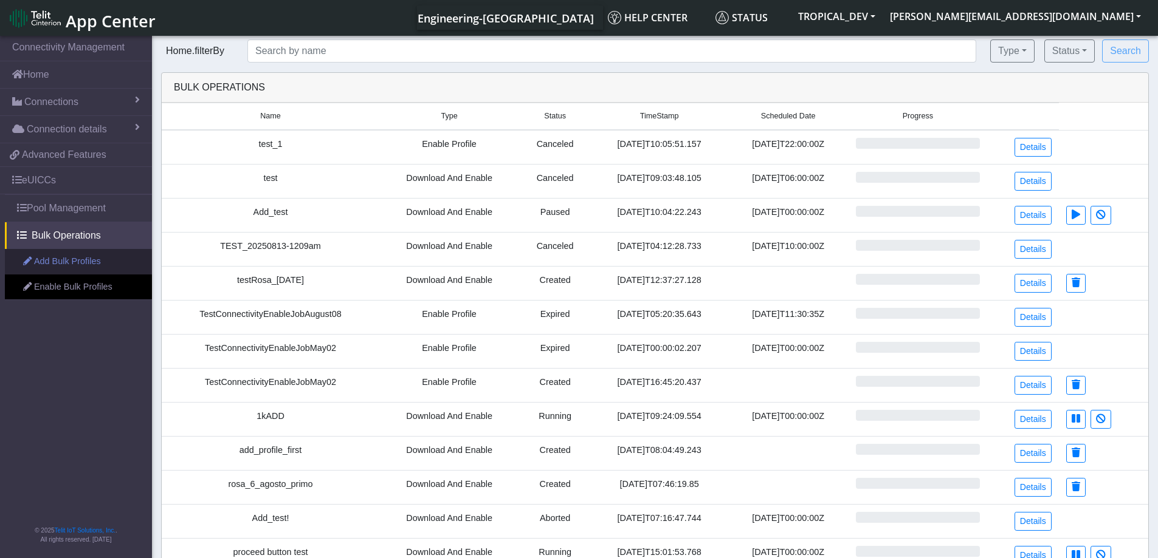
click at [67, 259] on link "Add Bulk Profiles" at bounding box center [78, 262] width 147 height 26
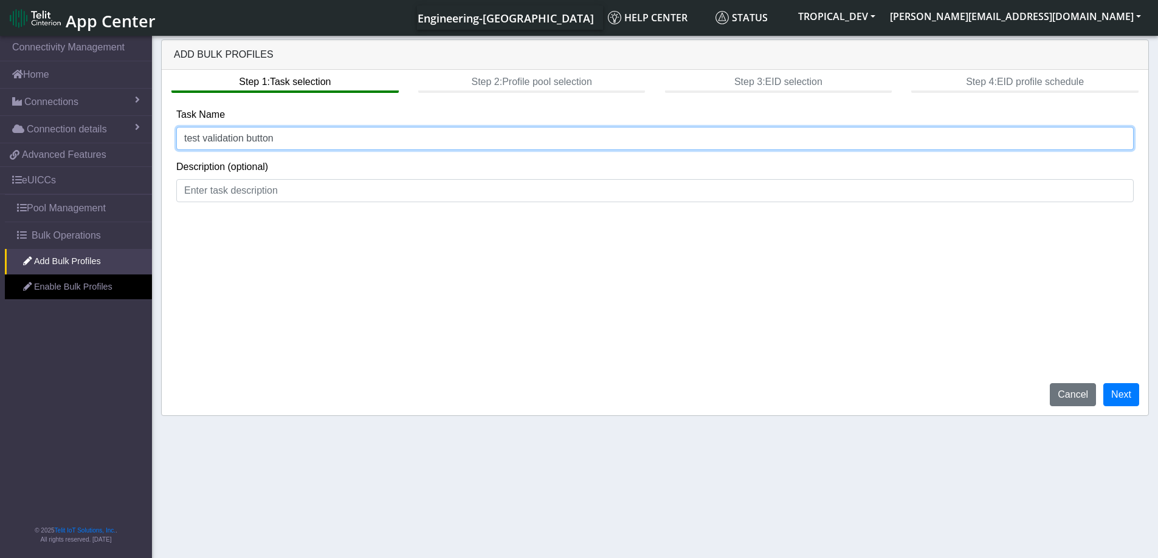
drag, startPoint x: 287, startPoint y: 136, endPoint x: 204, endPoint y: 134, distance: 83.3
click at [202, 134] on input "test validation button" at bounding box center [654, 138] width 957 height 23
type input "test flash message"
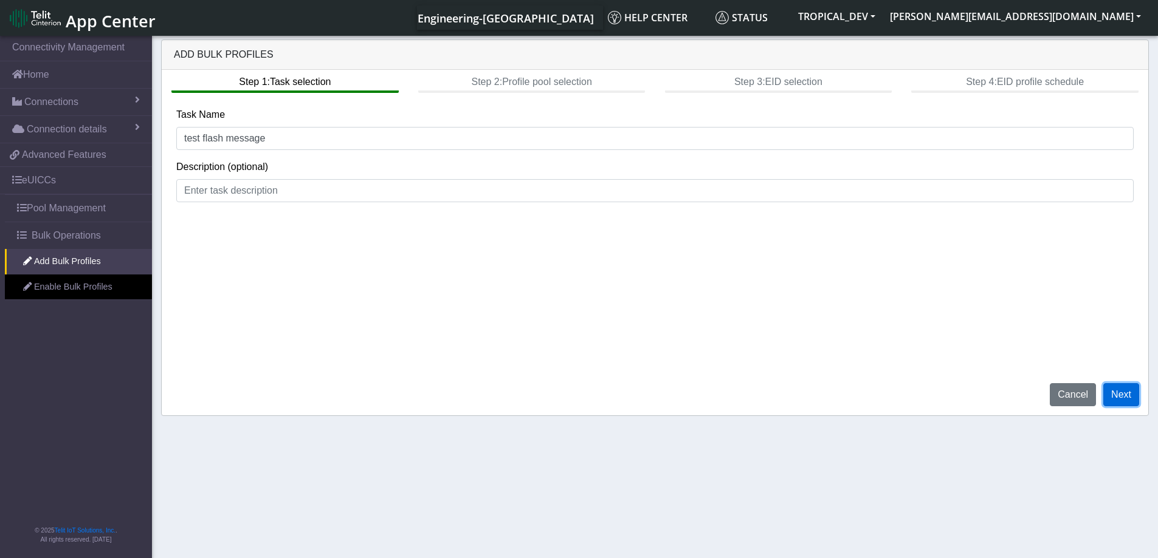
click at [1125, 398] on button "Next" at bounding box center [1121, 394] width 36 height 23
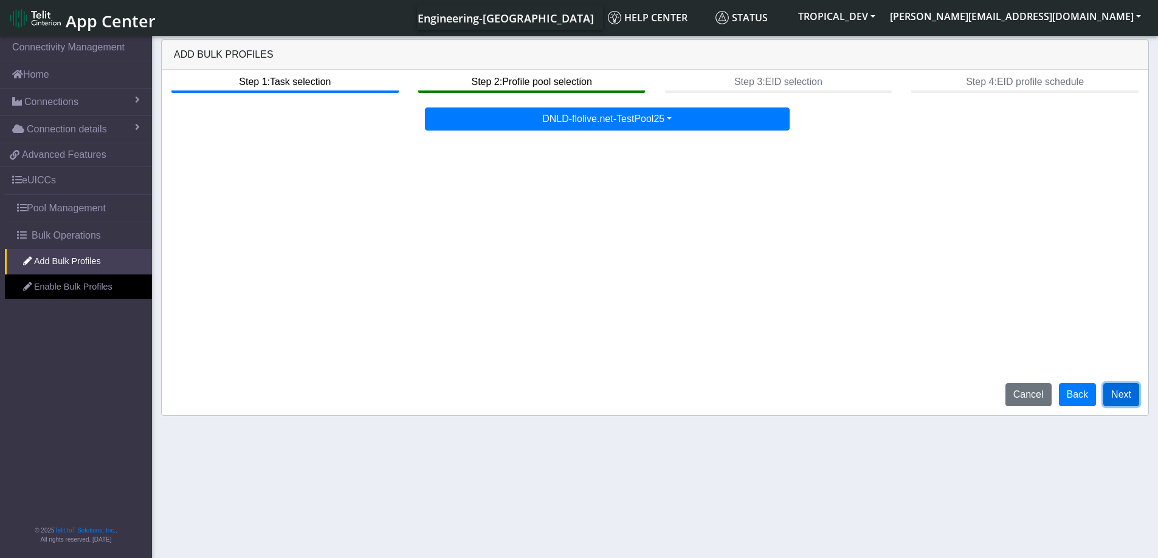
click at [1132, 399] on button "Next" at bounding box center [1121, 394] width 36 height 23
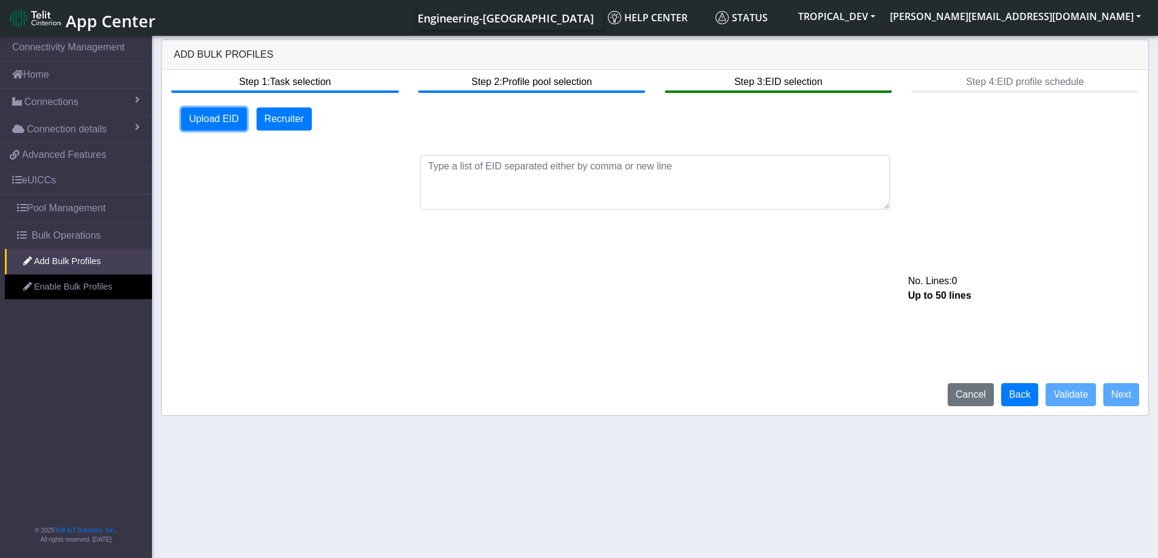
click at [199, 108] on button "Upload EID" at bounding box center [214, 119] width 66 height 23
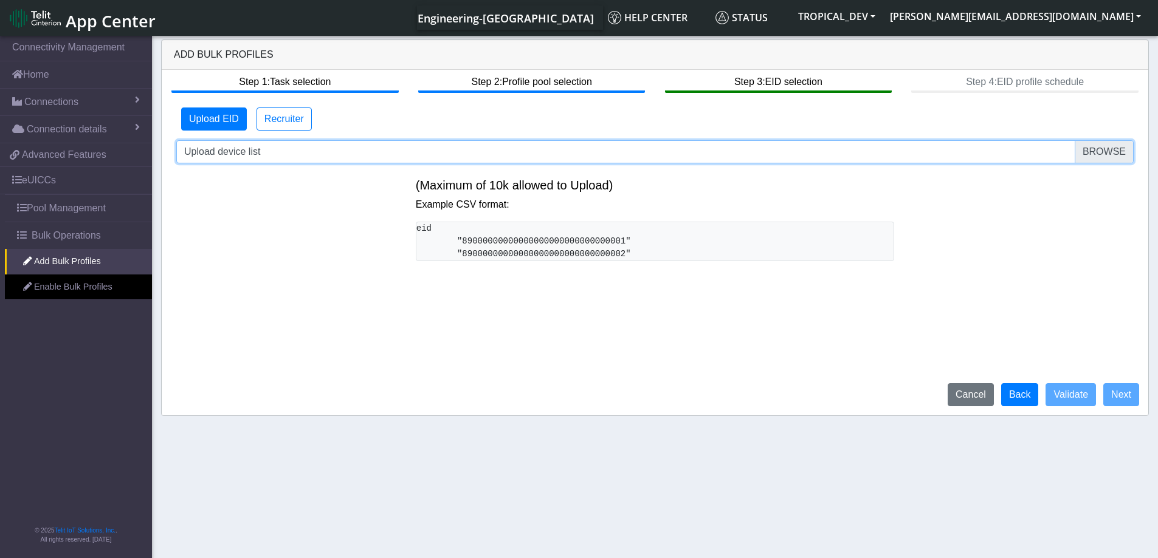
click at [1124, 157] on input "Upload device list" at bounding box center [654, 151] width 957 height 23
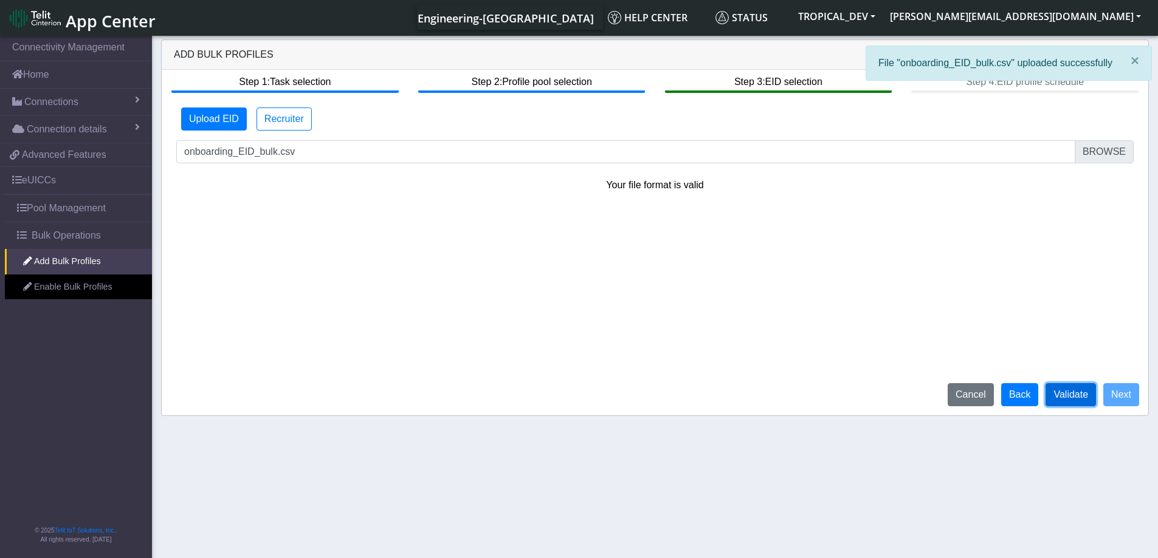
click at [1069, 393] on button "Validate" at bounding box center [1070, 394] width 50 height 23
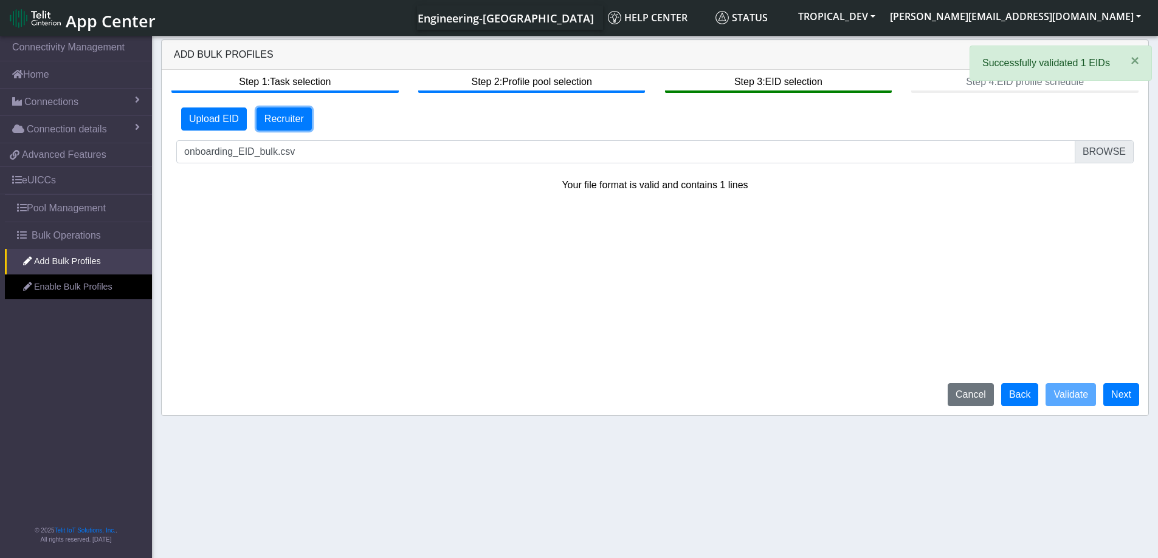
click at [275, 119] on button "Recruiter" at bounding box center [283, 119] width 55 height 23
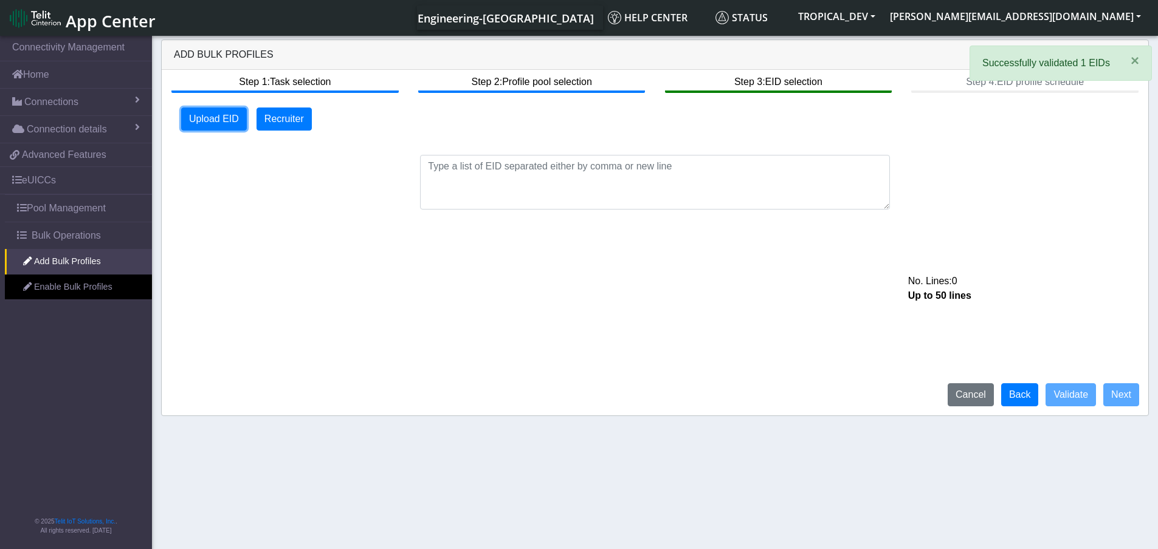
click at [220, 124] on button "Upload EID" at bounding box center [214, 119] width 66 height 23
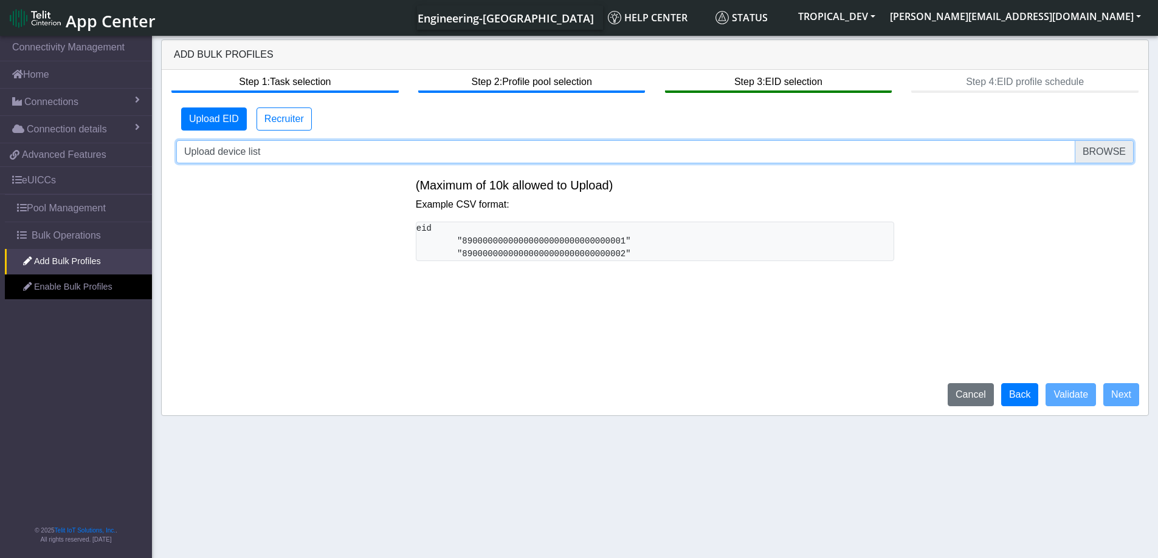
click at [1114, 152] on input "Upload device list" at bounding box center [654, 151] width 957 height 23
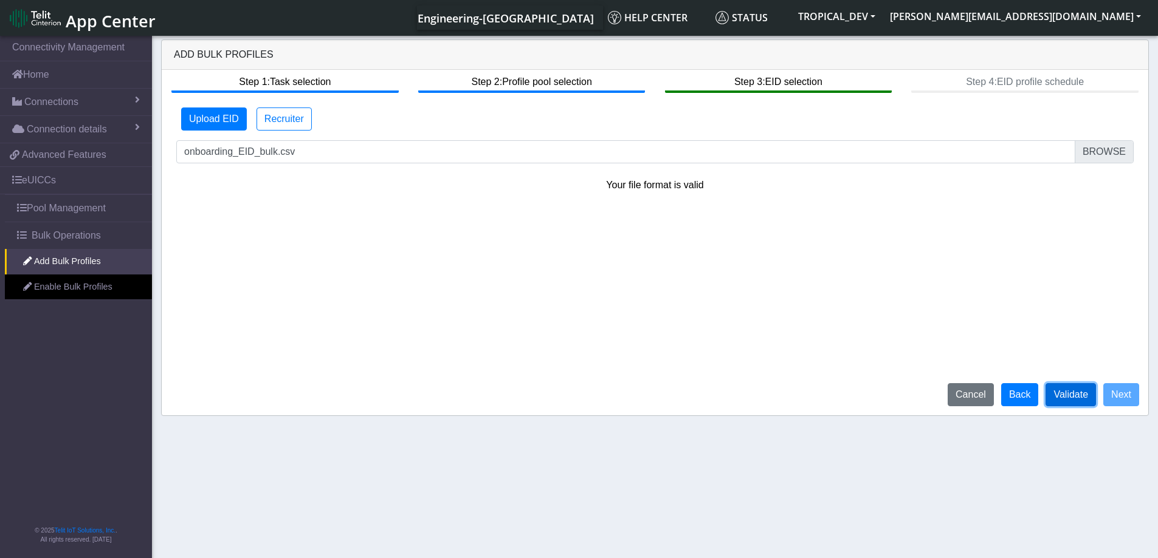
click at [1069, 393] on button "Validate" at bounding box center [1070, 394] width 50 height 23
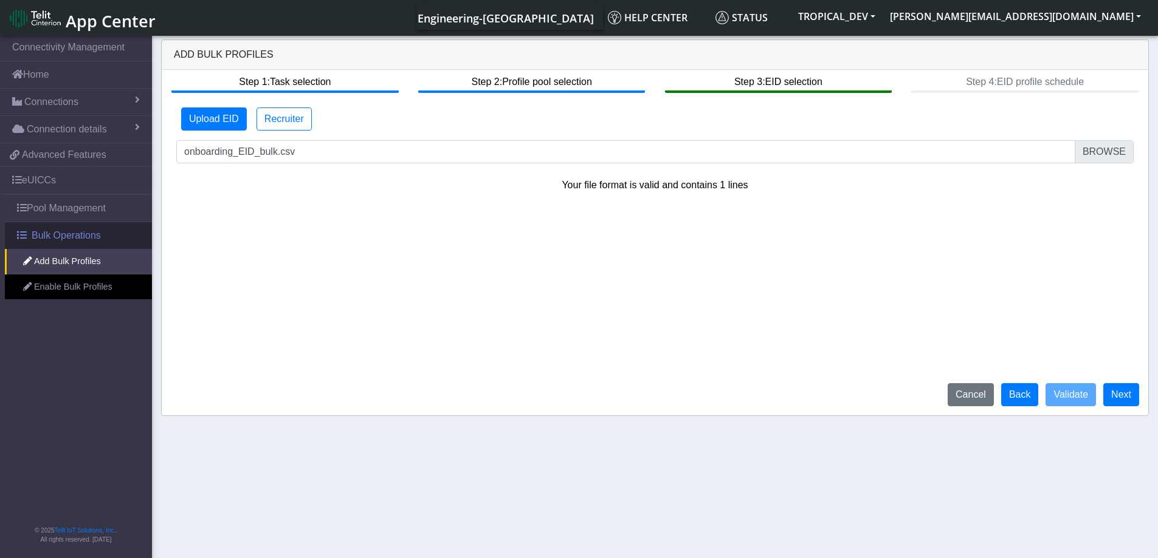
click at [55, 239] on span "Bulk Operations" at bounding box center [66, 236] width 69 height 15
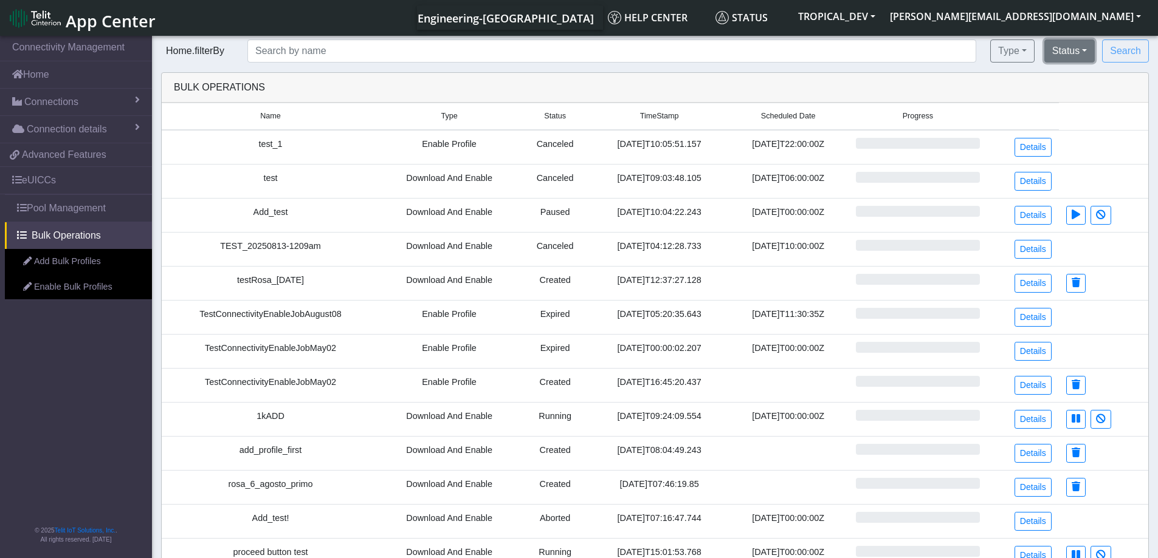
click at [1093, 55] on button "Status" at bounding box center [1069, 51] width 50 height 23
drag, startPoint x: 898, startPoint y: 67, endPoint x: 927, endPoint y: 119, distance: 59.0
click at [898, 67] on div "Home.filterBy Type All Enable Profile Download and Enable Status Created Schedu…" at bounding box center [655, 457] width 1006 height 834
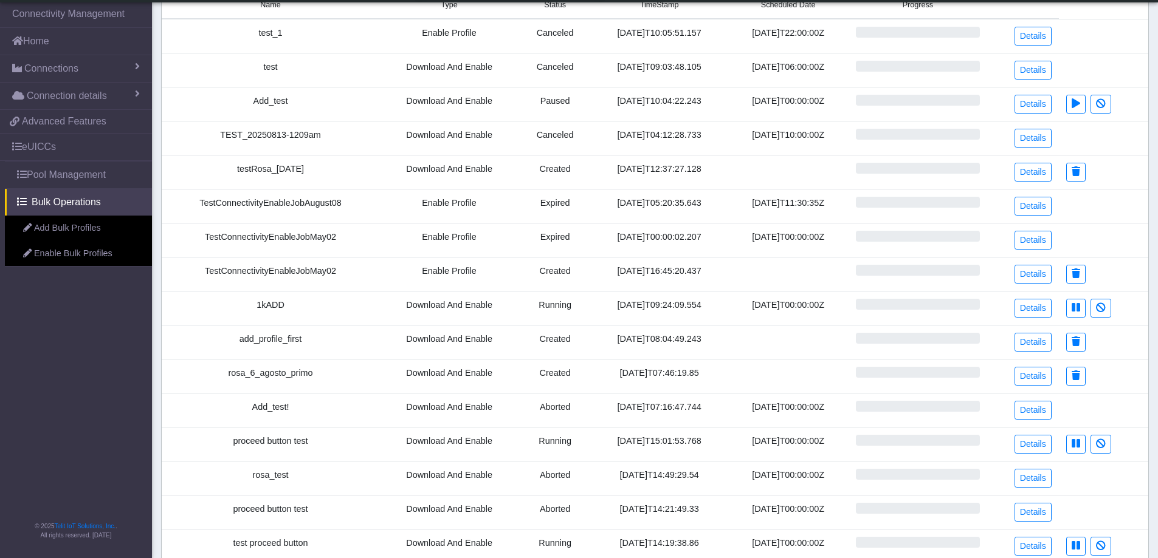
scroll to position [182, 0]
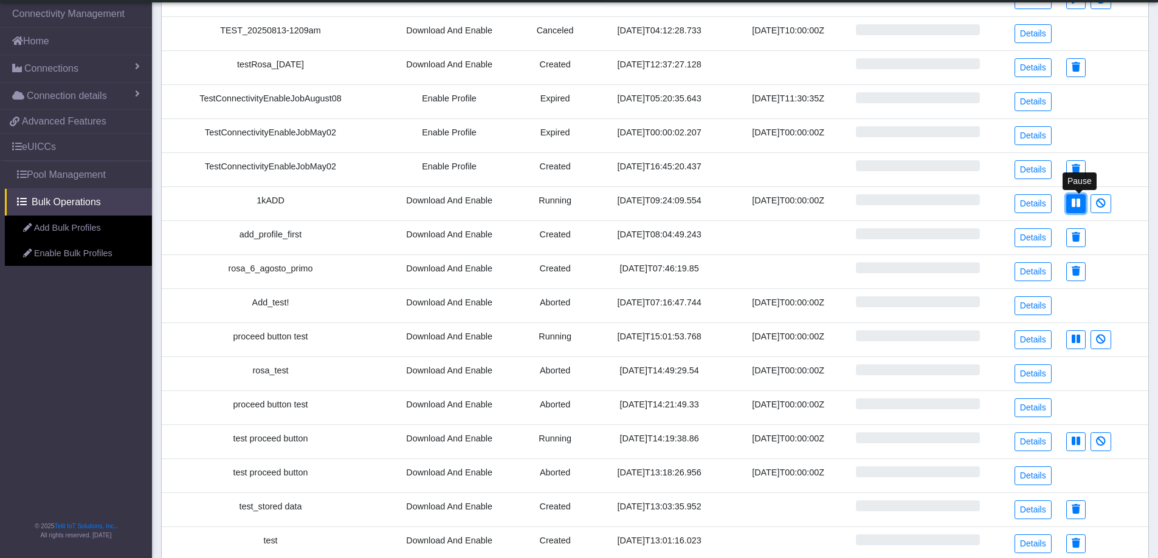
click at [1080, 207] on icon at bounding box center [1075, 203] width 9 height 10
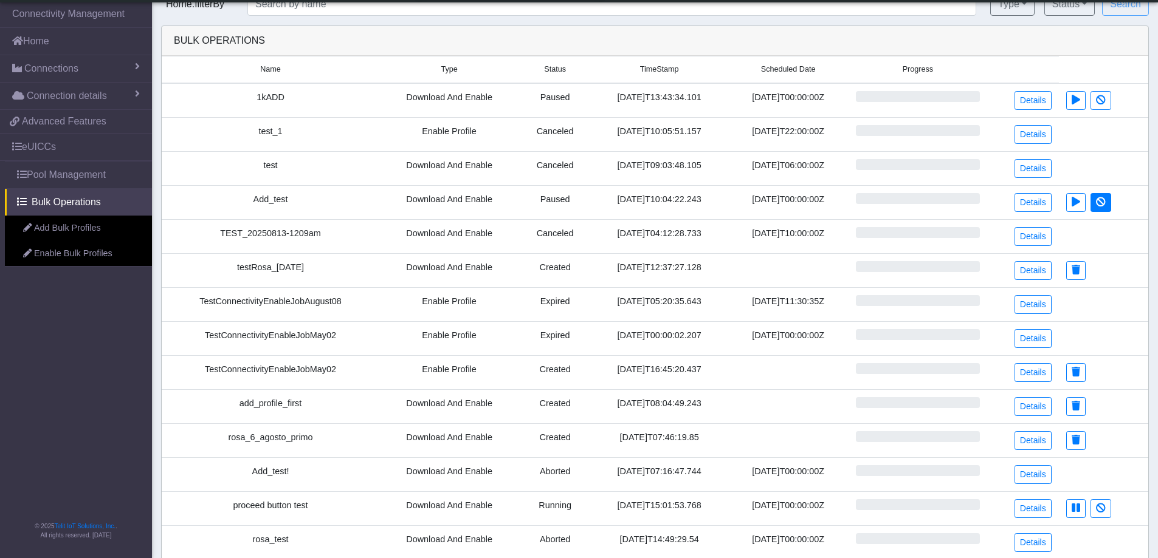
scroll to position [0, 0]
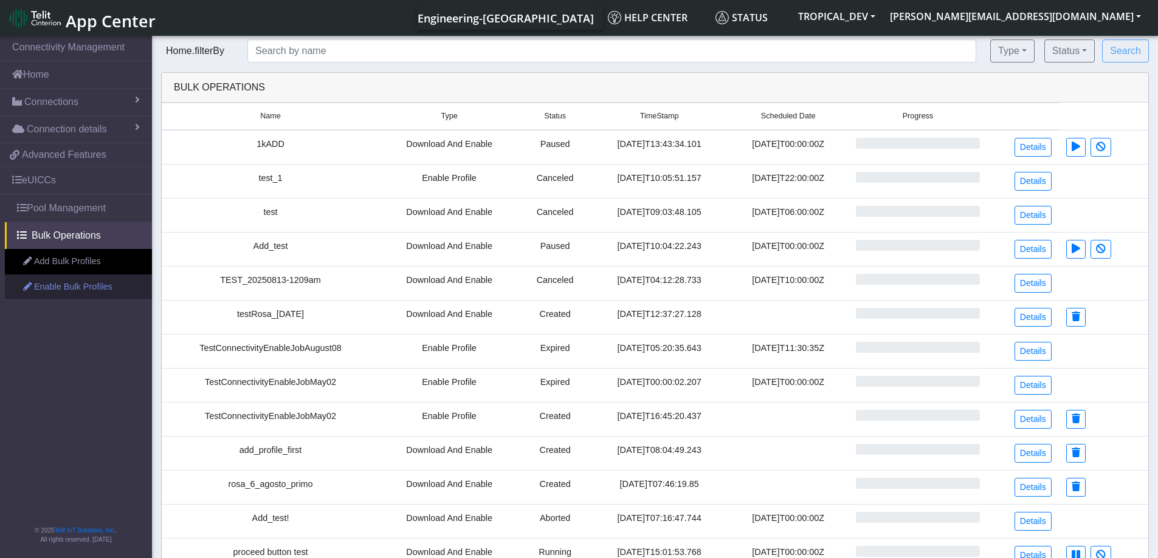
click at [75, 292] on link "Enable Bulk Profiles" at bounding box center [78, 288] width 147 height 26
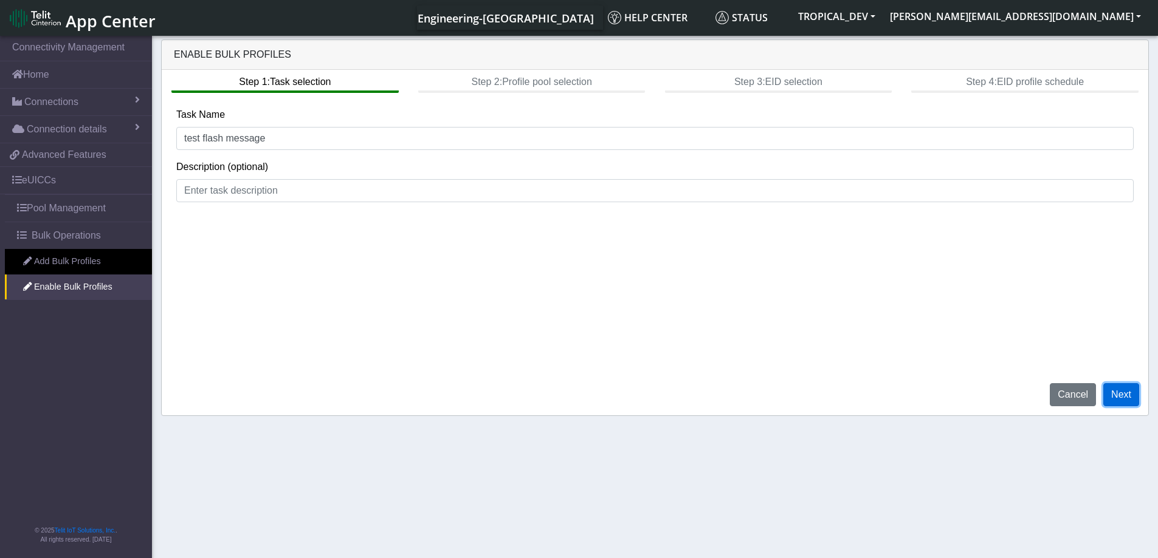
click at [1129, 397] on button "Next" at bounding box center [1121, 394] width 36 height 23
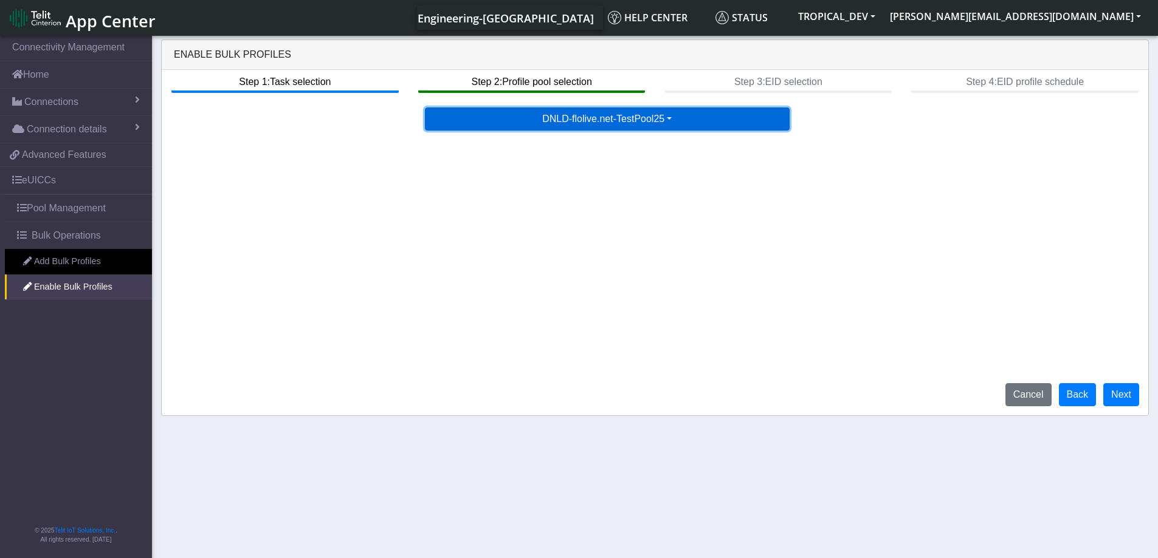
click at [634, 126] on button "DNLD-flolive.net-TestPool25" at bounding box center [607, 119] width 365 height 23
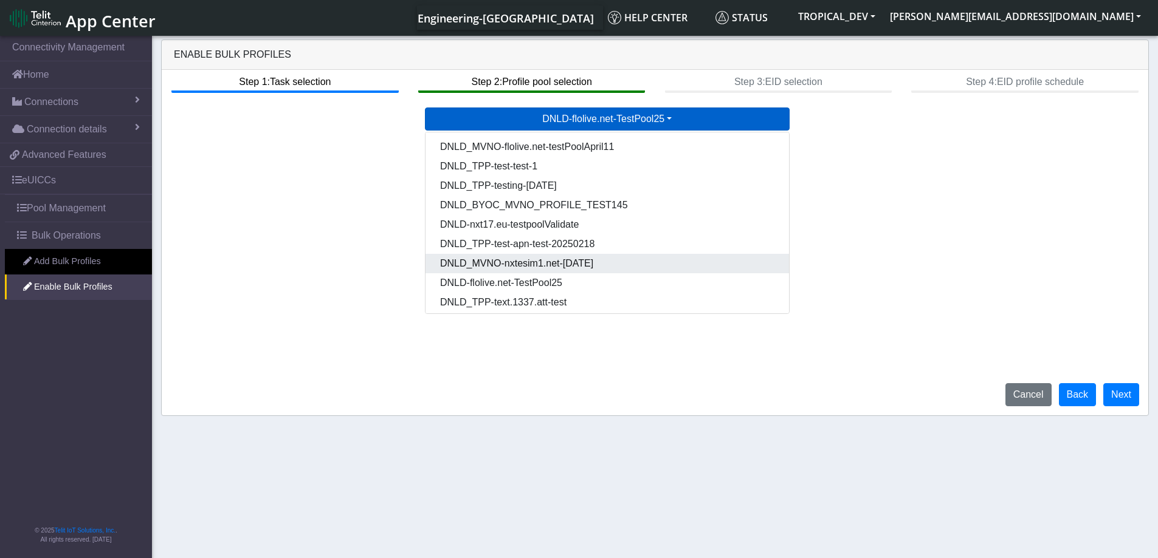
click at [557, 256] on Pool1745245c-ec39-4932-99ef-cf51288d55fb-dropdown "DNLD_MVNO-nxtesim1.net-[DATE]" at bounding box center [606, 263] width 363 height 19
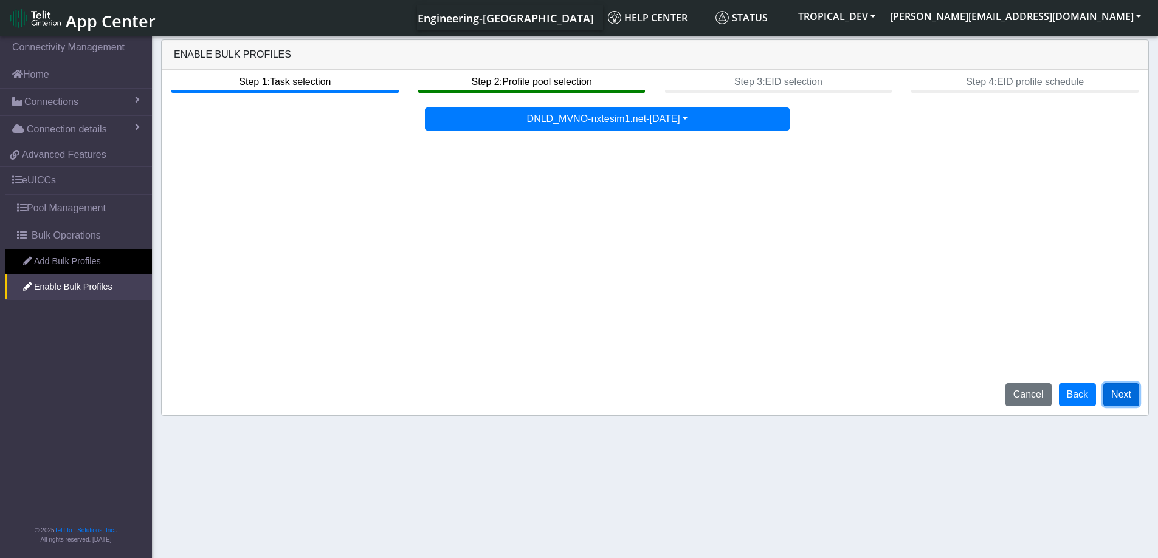
click at [1126, 393] on button "Next" at bounding box center [1121, 394] width 36 height 23
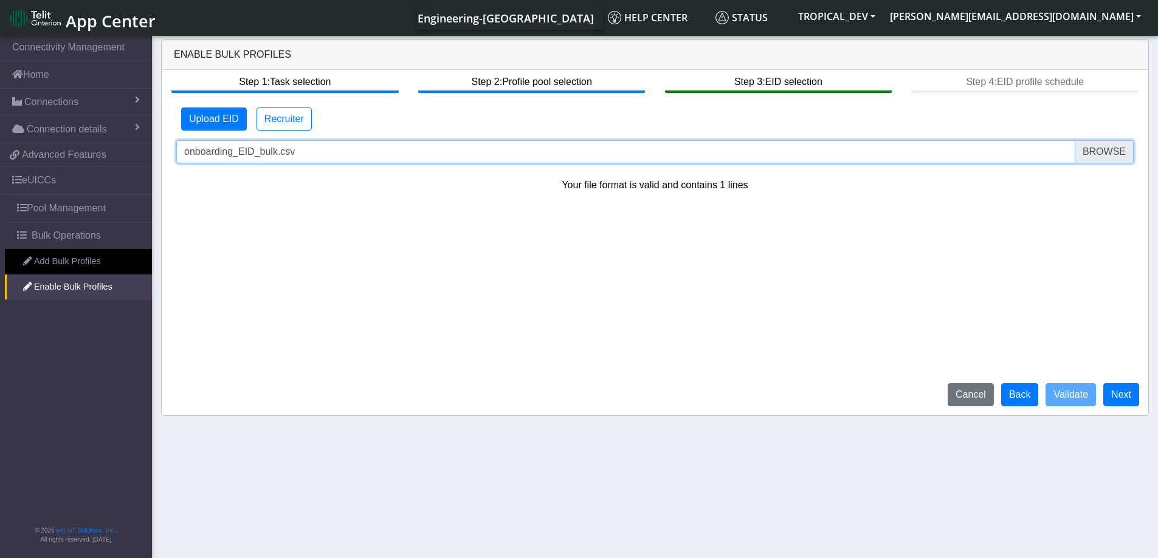
click at [1120, 154] on input "onboarding_EID_bulk.csv" at bounding box center [654, 151] width 957 height 23
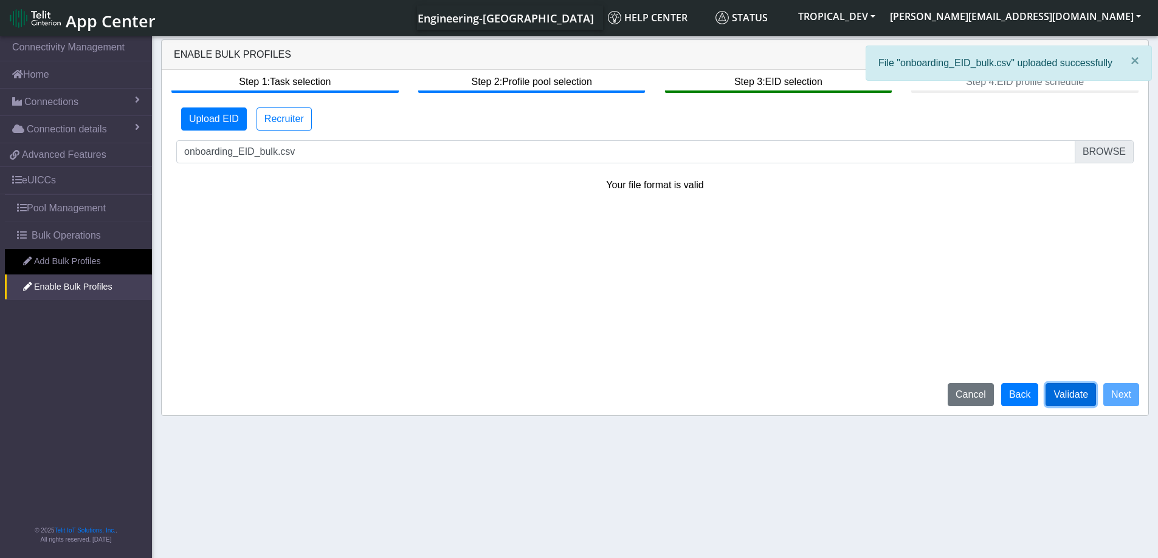
click at [1074, 402] on button "Validate" at bounding box center [1070, 394] width 50 height 23
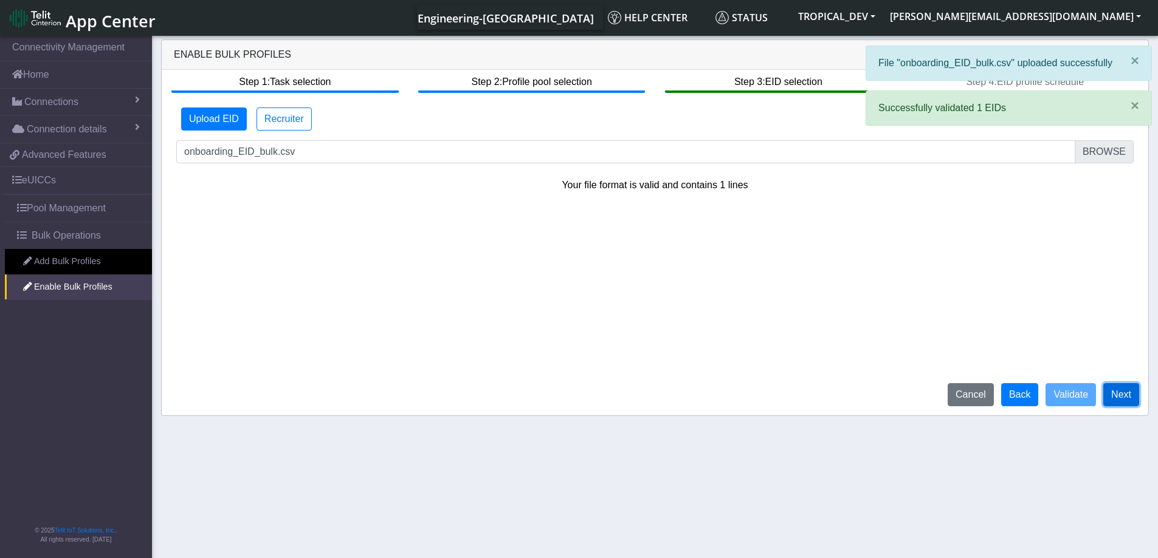
click at [1129, 398] on button "Next" at bounding box center [1121, 394] width 36 height 23
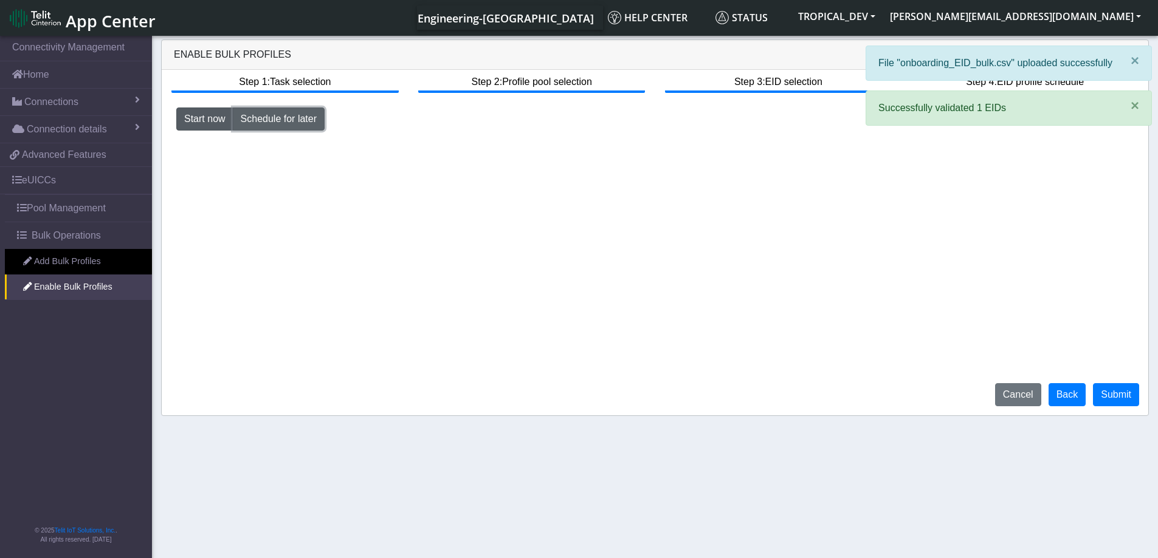
drag, startPoint x: 263, startPoint y: 119, endPoint x: 275, endPoint y: 122, distance: 11.9
click at [266, 120] on button "Schedule for later" at bounding box center [279, 119] width 92 height 23
click at [769, 142] on input at bounding box center [702, 144] width 239 height 23
click at [836, 145] on img "button" at bounding box center [836, 145] width 12 height 10
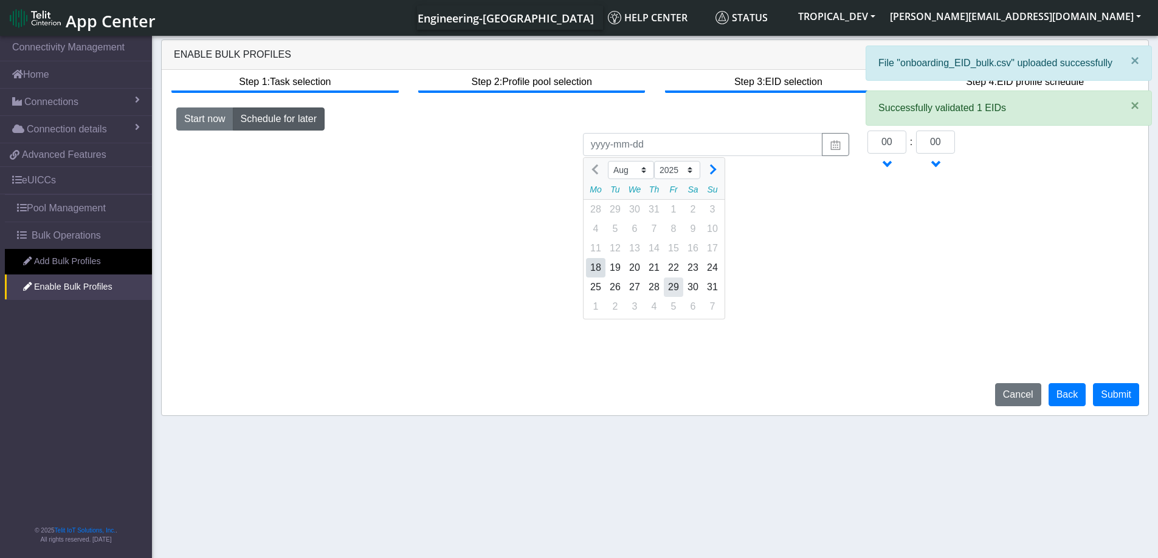
click at [679, 295] on div "29" at bounding box center [673, 287] width 19 height 19
type input "[DATE]"
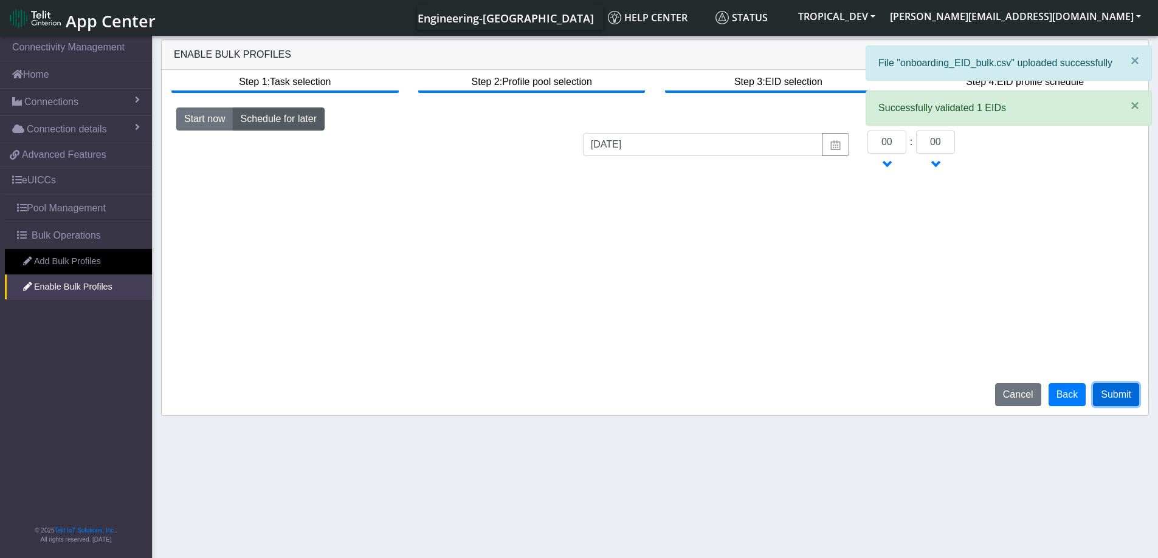
click at [1123, 402] on button "Submit" at bounding box center [1116, 394] width 46 height 23
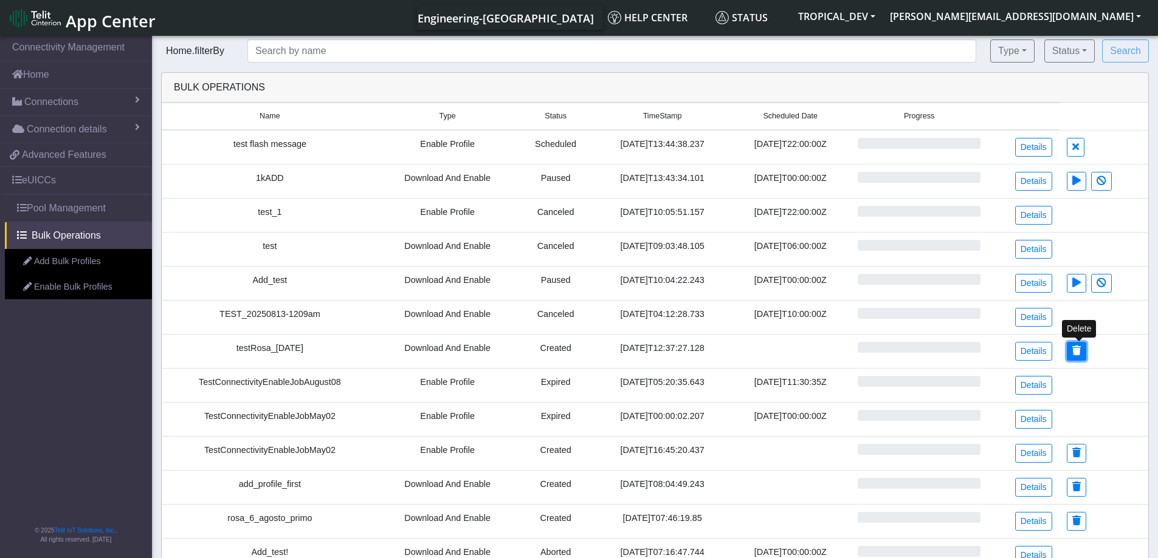
click at [1081, 356] on icon at bounding box center [1076, 351] width 9 height 10
click at [1079, 145] on icon at bounding box center [1075, 147] width 7 height 10
click at [1086, 184] on button at bounding box center [1076, 181] width 19 height 19
click at [1103, 177] on icon at bounding box center [1101, 181] width 10 height 10
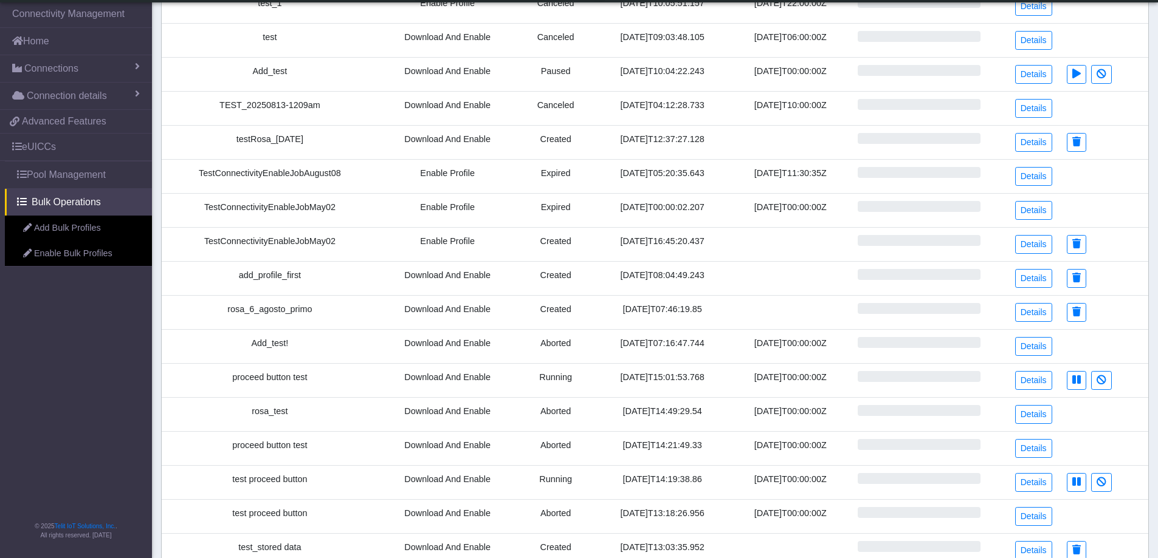
scroll to position [182, 0]
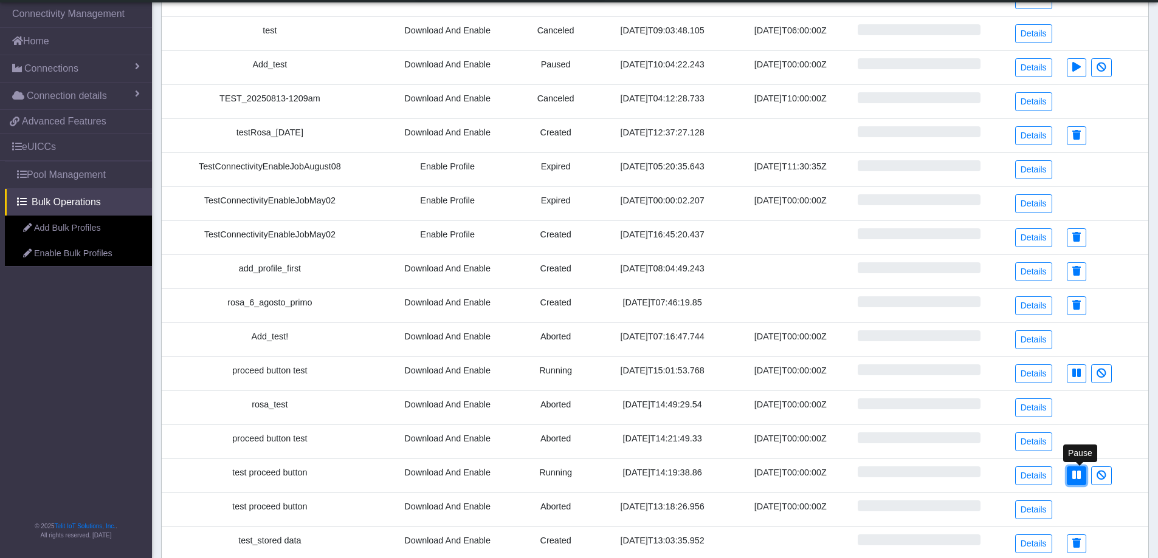
click at [1083, 474] on button at bounding box center [1076, 476] width 19 height 19
